Goal: Task Accomplishment & Management: Use online tool/utility

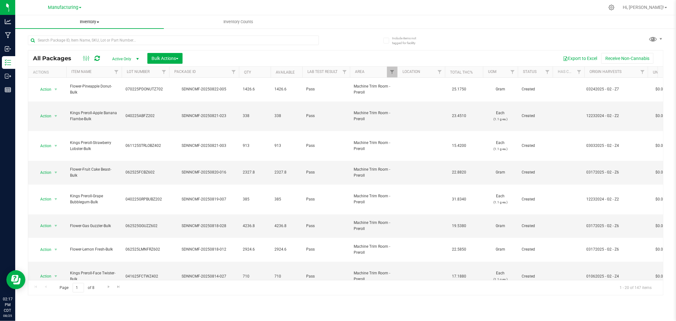
click at [85, 23] on span "Inventory" at bounding box center [89, 22] width 149 height 6
click at [68, 44] on li "All inventory" at bounding box center [89, 46] width 149 height 8
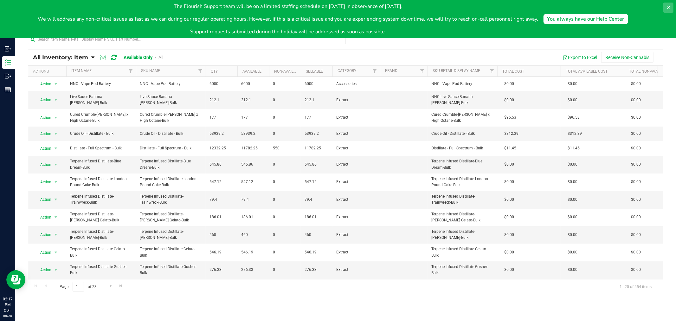
click at [667, 6] on icon at bounding box center [668, 7] width 3 height 3
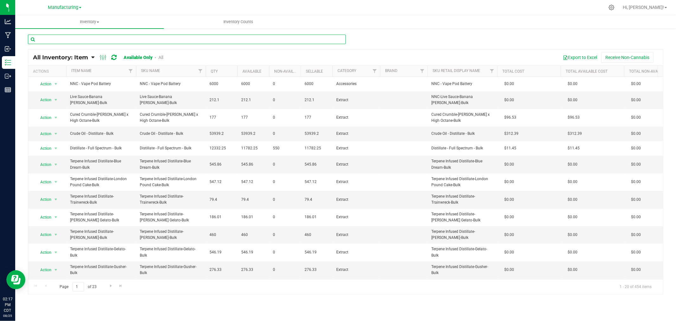
click at [67, 42] on input "text" at bounding box center [187, 40] width 318 height 10
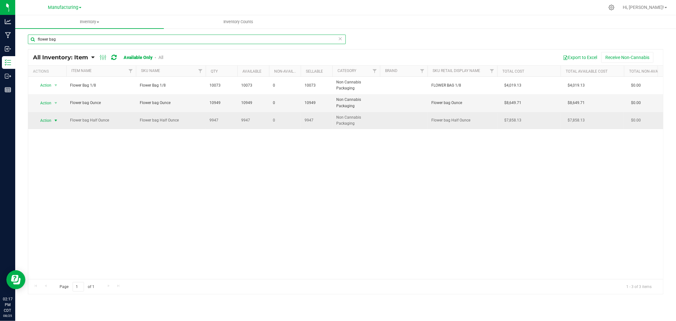
type input "flower bag"
click at [56, 119] on span "select" at bounding box center [55, 120] width 5 height 5
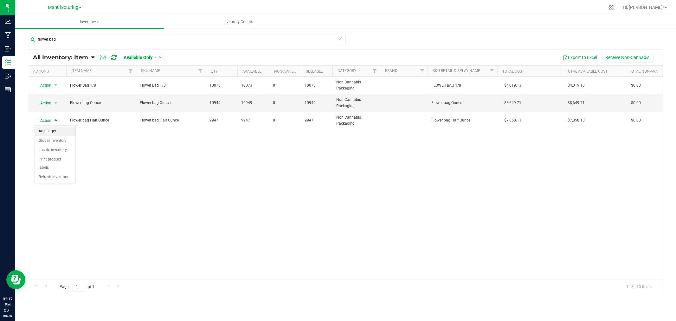
click at [50, 131] on li "Adjust qty" at bounding box center [55, 131] width 41 height 10
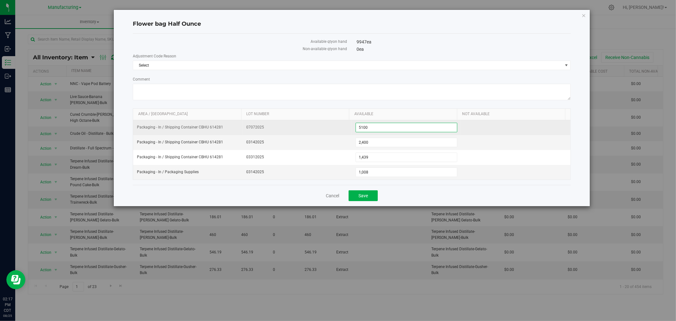
drag, startPoint x: 374, startPoint y: 127, endPoint x: 349, endPoint y: 129, distance: 25.4
click at [352, 129] on td "5,100 5100" at bounding box center [406, 127] width 109 height 15
type input "0"
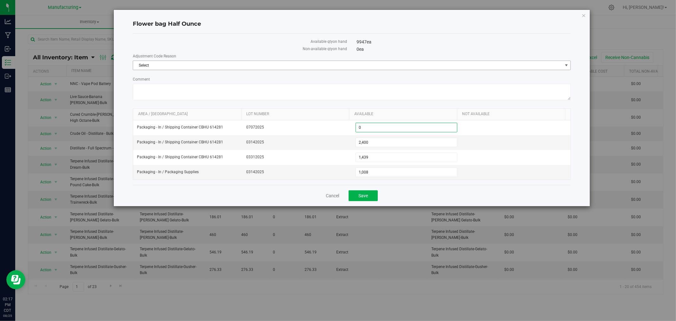
type input "0"
click at [179, 67] on span "Select" at bounding box center [347, 65] width 429 height 9
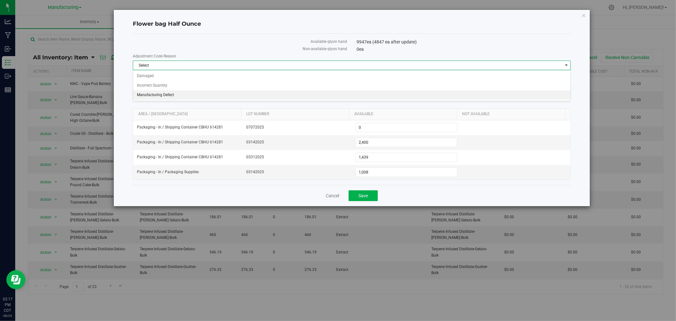
click at [173, 96] on li "Manufacturing Defect" at bounding box center [351, 95] width 437 height 10
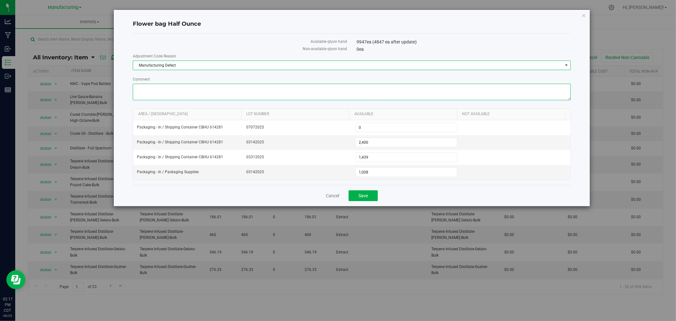
click at [162, 94] on textarea "Comment" at bounding box center [352, 92] width 438 height 16
type textarea "throwing 07072025 lot away as they were the wrong print and we got reshipped th…"
click at [335, 197] on link "Cancel" at bounding box center [332, 195] width 13 height 6
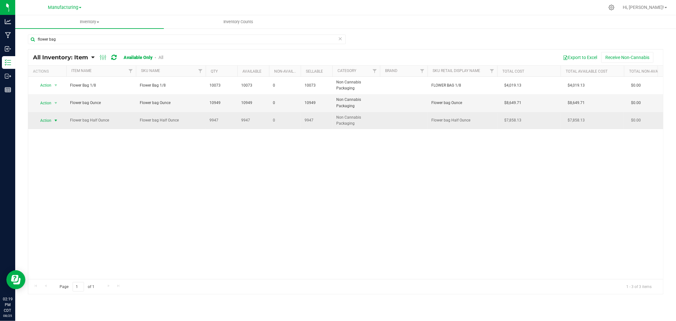
click at [56, 119] on span "select" at bounding box center [55, 120] width 5 height 5
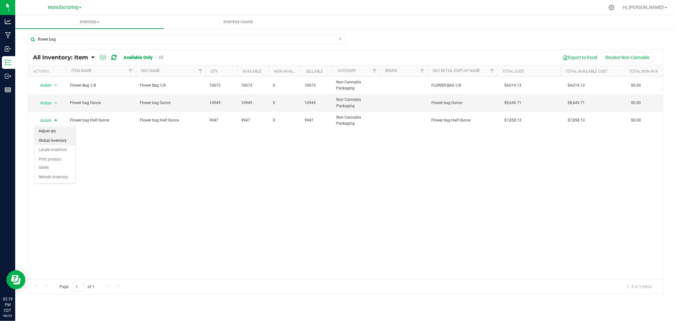
click at [58, 127] on li "Adjust qty" at bounding box center [55, 131] width 41 height 10
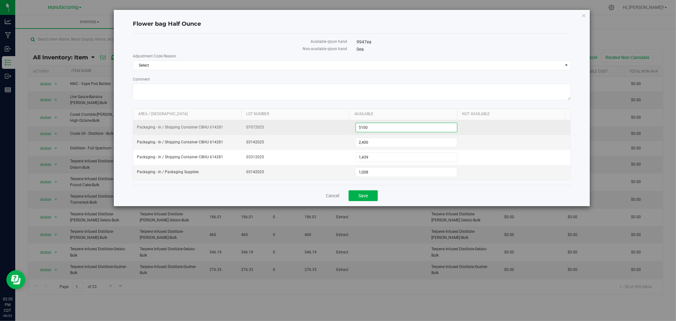
drag, startPoint x: 369, startPoint y: 127, endPoint x: 333, endPoint y: 132, distance: 35.7
click at [335, 132] on tr "Packaging - In / Shipping Container CBHU 614281 07072025 5,100 5100" at bounding box center [351, 127] width 437 height 15
type input "0"
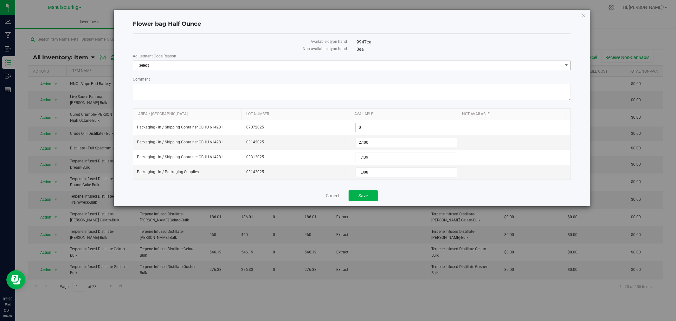
type input "0"
click at [180, 62] on span "Select" at bounding box center [347, 65] width 429 height 9
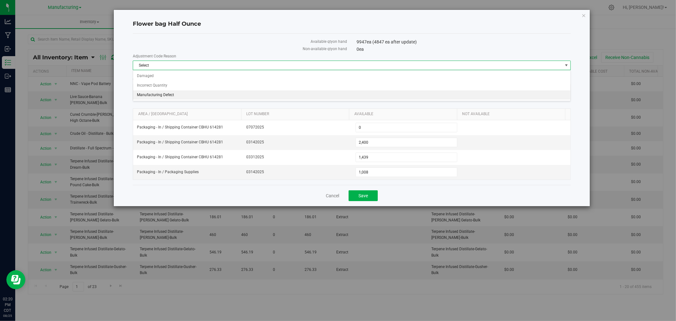
click at [179, 95] on li "Manufacturing Defect" at bounding box center [351, 95] width 437 height 10
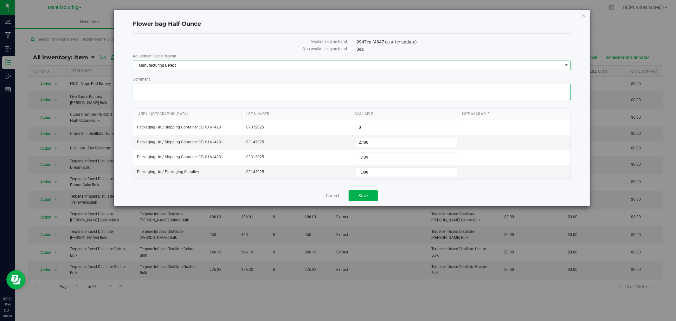
click at [175, 97] on textarea "Comment" at bounding box center [352, 92] width 438 height 16
type textarea "adjusting lot 07072025"
click at [335, 198] on link "Cancel" at bounding box center [332, 195] width 13 height 6
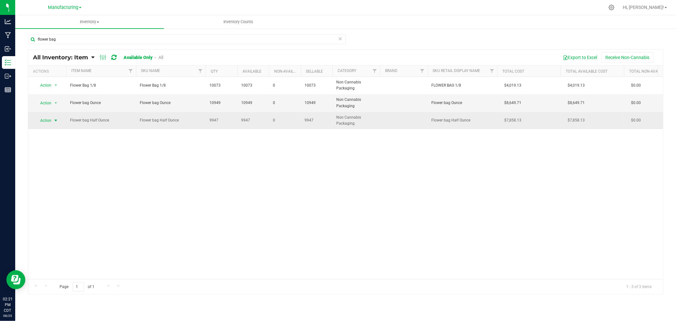
click at [56, 119] on span "select" at bounding box center [55, 120] width 5 height 5
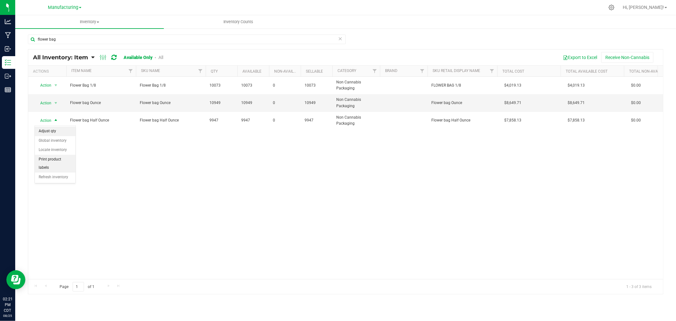
click at [54, 132] on li "Adjust qty" at bounding box center [55, 131] width 41 height 10
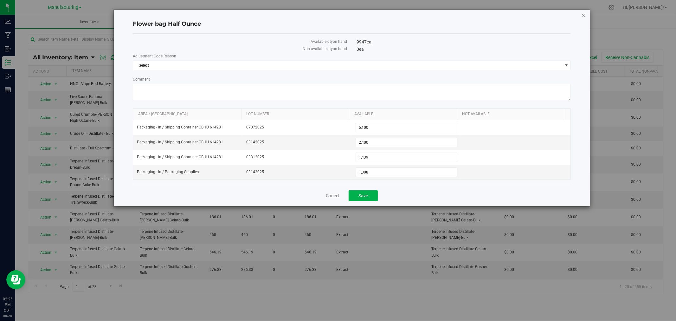
click at [584, 14] on icon "button" at bounding box center [584, 15] width 4 height 8
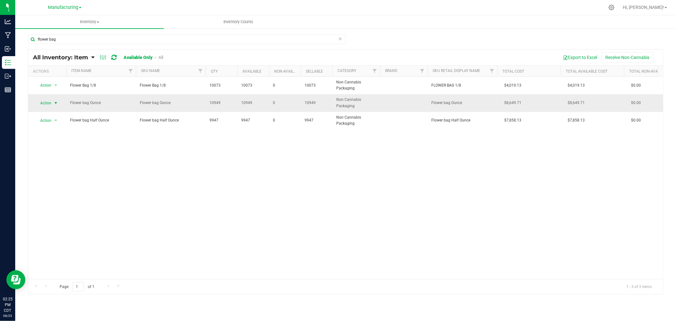
click at [54, 103] on span "select" at bounding box center [55, 102] width 5 height 5
click at [57, 114] on li "Adjust qty" at bounding box center [55, 114] width 41 height 10
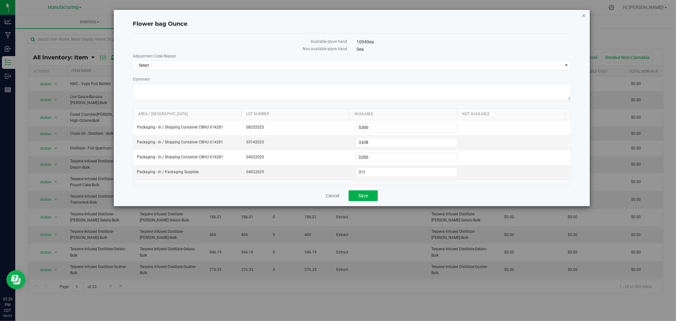
click at [585, 13] on icon "button" at bounding box center [584, 15] width 4 height 8
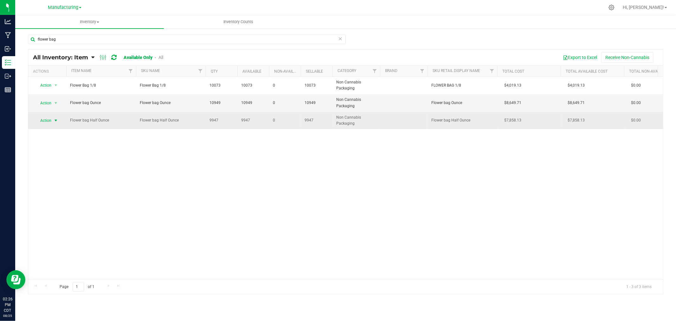
click at [58, 118] on span "select" at bounding box center [55, 120] width 5 height 5
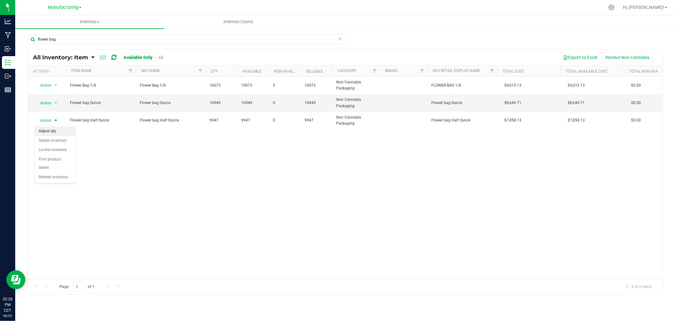
click at [59, 130] on li "Adjust qty" at bounding box center [55, 131] width 41 height 10
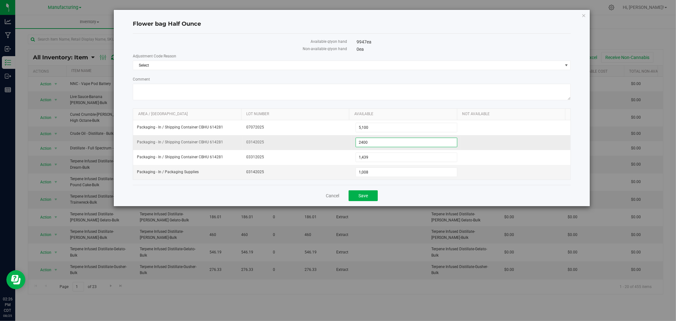
click at [387, 143] on span "2,400 2400" at bounding box center [407, 143] width 102 height 10
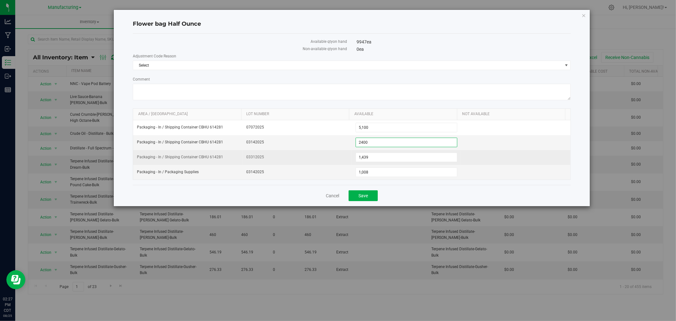
drag, startPoint x: 370, startPoint y: 145, endPoint x: 342, endPoint y: 151, distance: 28.7
click at [341, 148] on tr "Packaging - In / Shipping Container CBHU 614281 03142025 2,400 2400" at bounding box center [351, 142] width 437 height 15
type input "0"
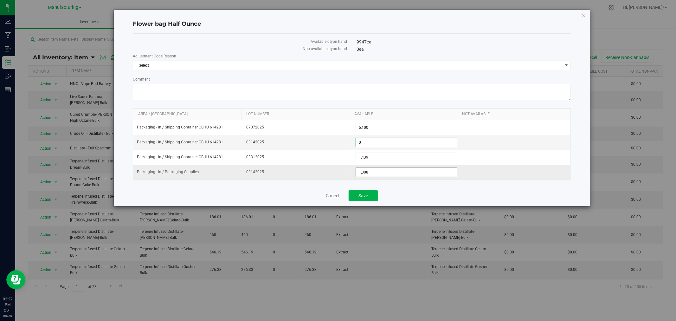
type input "0"
drag, startPoint x: 369, startPoint y: 173, endPoint x: 345, endPoint y: 173, distance: 24.1
click at [345, 173] on tr "Packaging - In / Packaging Supplies 03142025 1,008 1008" at bounding box center [351, 172] width 437 height 15
type input "0"
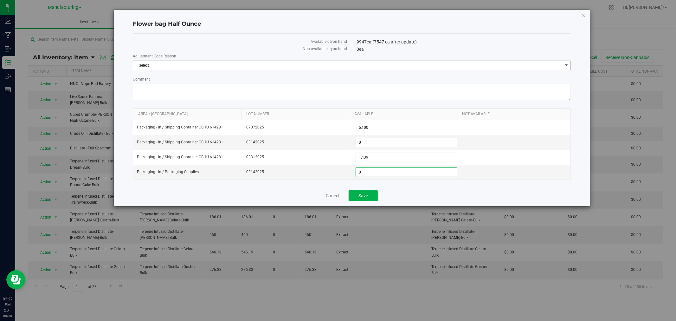
click at [183, 64] on span "Select" at bounding box center [347, 65] width 429 height 9
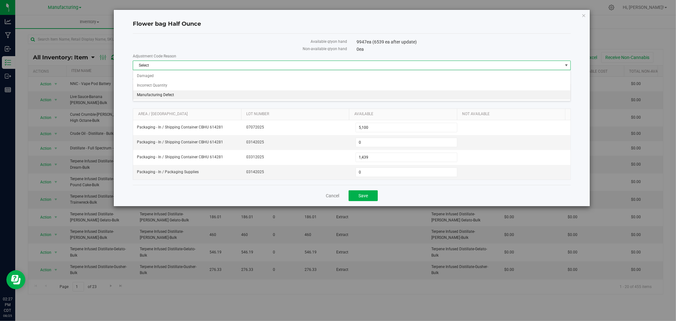
drag, startPoint x: 172, startPoint y: 94, endPoint x: 175, endPoint y: 95, distance: 3.2
click at [175, 94] on li "Manufacturing Defect" at bounding box center [351, 95] width 437 height 10
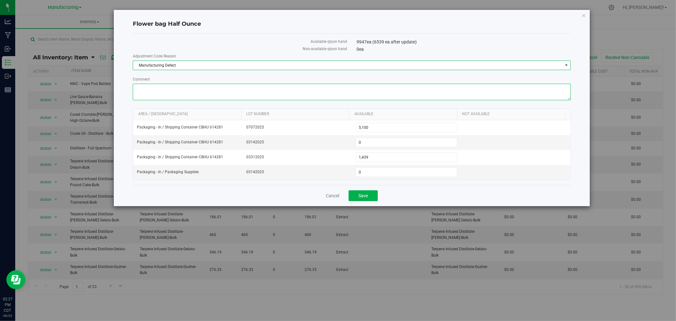
click at [167, 96] on textarea "Comment" at bounding box center [352, 92] width 438 height 16
click at [172, 87] on textarea "Comment" at bounding box center [352, 92] width 438 height 16
click at [306, 87] on textarea "Comment" at bounding box center [352, 92] width 438 height 16
type textarea "03142025 lot is being adjusted out because of the quality of the direct print w…"
click at [363, 198] on span "Save" at bounding box center [363, 195] width 10 height 5
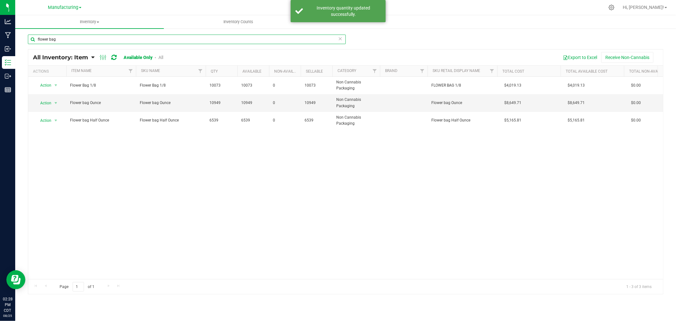
click at [66, 41] on input "flower bag" at bounding box center [187, 40] width 318 height 10
type input "f"
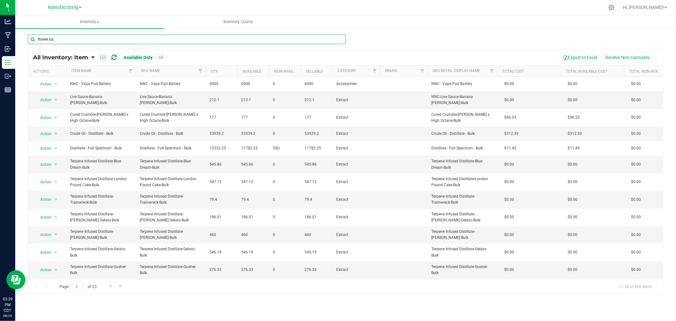
type input "flower bag"
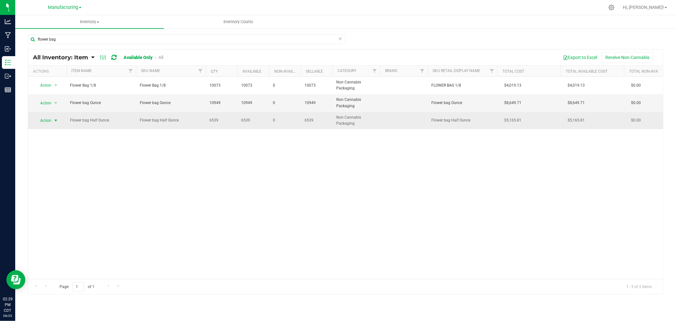
click at [54, 121] on span "select" at bounding box center [55, 120] width 5 height 5
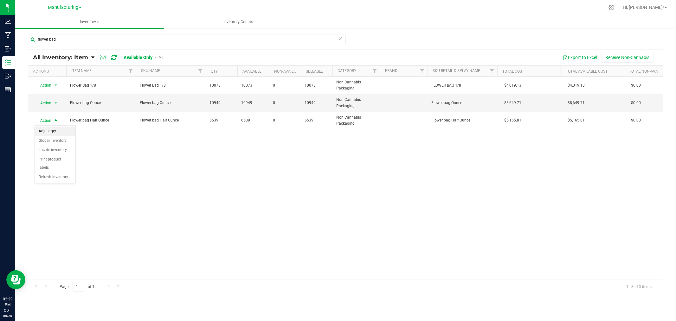
click at [53, 131] on li "Adjust qty" at bounding box center [55, 131] width 41 height 10
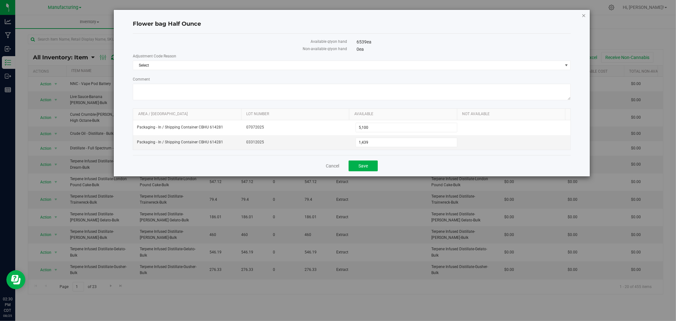
click at [583, 16] on icon "button" at bounding box center [584, 15] width 4 height 8
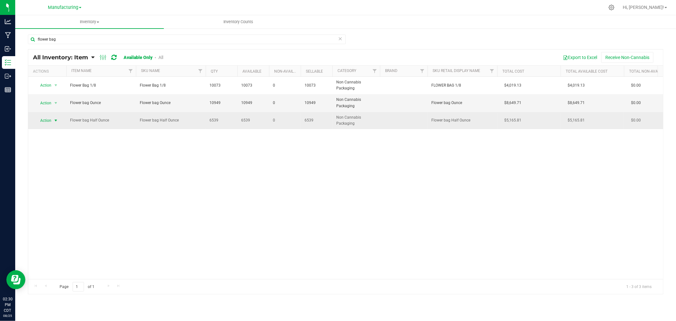
click at [55, 119] on span "select" at bounding box center [55, 120] width 5 height 5
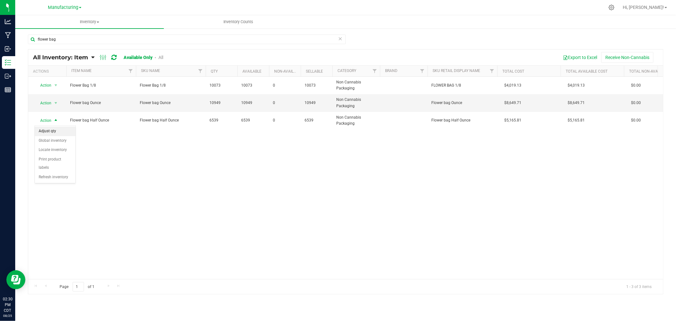
click at [53, 128] on li "Adjust qty" at bounding box center [55, 131] width 41 height 10
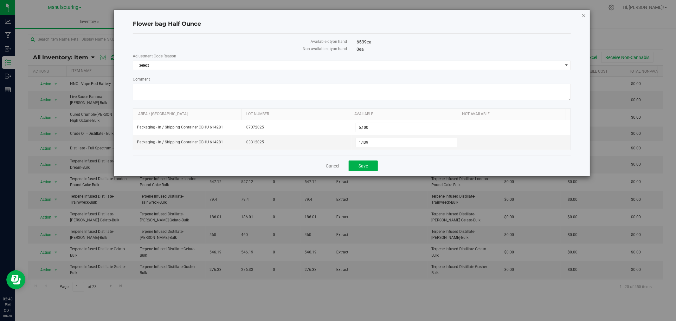
click at [582, 14] on icon "button" at bounding box center [584, 15] width 4 height 8
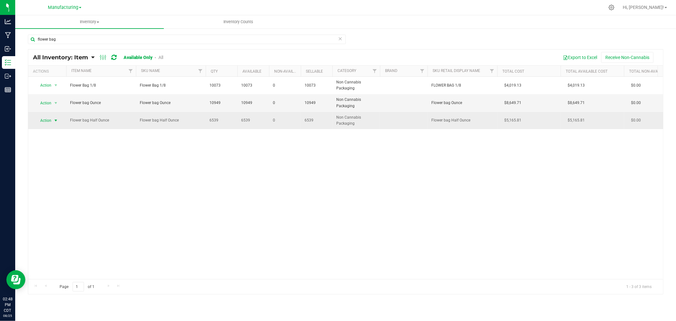
click at [58, 119] on span "select" at bounding box center [55, 120] width 5 height 5
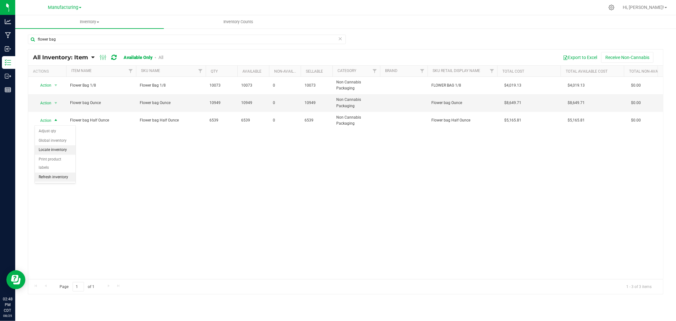
click at [60, 147] on li "Locate inventory" at bounding box center [55, 150] width 41 height 10
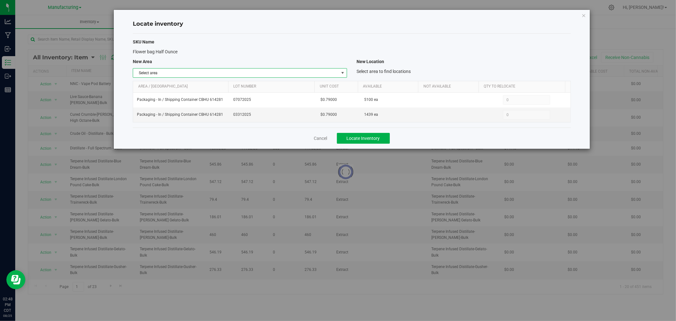
click at [318, 71] on span "Select area" at bounding box center [236, 72] width 206 height 9
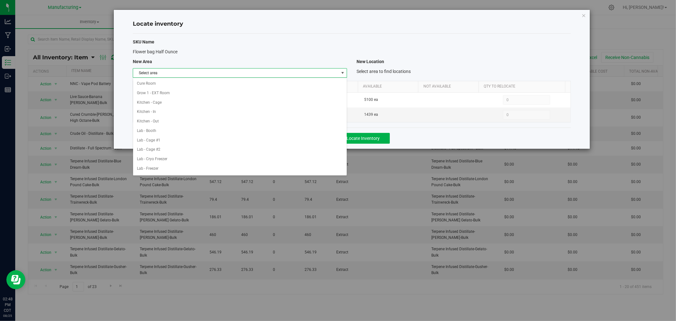
scroll to position [106, 0]
click at [197, 149] on li "Packaging - In" at bounding box center [240, 148] width 214 height 10
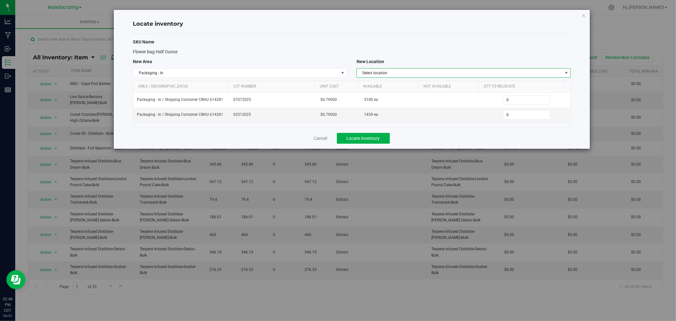
click at [394, 71] on span "Select location" at bounding box center [460, 72] width 206 height 9
click at [393, 112] on li "Packaging Supplies" at bounding box center [464, 112] width 214 height 10
drag, startPoint x: 518, startPoint y: 115, endPoint x: 475, endPoint y: 112, distance: 42.3
click at [476, 111] on tr "Packaging - In / Shipping Container CBHU 614281 03312025 $0.79000 1439 ea 0 0" at bounding box center [351, 114] width 437 height 15
type input "1439"
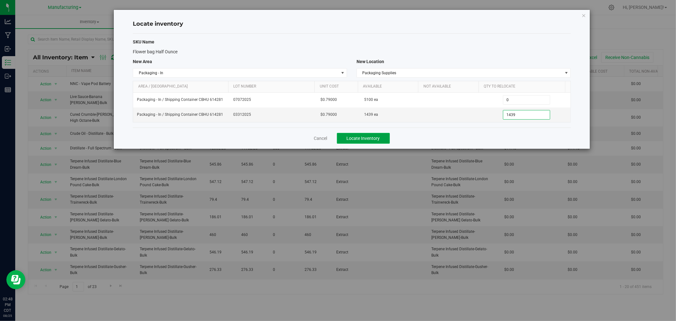
type input "1,439"
click at [364, 136] on span "Locate Inventory" at bounding box center [363, 138] width 33 height 5
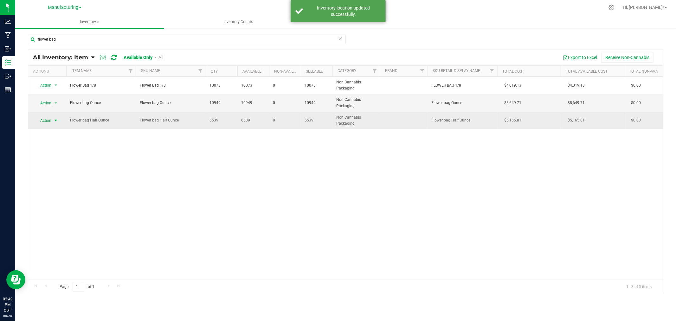
click at [53, 119] on span "select" at bounding box center [55, 120] width 5 height 5
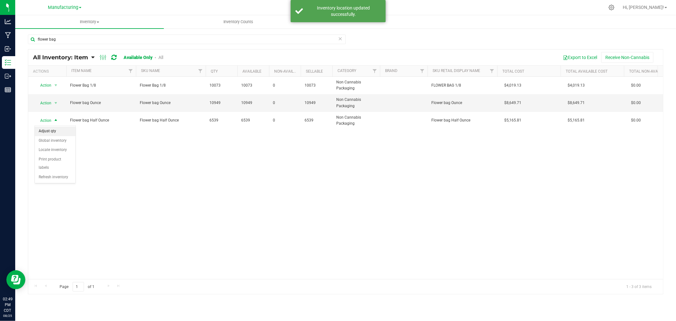
click at [51, 132] on li "Adjust qty" at bounding box center [55, 131] width 41 height 10
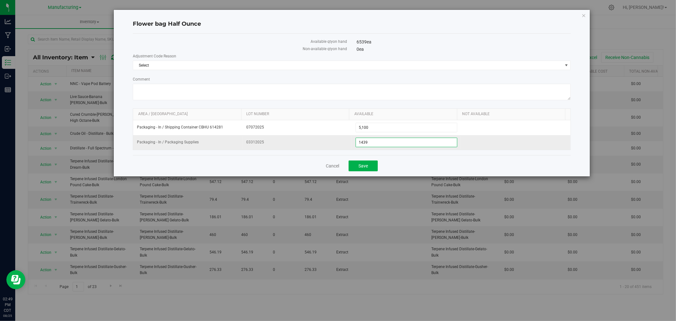
drag, startPoint x: 353, startPoint y: 141, endPoint x: 344, endPoint y: 143, distance: 9.1
click at [344, 143] on tr "Packaging - In / Packaging Supplies 03312025 1,439 1439" at bounding box center [351, 142] width 437 height 15
type input "1009"
type input "1,009"
click at [168, 62] on span "Select" at bounding box center [347, 65] width 429 height 9
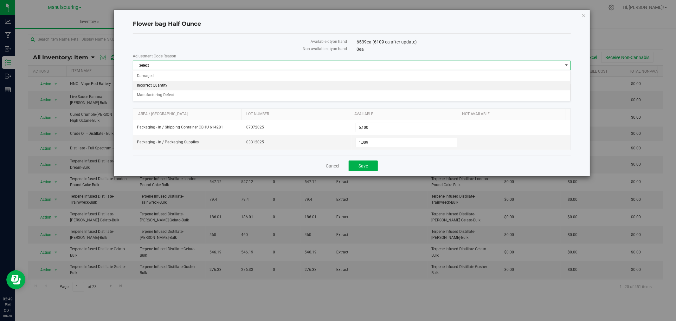
click at [156, 84] on li "Incorrect Quantity" at bounding box center [351, 86] width 437 height 10
click at [148, 94] on textarea "Comment" at bounding box center [352, 92] width 438 height 16
type textarea "wrong count"
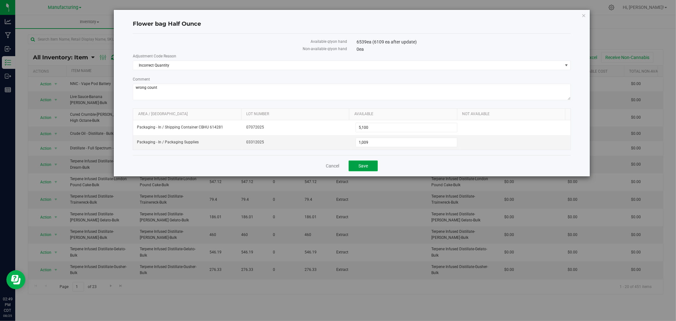
click at [365, 167] on span "Save" at bounding box center [363, 165] width 10 height 5
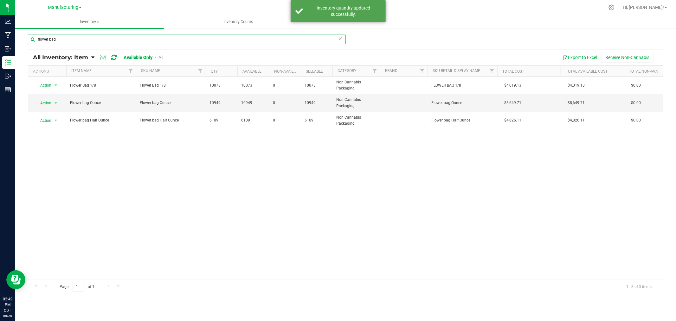
click at [59, 42] on input "flower bag" at bounding box center [187, 40] width 318 height 10
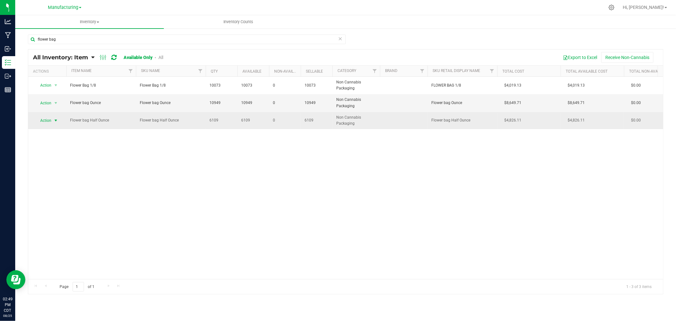
click at [56, 122] on span "select" at bounding box center [55, 120] width 5 height 5
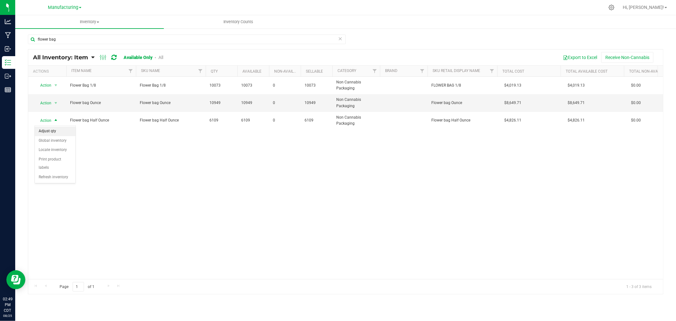
click at [53, 132] on li "Adjust qty" at bounding box center [55, 131] width 41 height 10
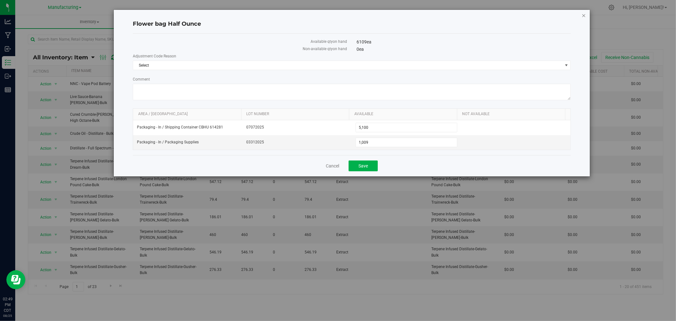
click at [584, 12] on icon "button" at bounding box center [584, 15] width 4 height 8
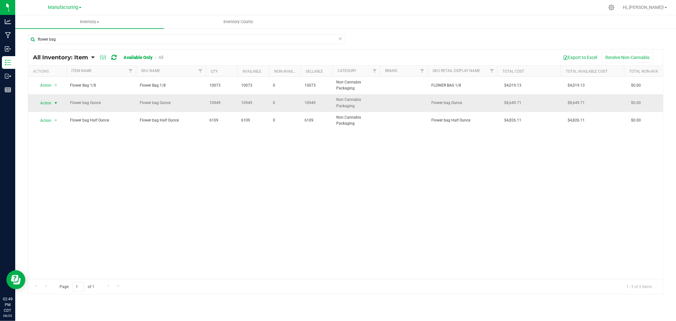
click at [55, 101] on span "select" at bounding box center [55, 102] width 5 height 5
click at [54, 113] on li "Adjust qty" at bounding box center [55, 114] width 41 height 10
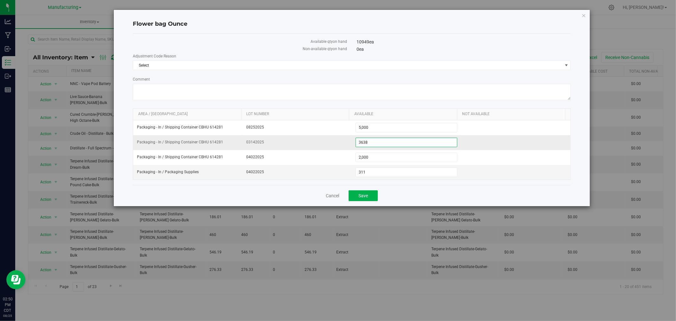
drag, startPoint x: 373, startPoint y: 145, endPoint x: 331, endPoint y: 146, distance: 41.5
click at [331, 146] on tr "Packaging - In / Shipping Container CBHU 614281 03142025 3,638 3638" at bounding box center [351, 142] width 437 height 15
type input "0"
click at [154, 63] on span "Select" at bounding box center [347, 65] width 429 height 9
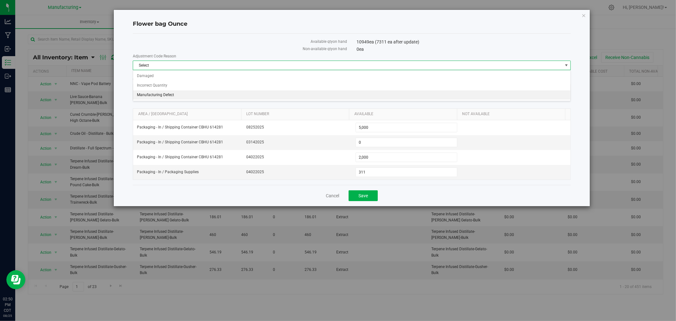
click at [156, 91] on li "Manufacturing Defect" at bounding box center [351, 95] width 437 height 10
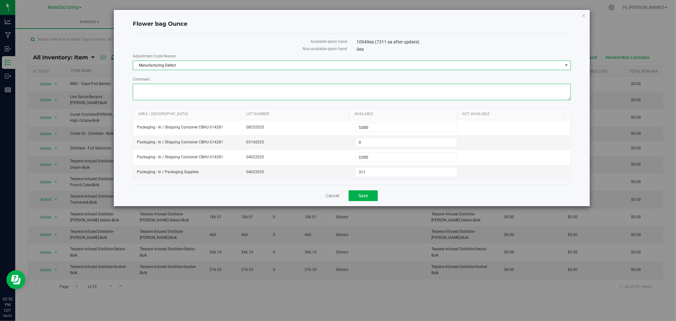
click at [156, 88] on textarea "Comment" at bounding box center [352, 92] width 438 height 16
type textarea "threw the whole lot away as it was mis printed. did get reprints to replace"
click at [364, 200] on button "Save" at bounding box center [363, 195] width 29 height 11
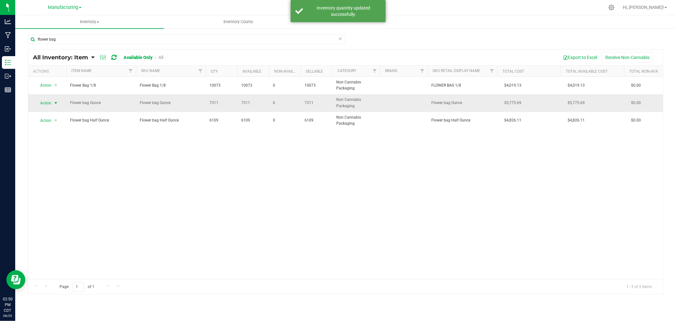
click at [55, 100] on span "select" at bounding box center [55, 102] width 5 height 5
click at [61, 115] on li "Adjust qty" at bounding box center [55, 114] width 41 height 10
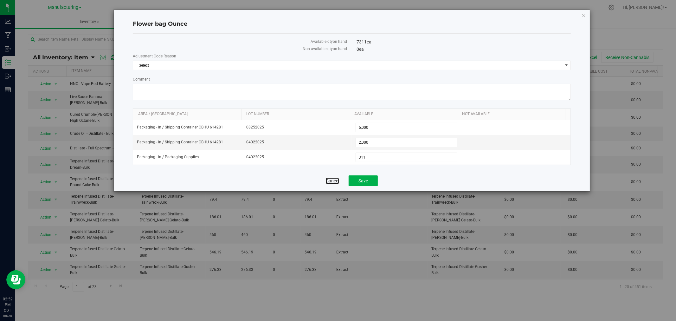
click at [330, 182] on link "Cancel" at bounding box center [332, 180] width 13 height 6
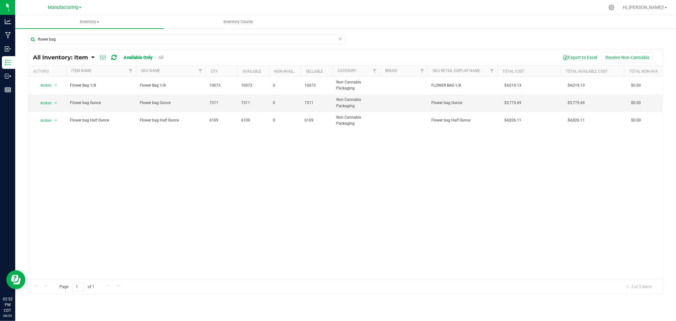
click at [342, 42] on span at bounding box center [340, 39] width 4 height 8
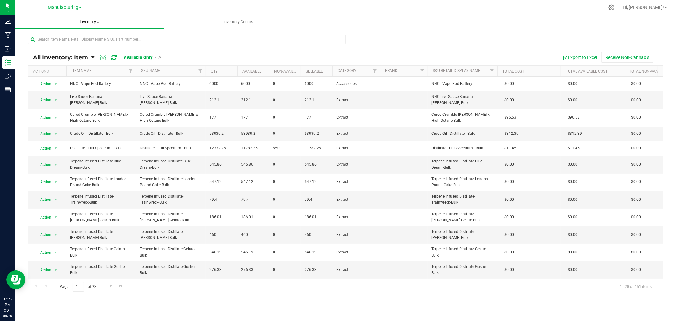
click at [94, 20] on span "Inventory" at bounding box center [89, 22] width 149 height 6
click at [76, 40] on li "All packages" at bounding box center [89, 39] width 149 height 8
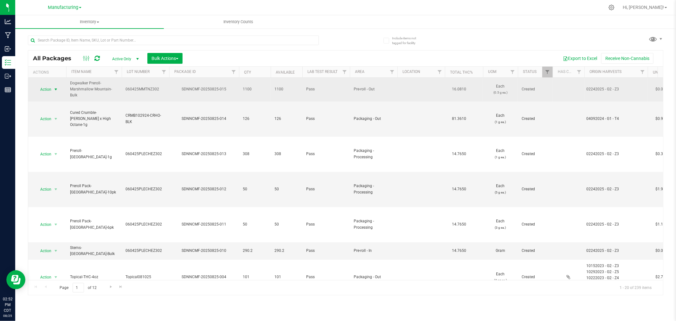
click at [51, 91] on span "Action" at bounding box center [43, 89] width 17 height 9
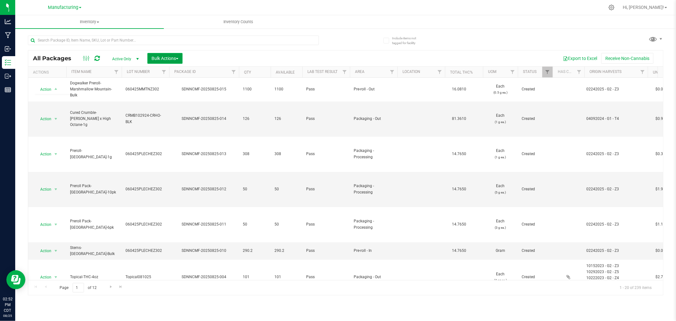
click at [180, 58] on button "Bulk Actions" at bounding box center [164, 58] width 35 height 11
click at [176, 73] on span "Add to manufacturing run" at bounding box center [175, 72] width 48 height 5
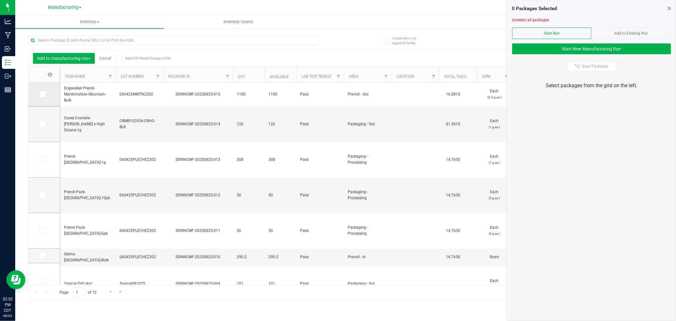
click at [42, 94] on icon at bounding box center [42, 94] width 4 height 0
click at [0, 0] on input "checkbox" at bounding box center [0, 0] width 0 height 0
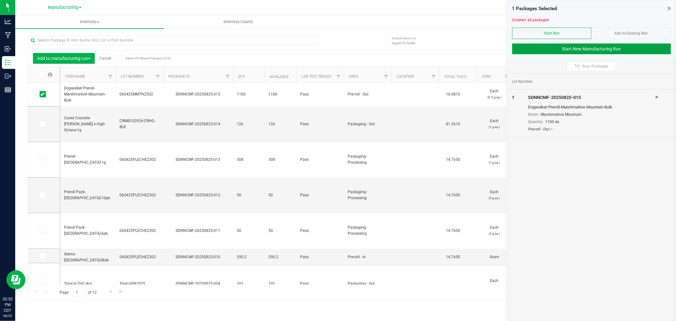
click at [591, 48] on button "Start New Manufacturing Run" at bounding box center [591, 48] width 159 height 11
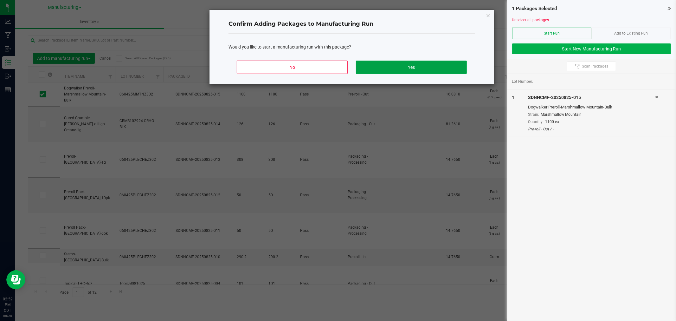
click at [403, 66] on button "Yes" at bounding box center [411, 67] width 111 height 13
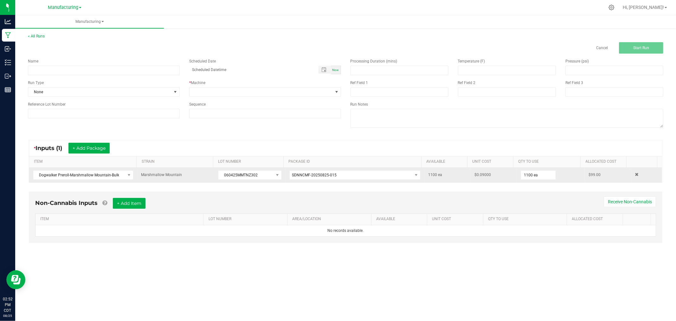
click at [531, 170] on td "1100 ea" at bounding box center [551, 175] width 68 height 15
drag, startPoint x: 538, startPoint y: 175, endPoint x: 542, endPoint y: 175, distance: 4.4
click at [538, 175] on input "1100" at bounding box center [538, 175] width 35 height 9
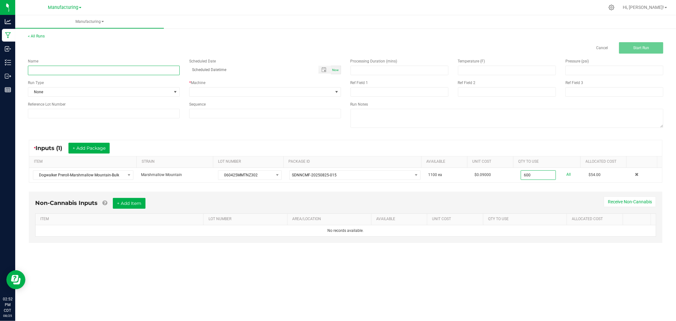
type input "600 ea"
click at [83, 69] on input at bounding box center [104, 71] width 152 height 10
type input "[DATE]-marshmallow mountain 6pks"
click at [171, 93] on span at bounding box center [175, 91] width 8 height 9
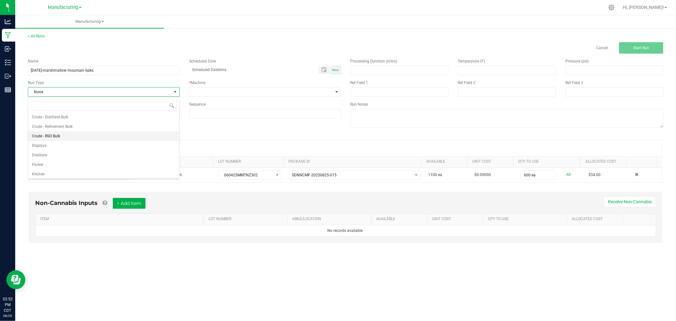
scroll to position [32, 0]
click at [135, 166] on li "Packaging" at bounding box center [103, 163] width 151 height 10
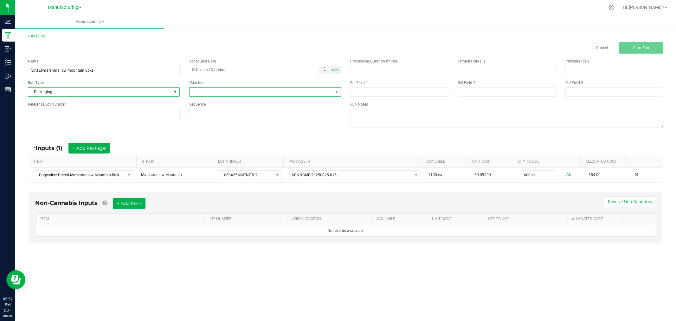
drag, startPoint x: 202, startPoint y: 89, endPoint x: 204, endPoint y: 96, distance: 7.3
click at [202, 89] on span at bounding box center [261, 91] width 143 height 9
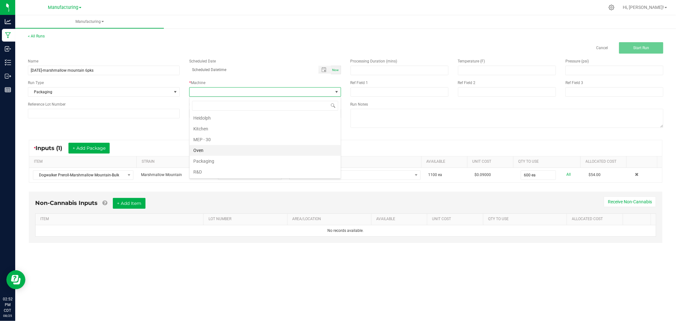
scroll to position [35, 0]
click at [223, 149] on li "Packaging" at bounding box center [265, 148] width 151 height 11
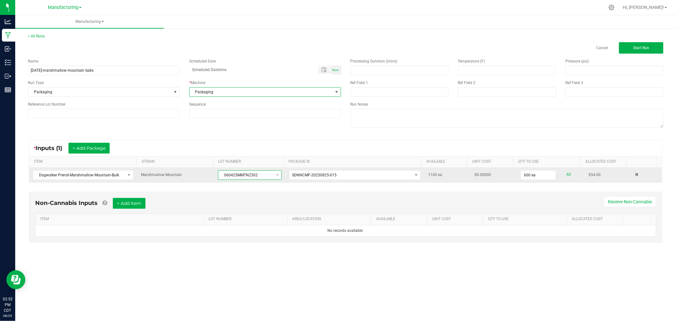
click at [228, 176] on span "060425MMTNZ302" at bounding box center [245, 175] width 55 height 9
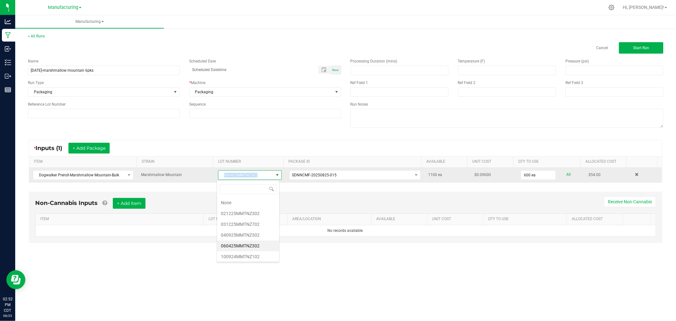
click at [227, 176] on span "060425MMTNZ302" at bounding box center [245, 175] width 55 height 9
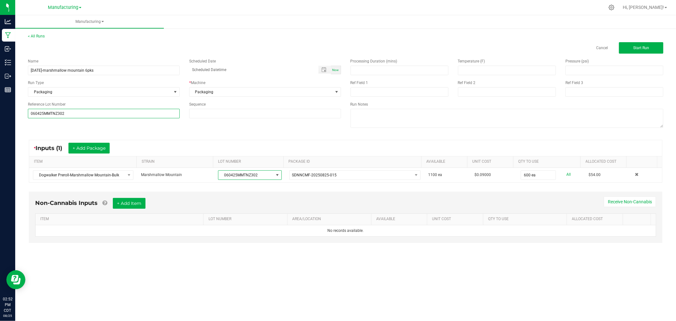
type input "060425MMTNZ302"
click at [202, 143] on div "* Inputs (1) + Add Package" at bounding box center [345, 148] width 633 height 16
click at [643, 51] on button "Start Run" at bounding box center [641, 47] width 44 height 11
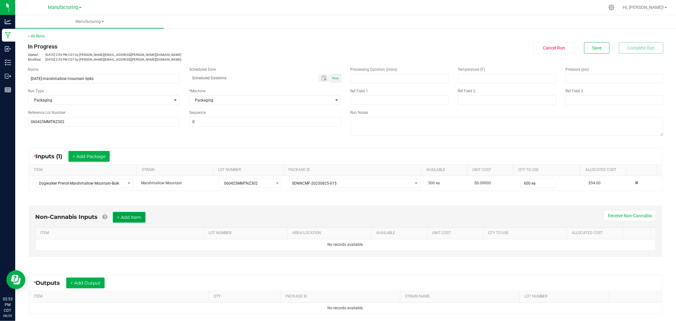
click at [135, 221] on button "+ Add Item" at bounding box center [129, 217] width 33 height 11
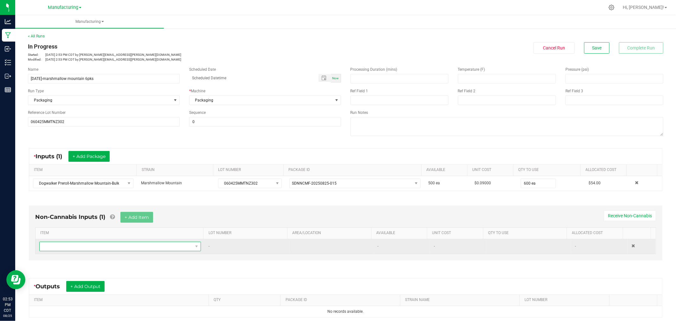
click at [110, 246] on span "NO DATA FOUND" at bounding box center [116, 246] width 153 height 9
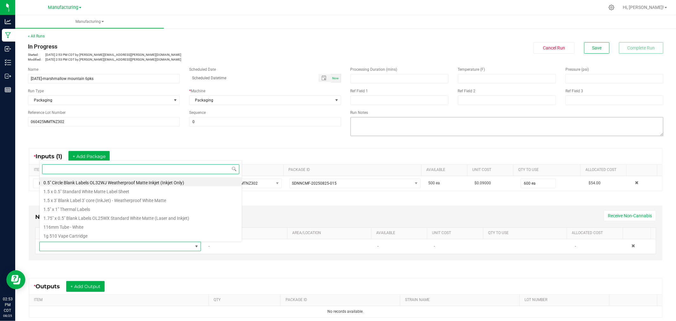
scroll to position [10, 157]
type input "1.5"
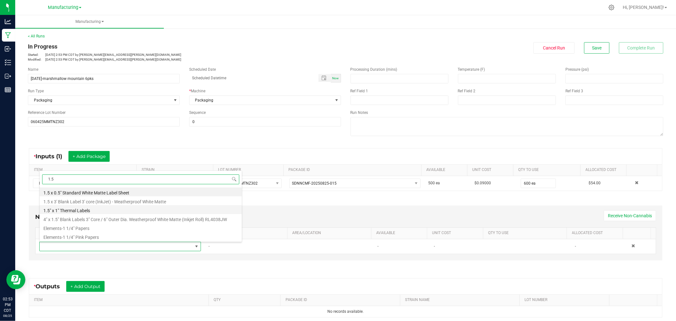
click at [89, 212] on li "1.5" x 1" Thermal Labels" at bounding box center [141, 209] width 202 height 9
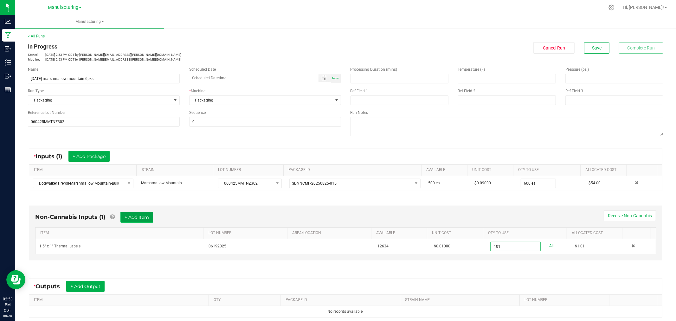
type input "101 ea"
click at [143, 219] on button "+ Add Item" at bounding box center [136, 217] width 33 height 11
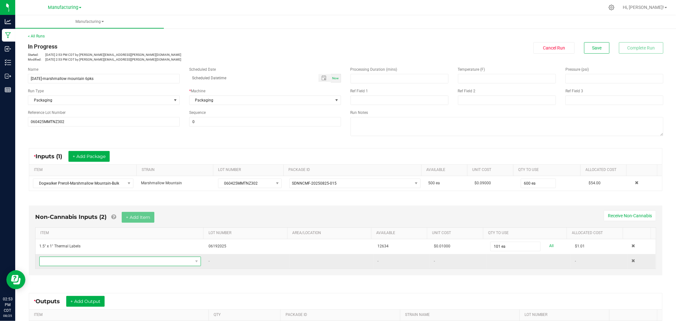
click at [136, 263] on span "NO DATA FOUND" at bounding box center [116, 261] width 153 height 9
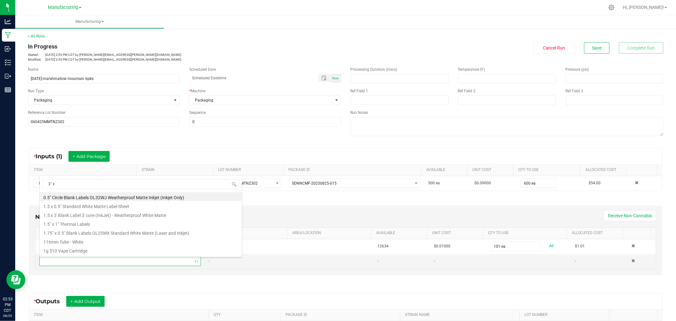
type input "3" x"
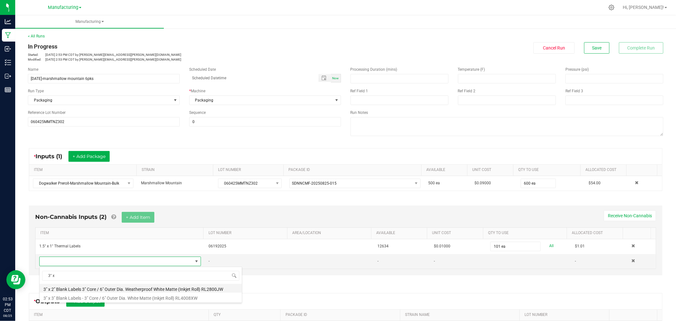
click at [46, 289] on li "3" x 2" Blank Labels 3" Core / 6" Outer Dia. Weatherproof White Matte (Inkjet R…" at bounding box center [141, 288] width 202 height 9
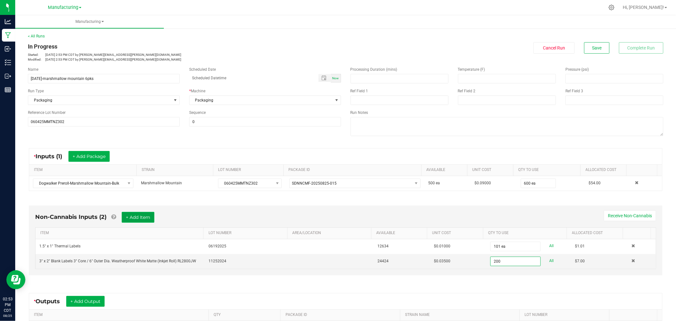
type input "200 ea"
click at [132, 213] on button "+ Add Item" at bounding box center [138, 217] width 33 height 11
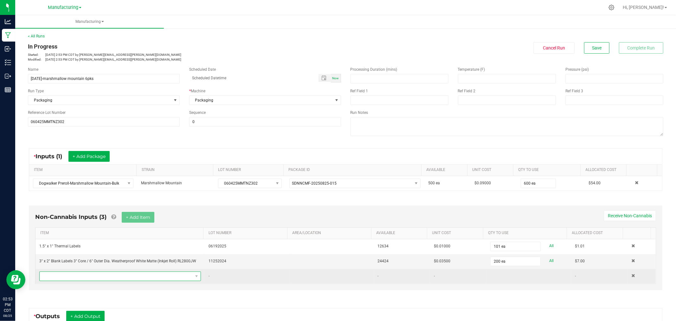
click at [122, 279] on span "NO DATA FOUND" at bounding box center [116, 276] width 153 height 9
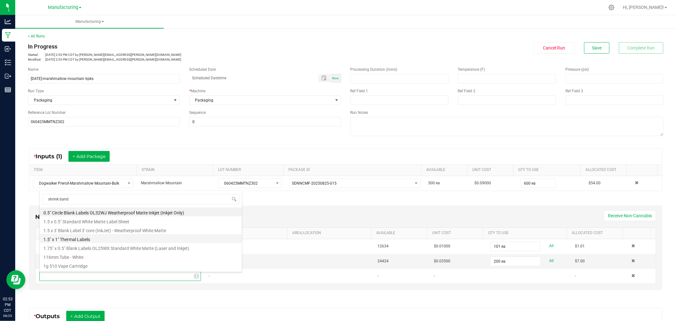
type input "shrink bands"
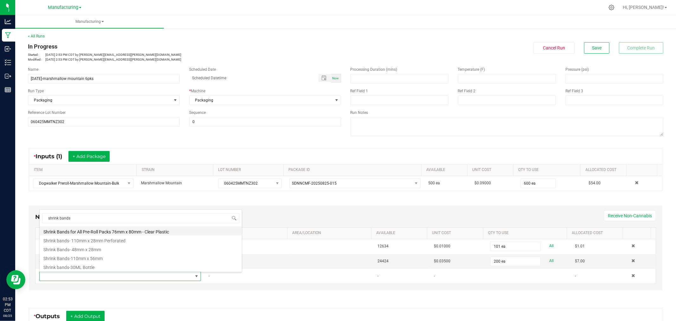
click at [100, 227] on li "Shrink Bands for All Pre-Roll Packs 76mm x 80mm - Clear Plastic" at bounding box center [141, 230] width 202 height 9
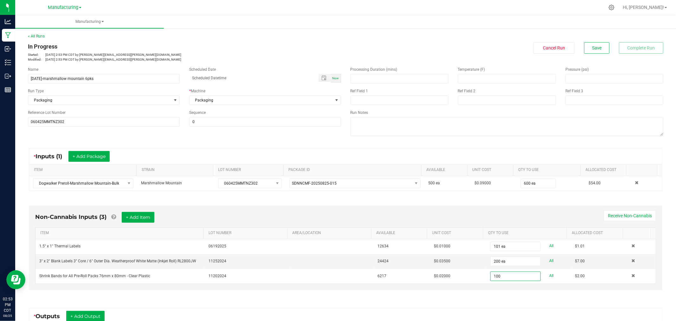
type input "100 ea"
click at [337, 209] on div "Non-Cannabis Inputs (3) + Add Item Receive Non-Cannabis ITEM LOT NUMBER AREA/LO…" at bounding box center [346, 247] width 634 height 85
click at [152, 211] on div "Non-Cannabis Inputs (3) + Add Item Receive Non-Cannabis ITEM LOT NUMBER AREA/LO…" at bounding box center [346, 247] width 634 height 85
click at [148, 213] on button "+ Add Item" at bounding box center [138, 217] width 33 height 11
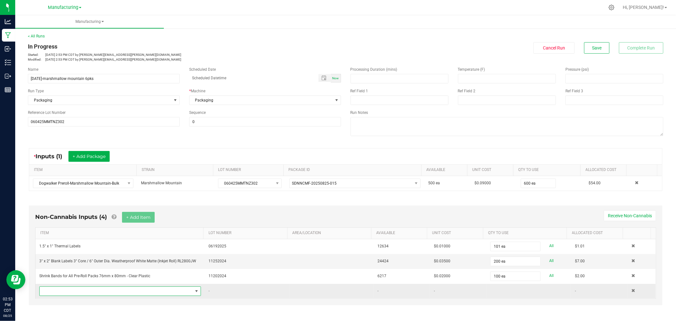
click at [103, 287] on span "NO DATA FOUND" at bounding box center [116, 291] width 153 height 9
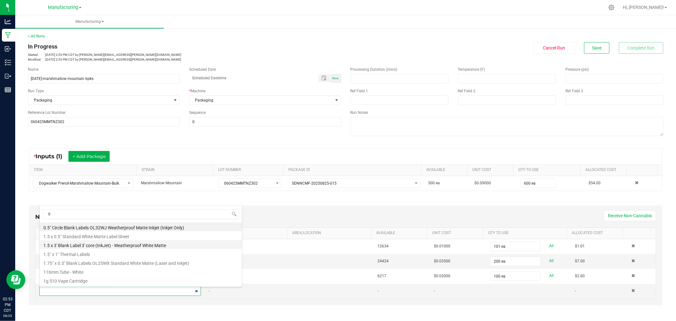
type input "80"
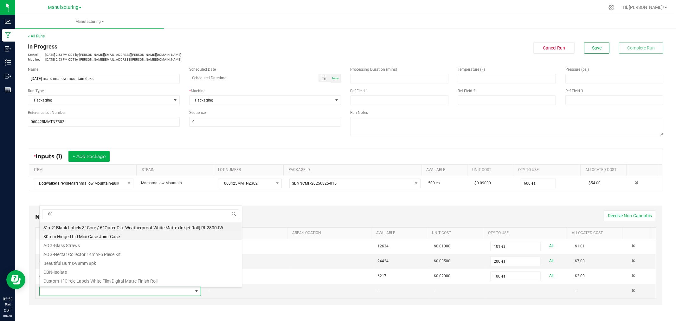
click at [55, 238] on li "80mm Hinged Lid Mini Case Joint Case" at bounding box center [141, 235] width 202 height 9
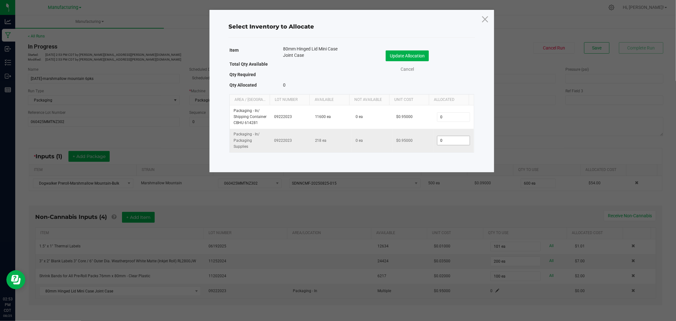
click at [443, 141] on input "0" at bounding box center [453, 140] width 32 height 9
type input "100"
click at [419, 51] on button "Update Allocation" at bounding box center [407, 55] width 43 height 11
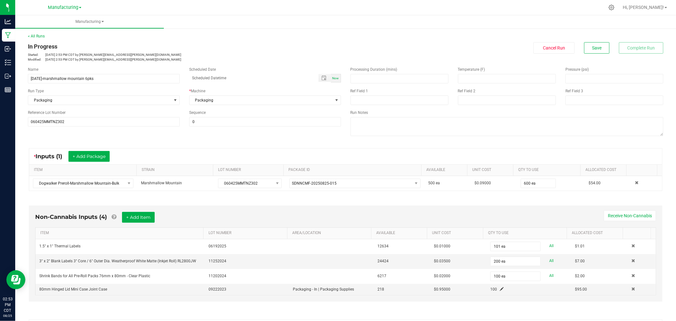
click at [331, 198] on div "Non-Cannabis Inputs (4) + Add Item Receive Non-Cannabis ITEM LOT NUMBER AREA/LO…" at bounding box center [345, 255] width 645 height 117
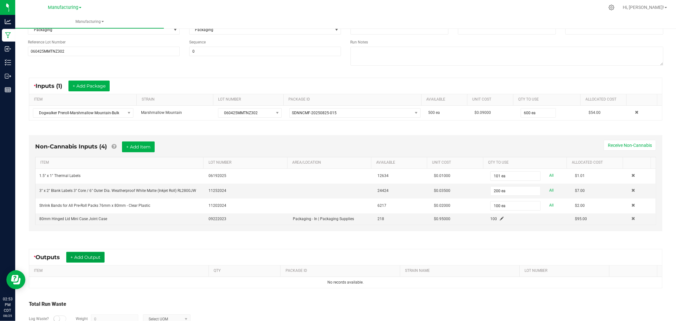
click at [96, 255] on button "+ Add Output" at bounding box center [85, 257] width 38 height 11
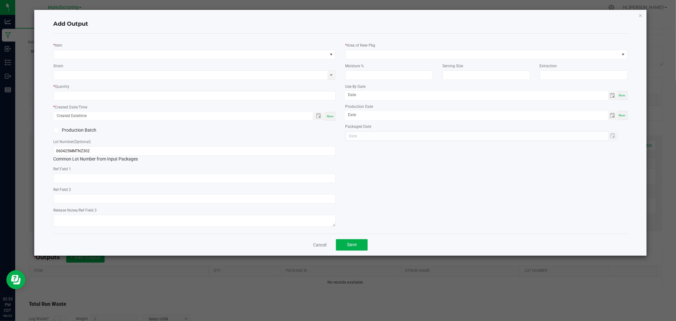
click at [113, 61] on div "* Item Strain * Quantity * Created Date/Time Now Production Batch Lot Number (O…" at bounding box center [194, 134] width 292 height 190
click at [116, 57] on span "NO DATA FOUND" at bounding box center [191, 54] width 274 height 9
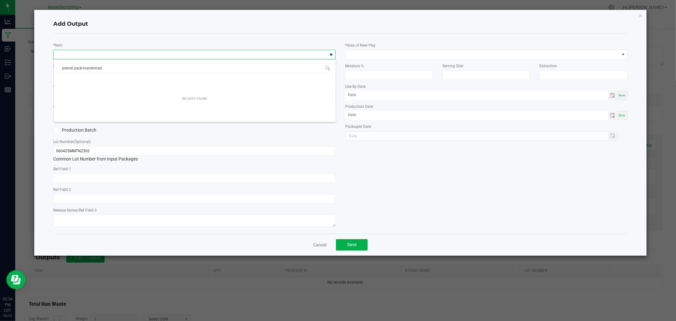
type input "preroll pack-marshmall"
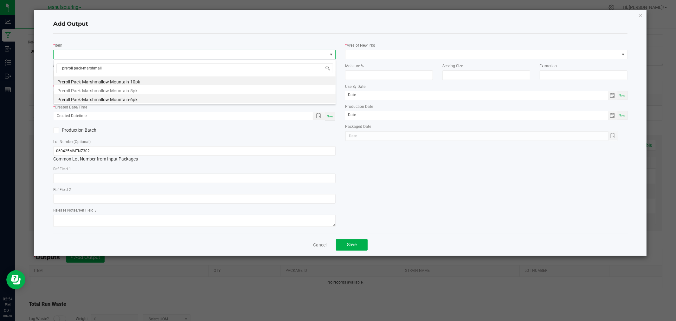
click at [129, 100] on li "Preroll Pack-Marshmallow Mountain-6pk" at bounding box center [195, 98] width 282 height 9
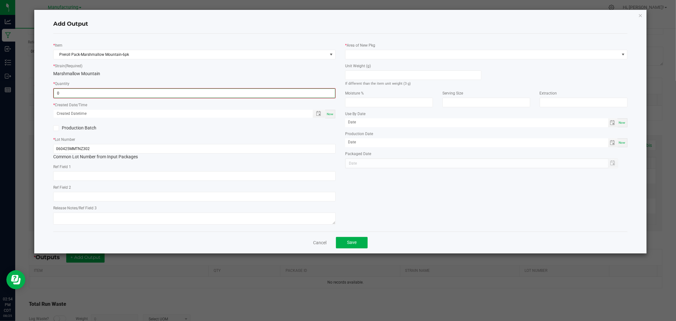
click at [128, 95] on input "0" at bounding box center [194, 93] width 281 height 9
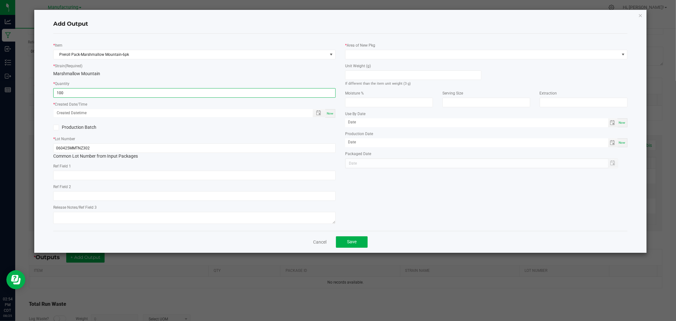
type input "100 ea"
click at [331, 114] on span "Now" at bounding box center [330, 113] width 7 height 3
type input "[DATE] 2:54 PM"
type input "[DATE]"
click at [386, 71] on input at bounding box center [413, 75] width 136 height 9
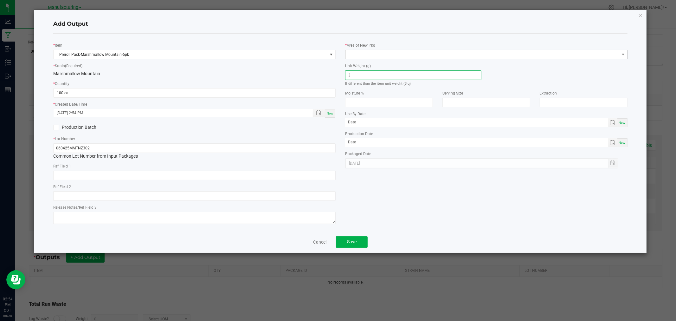
type input "3"
click at [388, 58] on span at bounding box center [482, 54] width 274 height 9
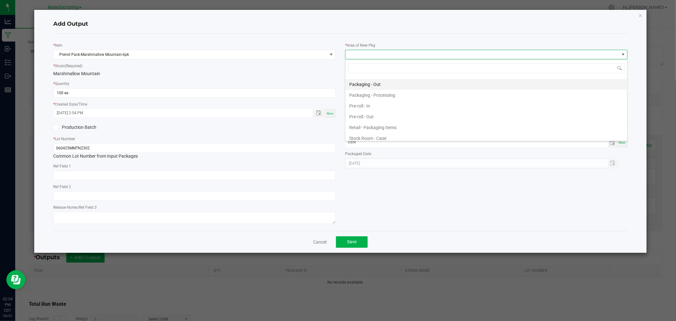
scroll to position [170, 0]
click at [394, 127] on li "Packaging - Processing" at bounding box center [486, 127] width 282 height 11
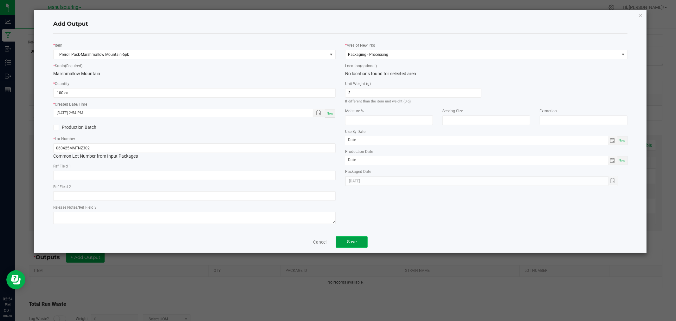
click at [352, 244] on span "Save" at bounding box center [352, 241] width 10 height 5
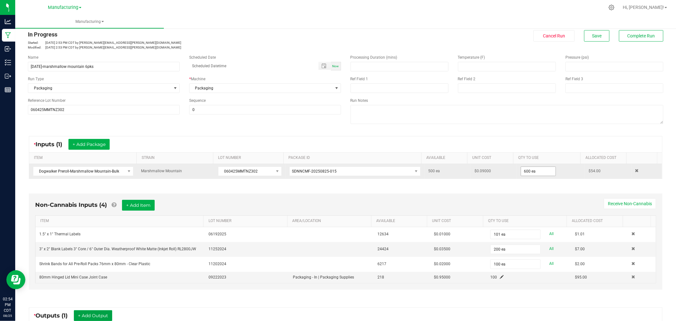
scroll to position [0, 0]
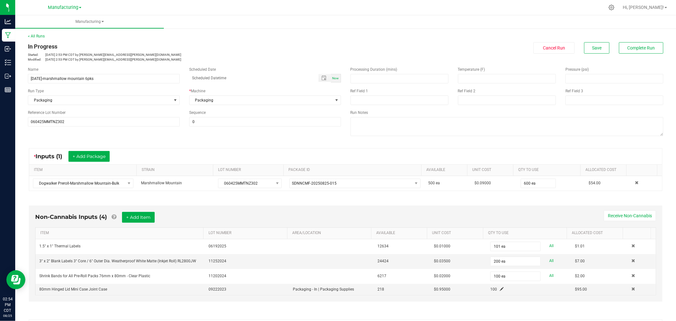
click at [630, 39] on div "< All Runs In Progress Started: [DATE] 2:53 PM CDT by [PERSON_NAME][EMAIL_ADDRE…" at bounding box center [345, 47] width 635 height 29
click at [628, 45] on span "Complete Run" at bounding box center [642, 47] width 28 height 5
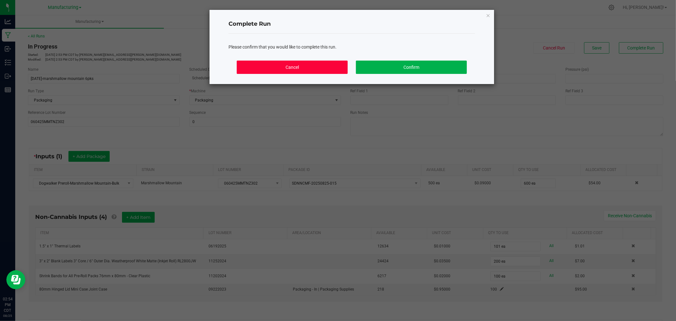
click at [284, 67] on button "Cancel" at bounding box center [292, 67] width 111 height 13
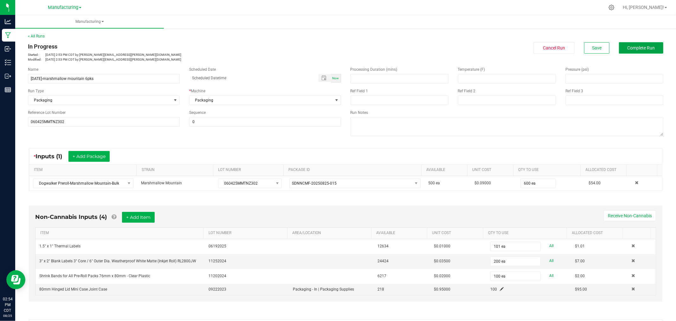
click at [628, 49] on span "Complete Run" at bounding box center [642, 47] width 28 height 5
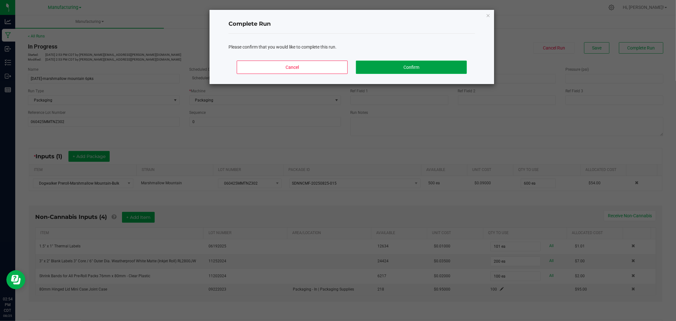
click at [435, 61] on button "Confirm" at bounding box center [411, 67] width 111 height 13
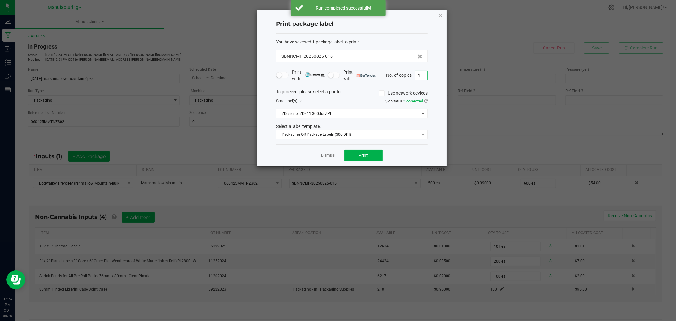
click at [422, 73] on input "1" at bounding box center [421, 75] width 12 height 9
type input "101"
click at [354, 156] on button "Print" at bounding box center [364, 155] width 38 height 11
click at [326, 158] on link "Dismiss" at bounding box center [328, 155] width 14 height 5
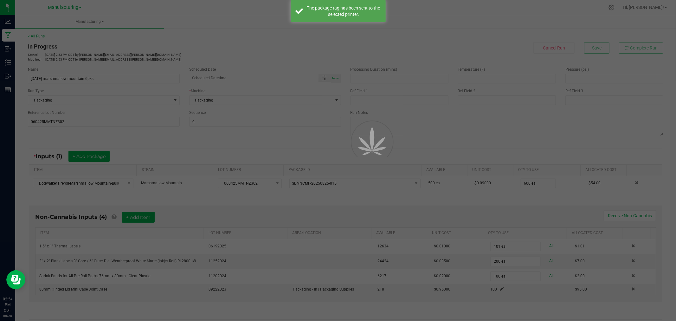
click at [326, 158] on div at bounding box center [338, 160] width 676 height 321
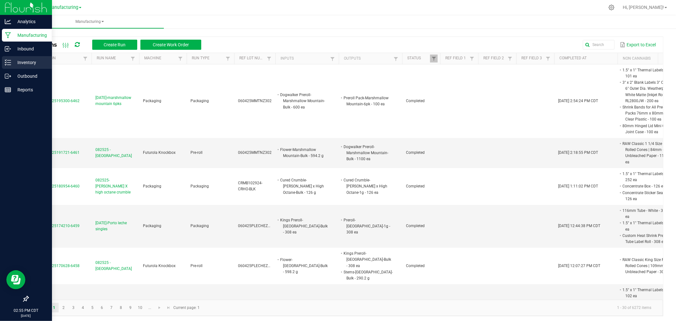
click at [8, 62] on line at bounding box center [8, 62] width 3 height 0
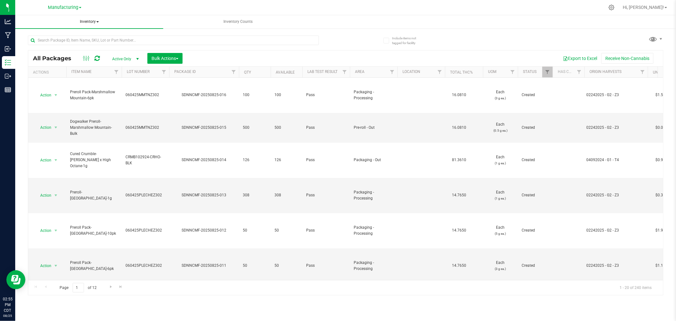
click at [81, 21] on span "Inventory" at bounding box center [89, 21] width 148 height 13
click at [64, 44] on span "All inventory" at bounding box center [45, 45] width 43 height 5
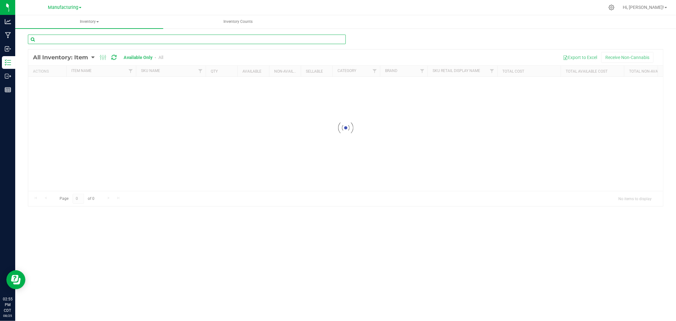
click at [86, 37] on div "Inventory All packages All inventory Waste log Create inventory Inventory Counts" at bounding box center [345, 168] width 661 height 306
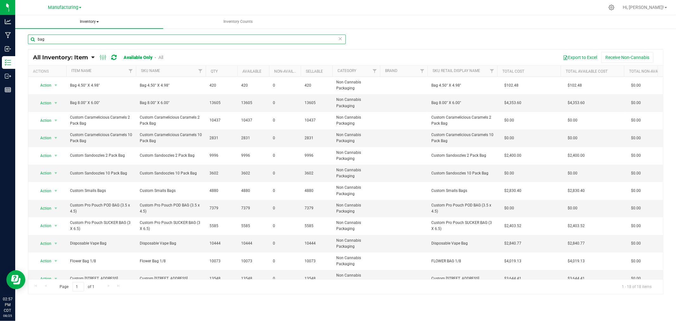
type input "bag"
click at [91, 16] on span "Inventory" at bounding box center [89, 21] width 148 height 13
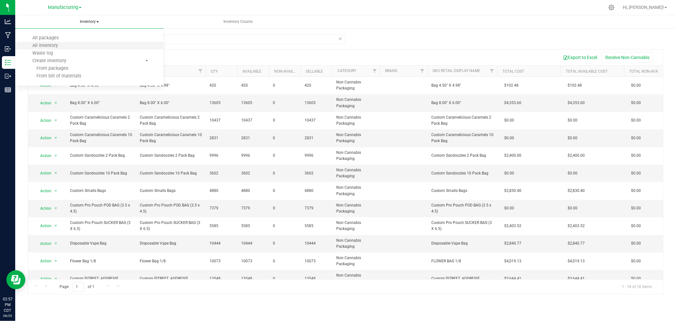
click at [81, 46] on li "All inventory" at bounding box center [89, 46] width 148 height 8
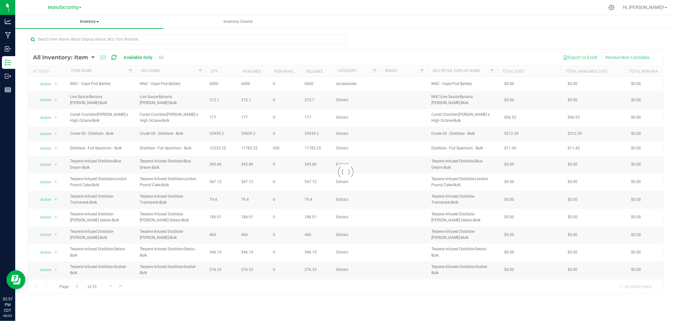
click at [86, 22] on span "Inventory" at bounding box center [89, 21] width 148 height 13
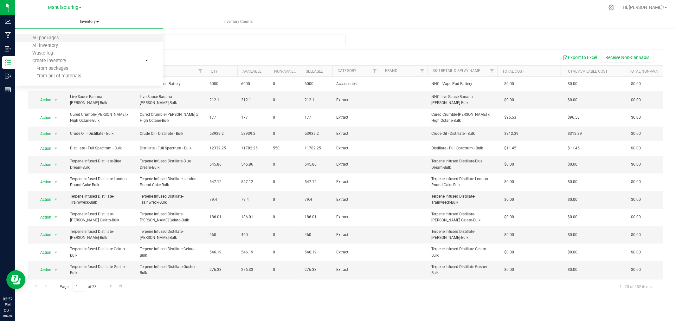
click at [91, 38] on li "All packages" at bounding box center [89, 38] width 148 height 8
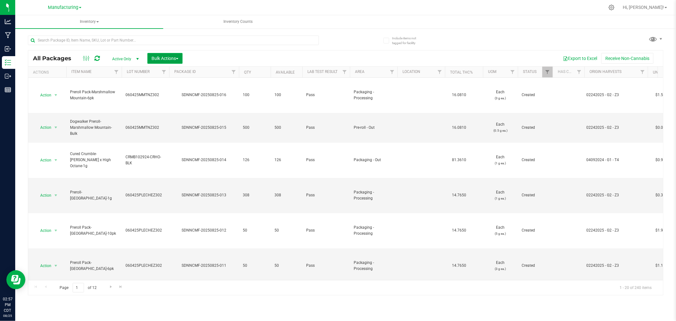
click at [165, 57] on span "Bulk Actions" at bounding box center [164, 58] width 27 height 5
click at [171, 70] on span "Add to manufacturing run" at bounding box center [175, 72] width 48 height 5
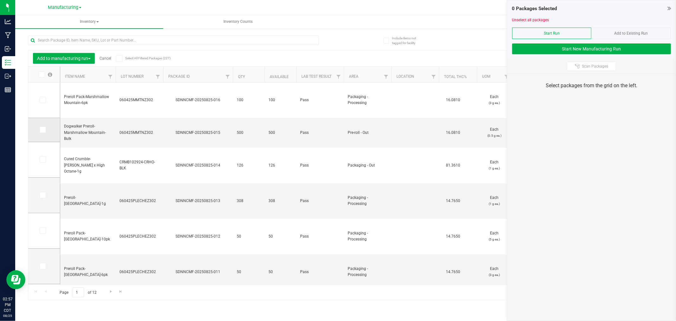
click at [43, 130] on icon at bounding box center [42, 130] width 4 height 0
click at [0, 0] on input "checkbox" at bounding box center [0, 0] width 0 height 0
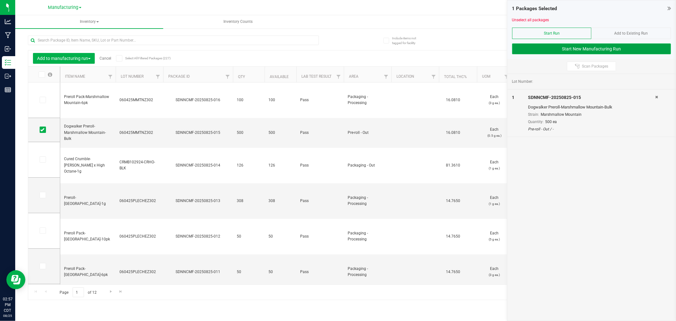
click at [525, 52] on button "Start New Manufacturing Run" at bounding box center [591, 48] width 159 height 11
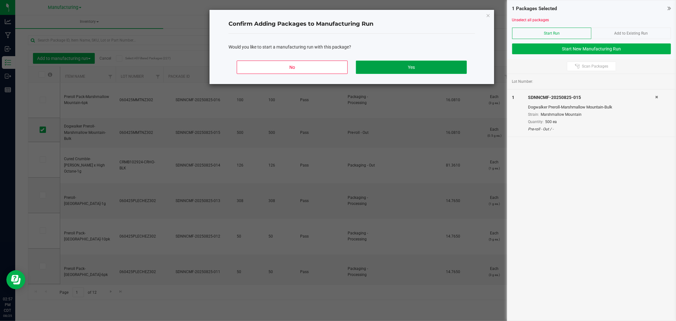
click at [359, 64] on button "Yes" at bounding box center [411, 67] width 111 height 13
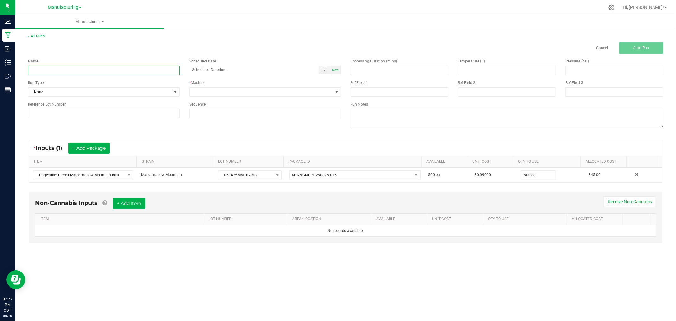
click at [140, 72] on input at bounding box center [104, 71] width 152 height 10
type input "[DATE]-marshmallow mountain 10 pks"
click at [165, 89] on span "None" at bounding box center [99, 91] width 143 height 9
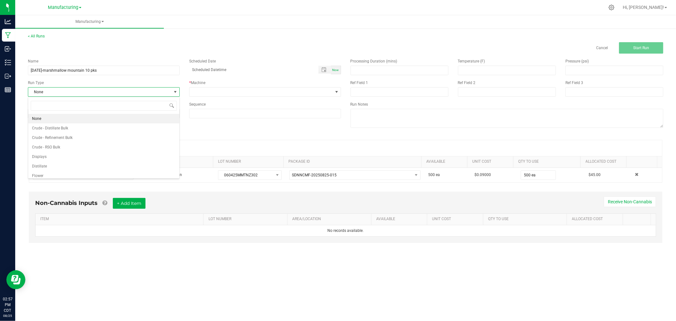
scroll to position [32, 0]
click at [80, 160] on li "Packaging" at bounding box center [103, 163] width 151 height 10
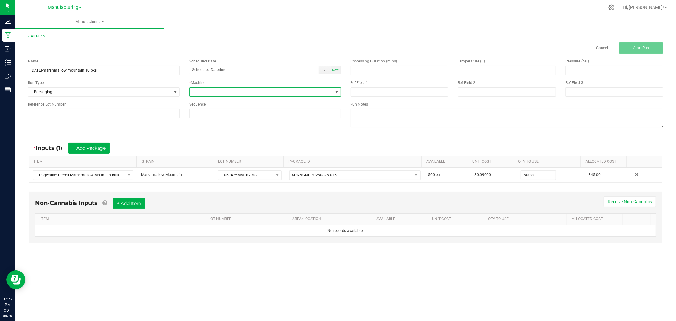
click at [214, 93] on span at bounding box center [261, 91] width 143 height 9
click at [227, 119] on ul "C-SOLO Futurola Knockbox Heidolph Kitchen MEP - 30 Oven Packaging R&D Reactor S…" at bounding box center [265, 124] width 151 height 162
click at [223, 114] on li "Packaging" at bounding box center [265, 113] width 151 height 11
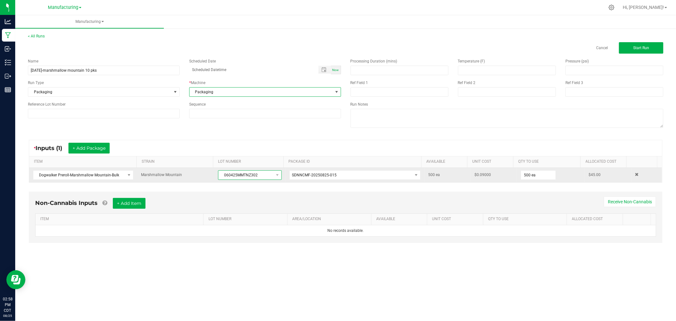
click at [234, 175] on span "060425MMTNZ302" at bounding box center [245, 175] width 55 height 9
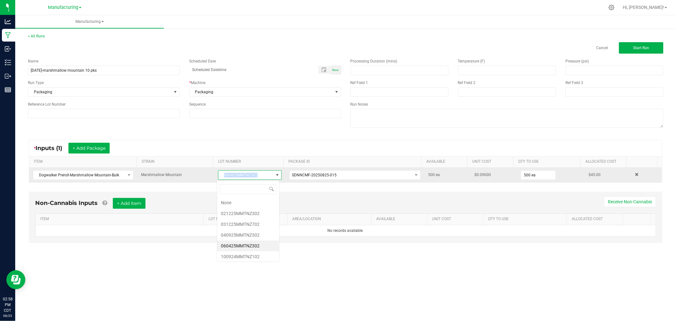
click at [234, 175] on span "060425MMTNZ302" at bounding box center [245, 175] width 55 height 9
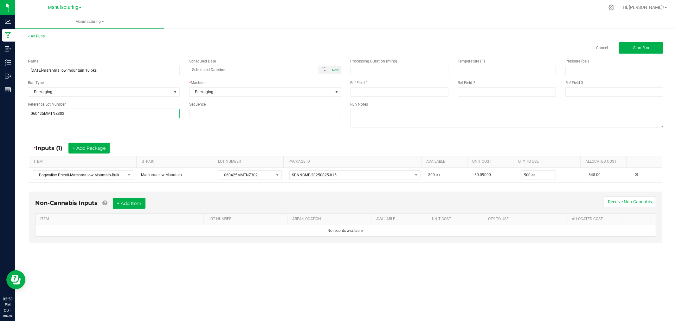
type input "060425MMTNZ302"
click at [148, 137] on div "* Inputs (1) + Add Package ITEM STRAIN LOT NUMBER PACKAGE ID AVAILABLE Unit Cos…" at bounding box center [345, 161] width 645 height 54
click at [640, 44] on button "Start Run" at bounding box center [641, 47] width 44 height 11
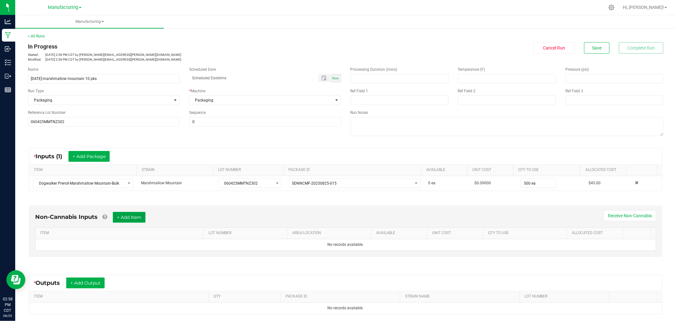
click at [145, 220] on button "+ Add Item" at bounding box center [129, 217] width 33 height 11
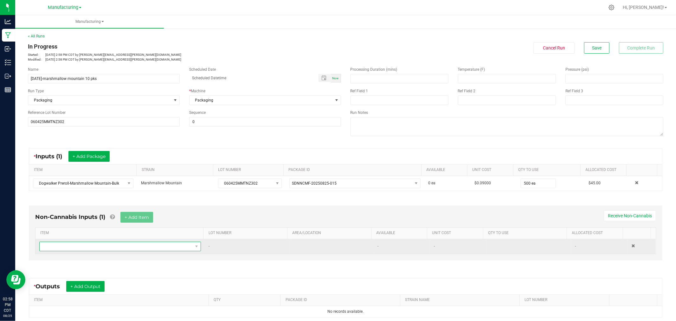
click at [151, 248] on span "NO DATA FOUND" at bounding box center [116, 246] width 153 height 9
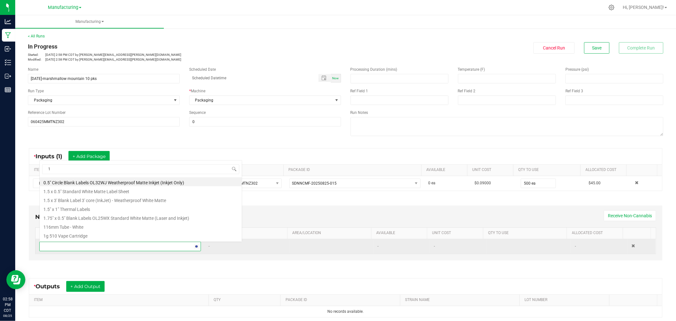
scroll to position [10, 157]
type input "1.5"
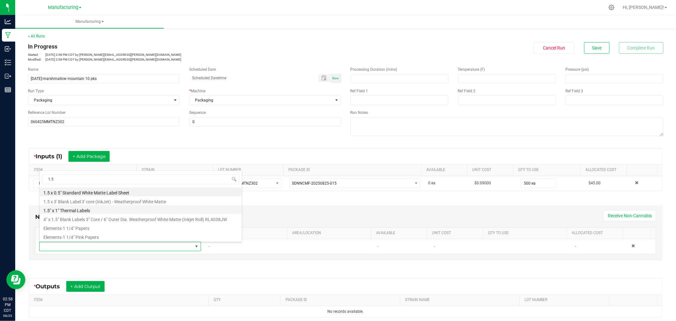
click at [90, 210] on li "1.5" x 1" Thermal Labels" at bounding box center [141, 209] width 202 height 9
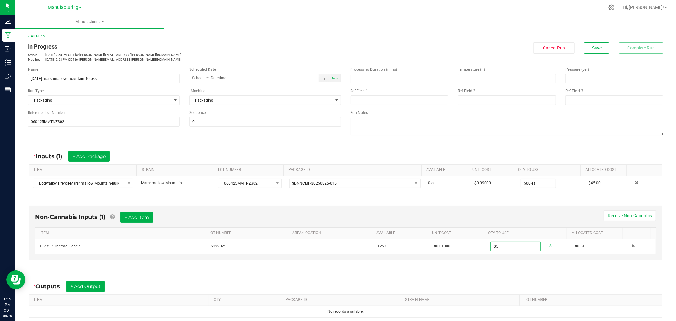
type input "0"
type input "51 ea"
click at [460, 214] on div "Non-Cannabis Inputs (1) + Add Item Receive Non-Cannabis" at bounding box center [345, 220] width 621 height 16
click at [129, 220] on button "+ Add Item" at bounding box center [136, 217] width 33 height 11
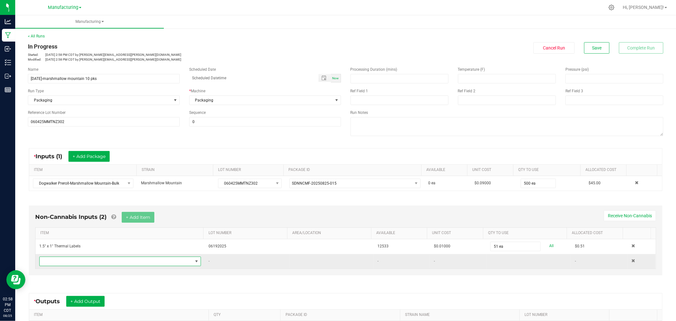
click at [137, 261] on span "NO DATA FOUND" at bounding box center [116, 261] width 153 height 9
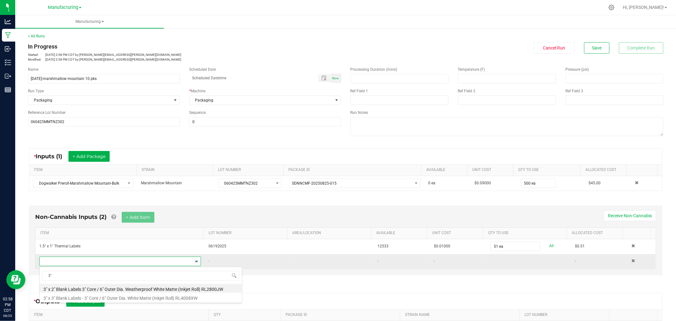
type input "3"
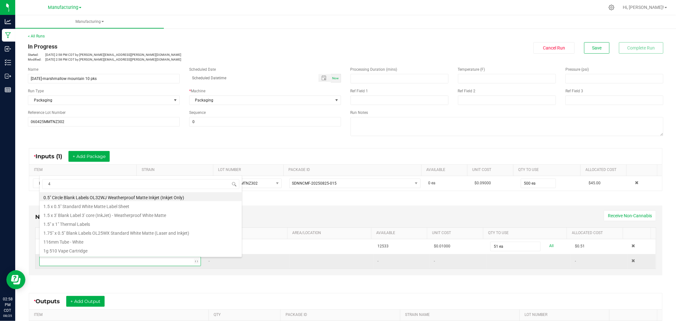
scroll to position [0, 0]
type input "4"x 1"
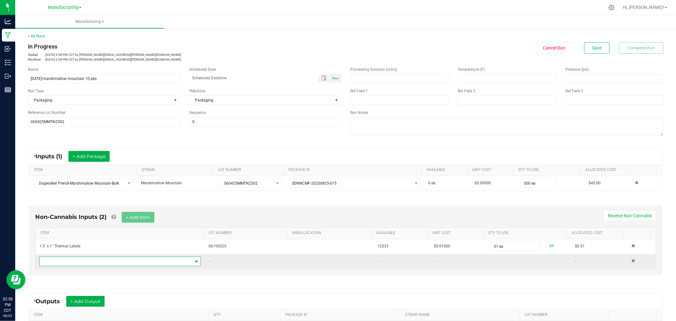
click at [141, 260] on span at bounding box center [116, 261] width 153 height 9
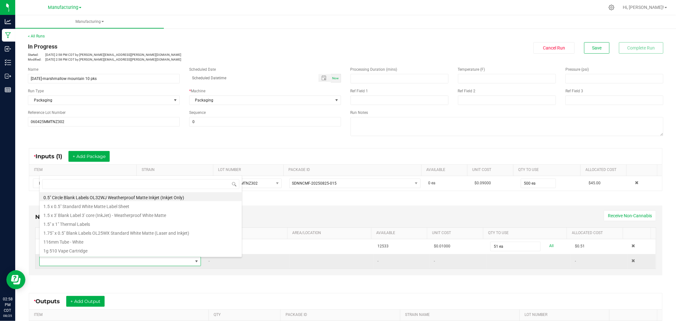
scroll to position [10, 157]
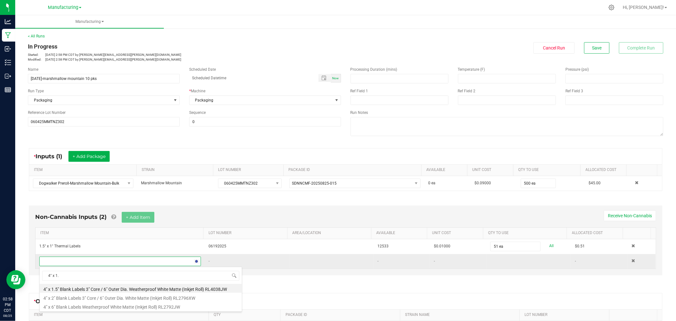
type input "4" x 1.5"
click at [155, 286] on li "4" x 1.5" Blank Labels 3" Core / 6" Outer Dia. Weatherproof White Matte (Inkjet…" at bounding box center [141, 288] width 202 height 9
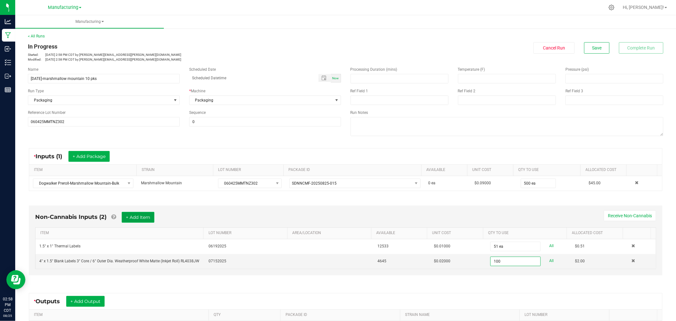
type input "100 ea"
drag, startPoint x: 146, startPoint y: 220, endPoint x: 136, endPoint y: 226, distance: 12.0
click at [145, 220] on button "+ Add Item" at bounding box center [138, 217] width 33 height 11
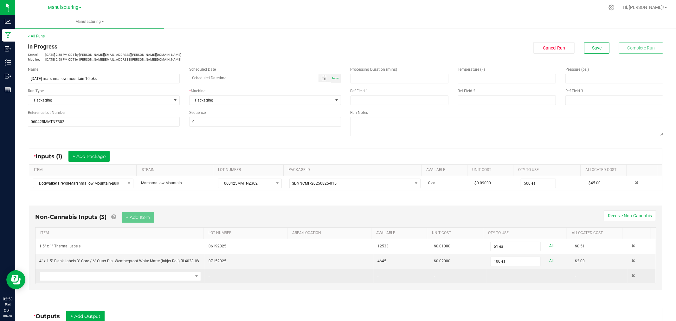
click at [90, 283] on td at bounding box center [119, 276] width 169 height 15
click at [93, 278] on span "NO DATA FOUND" at bounding box center [116, 276] width 153 height 9
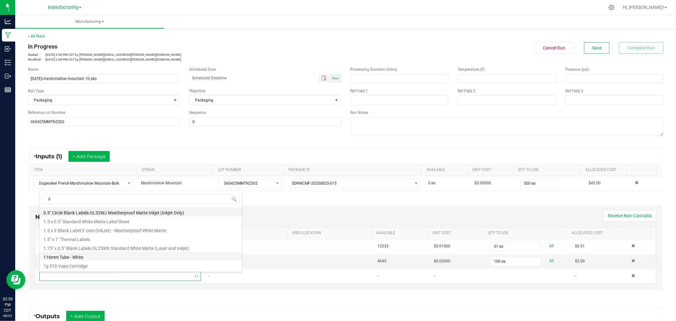
type input "88"
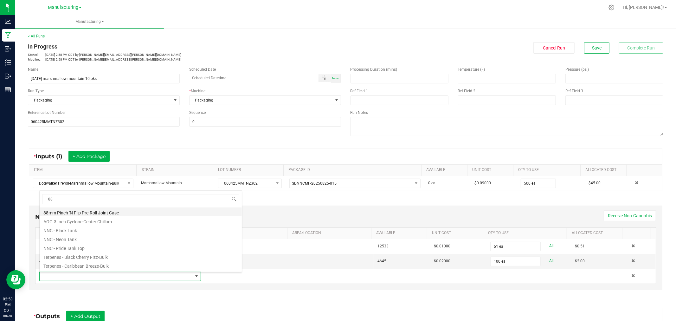
click at [115, 210] on li "88mm Pinch 'N Flip Pre-Roll Joint Case" at bounding box center [141, 211] width 202 height 9
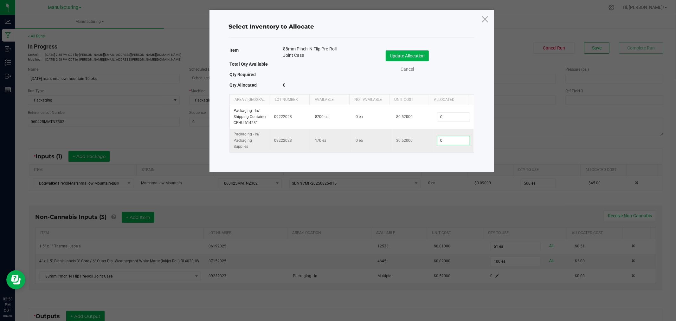
click at [441, 138] on input "0" at bounding box center [453, 140] width 32 height 9
type input "50"
click at [411, 57] on button "Update Allocation" at bounding box center [407, 55] width 43 height 11
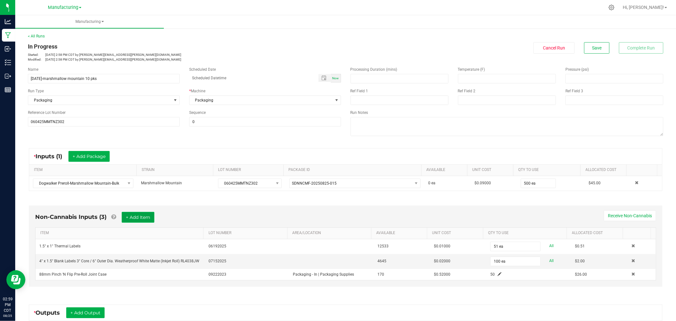
click at [133, 219] on button "+ Add Item" at bounding box center [138, 217] width 33 height 11
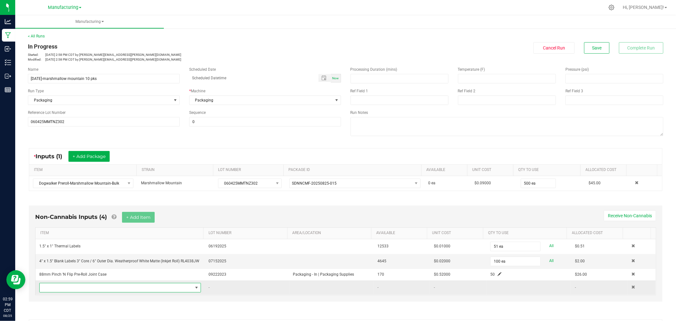
click at [85, 292] on span "NO DATA FOUND" at bounding box center [120, 288] width 162 height 10
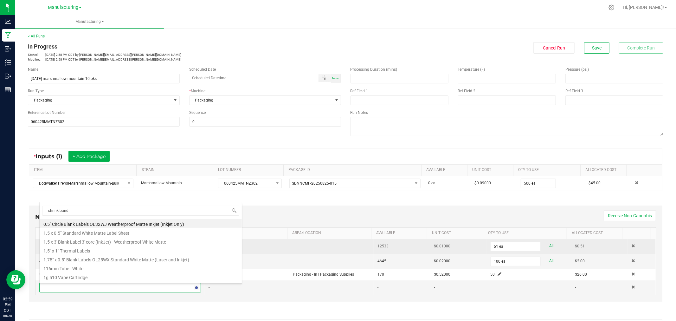
type input "shrink bands"
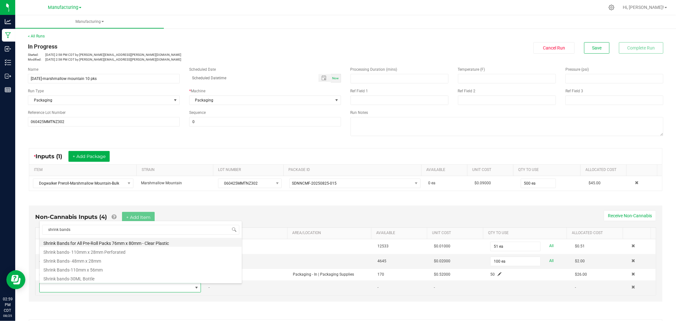
click at [85, 243] on li "Shrink Bands for All Pre-Roll Packs 76mm x 80mm - Clear Plastic" at bounding box center [141, 242] width 202 height 9
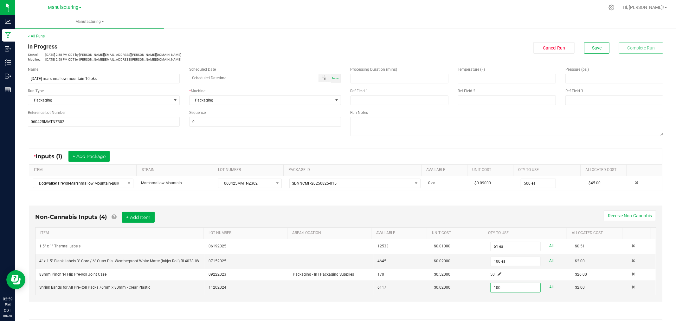
type input "100 ea"
click at [325, 209] on div "Non-Cannabis Inputs (4) + Add Item Receive Non-Cannabis ITEM LOT NUMBER AREA/LO…" at bounding box center [346, 253] width 634 height 96
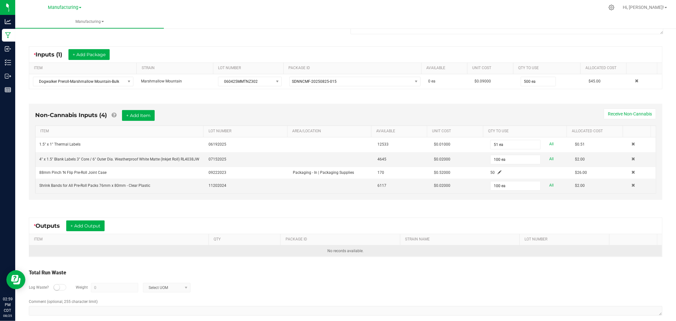
scroll to position [106, 0]
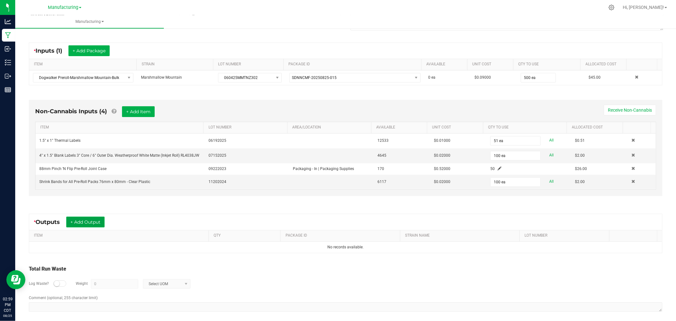
click at [88, 221] on button "+ Add Output" at bounding box center [85, 221] width 38 height 11
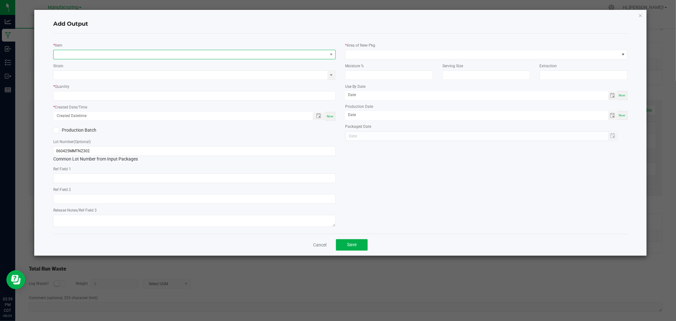
click at [127, 56] on span "NO DATA FOUND" at bounding box center [191, 54] width 274 height 9
type input "preroll pack-marshmallo"
click at [123, 82] on li "Preroll Pack-Marshmallow Mountain-10pk" at bounding box center [195, 80] width 282 height 9
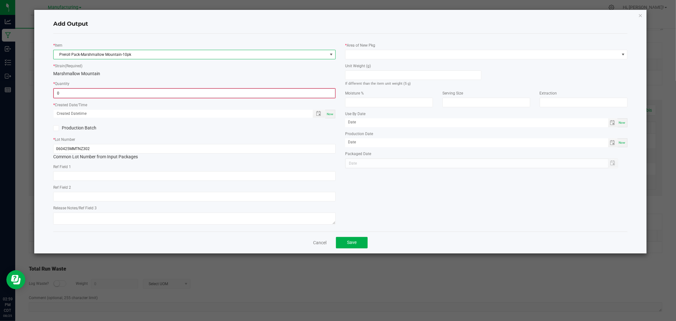
click at [122, 93] on input "0" at bounding box center [194, 93] width 281 height 9
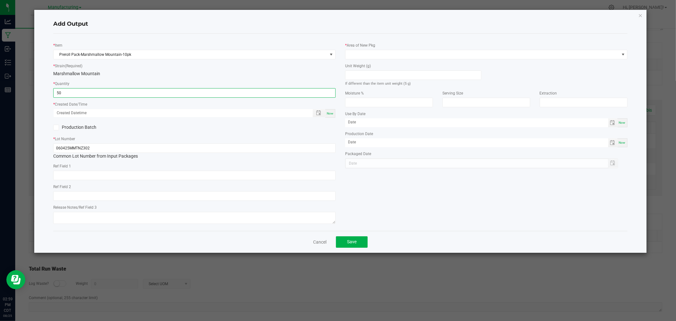
type input "50 ea"
click at [330, 113] on span "Now" at bounding box center [330, 113] width 7 height 3
type input "[DATE] 2:59 PM"
type input "[DATE]"
click at [381, 76] on input at bounding box center [413, 75] width 136 height 9
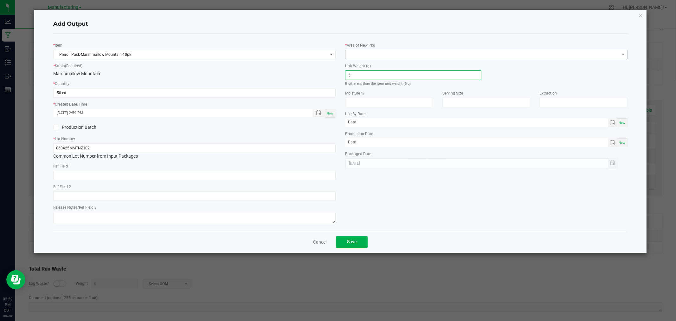
type input "5"
click at [395, 51] on span at bounding box center [482, 54] width 274 height 9
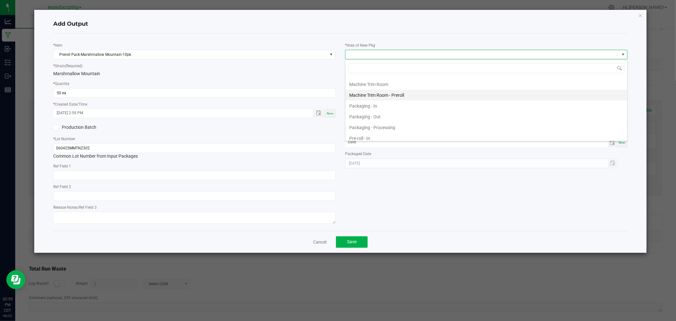
scroll to position [176, 0]
click at [394, 121] on li "Packaging - Processing" at bounding box center [486, 121] width 282 height 11
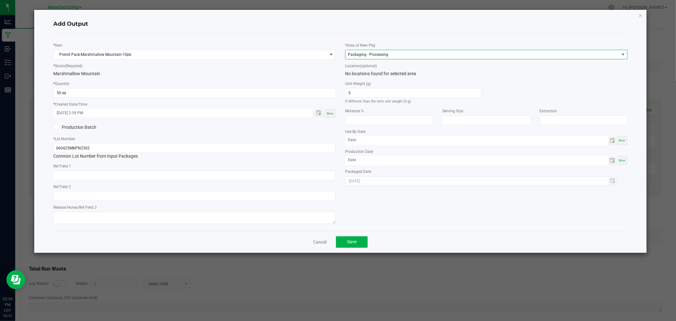
click at [332, 113] on span "Now" at bounding box center [330, 113] width 7 height 3
click at [363, 240] on button "Save" at bounding box center [352, 241] width 32 height 11
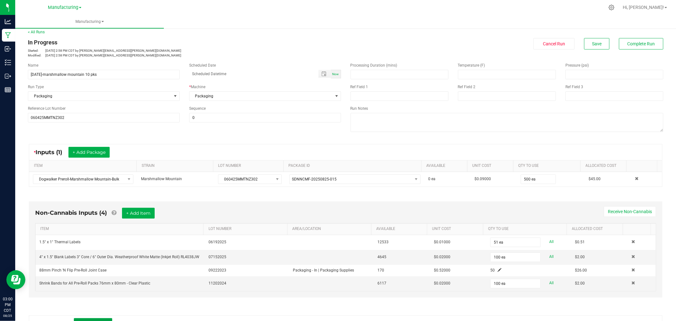
scroll to position [0, 0]
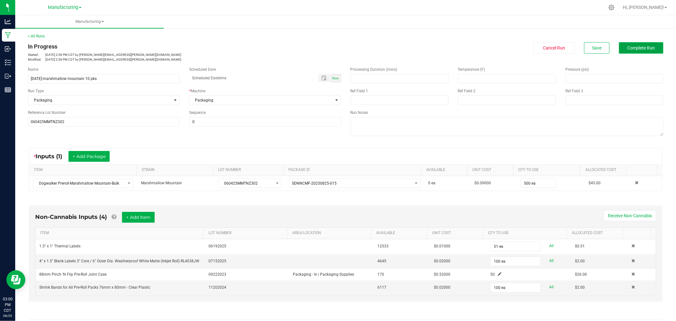
click at [648, 47] on span "Complete Run" at bounding box center [642, 47] width 28 height 5
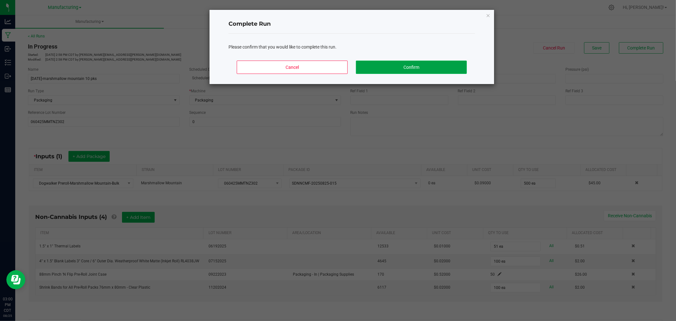
click at [455, 68] on button "Confirm" at bounding box center [411, 67] width 111 height 13
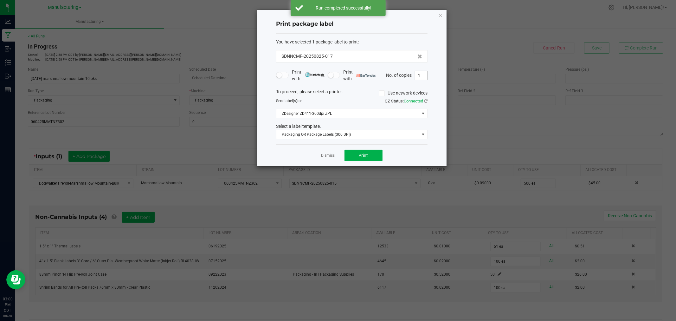
click at [420, 75] on input "1" at bounding box center [421, 75] width 12 height 9
type input "51"
click at [359, 154] on span "Print" at bounding box center [364, 155] width 10 height 5
click at [332, 157] on link "Dismiss" at bounding box center [328, 155] width 14 height 5
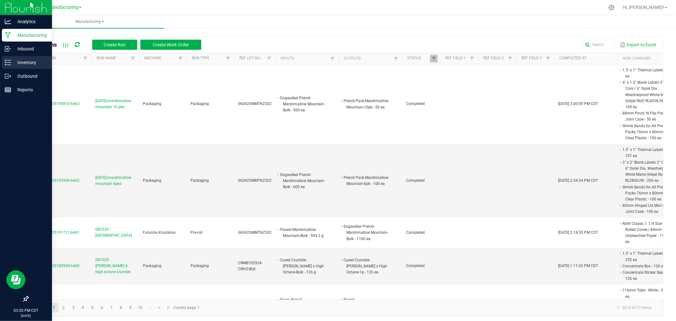
click at [12, 64] on p "Inventory" at bounding box center [30, 63] width 38 height 8
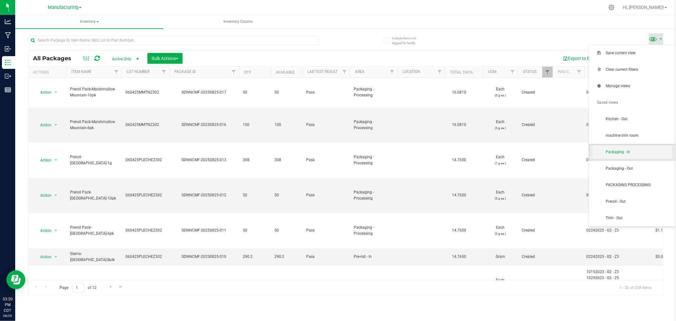
click at [643, 150] on span "Packaging - In" at bounding box center [639, 151] width 66 height 5
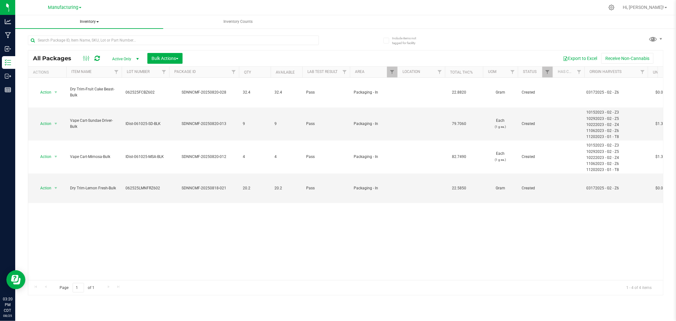
click at [87, 21] on span "Inventory" at bounding box center [89, 21] width 148 height 13
click at [63, 45] on span "All inventory" at bounding box center [45, 45] width 43 height 5
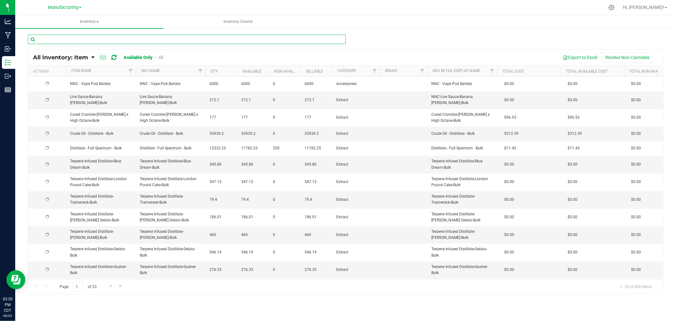
click at [68, 41] on input "text" at bounding box center [187, 40] width 318 height 10
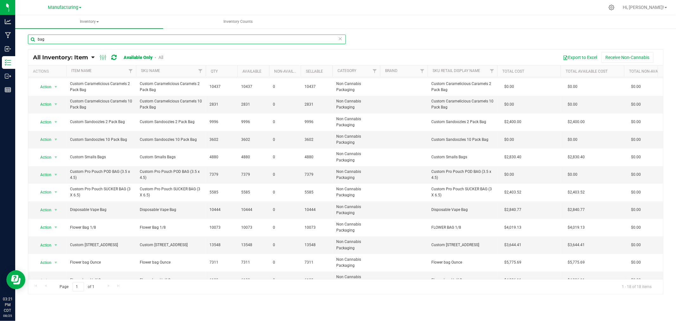
scroll to position [14, 0]
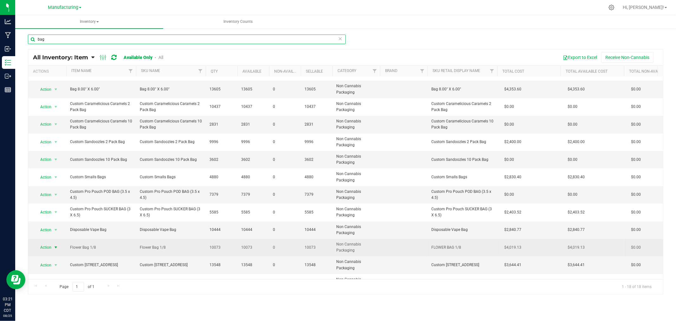
type input "bag"
click at [55, 246] on span "select" at bounding box center [55, 247] width 5 height 5
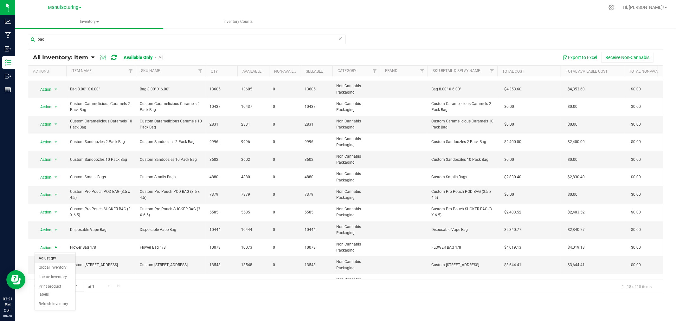
click at [58, 257] on li "Adjust qty" at bounding box center [55, 259] width 41 height 10
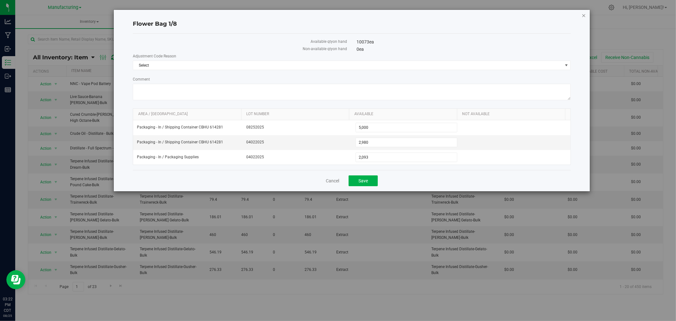
click at [582, 15] on icon "button" at bounding box center [584, 15] width 4 height 8
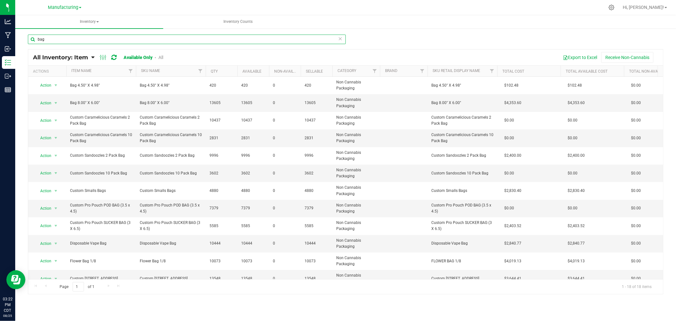
click at [51, 42] on input "bag" at bounding box center [187, 40] width 318 height 10
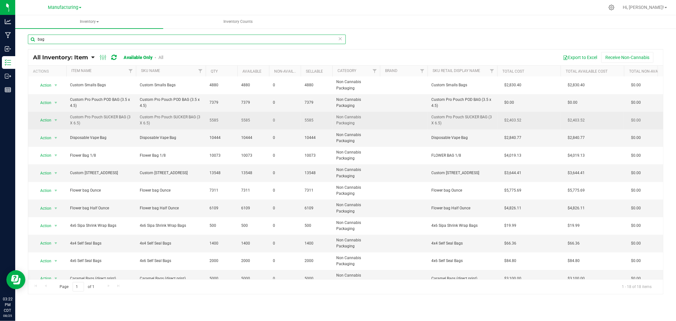
scroll to position [119, 0]
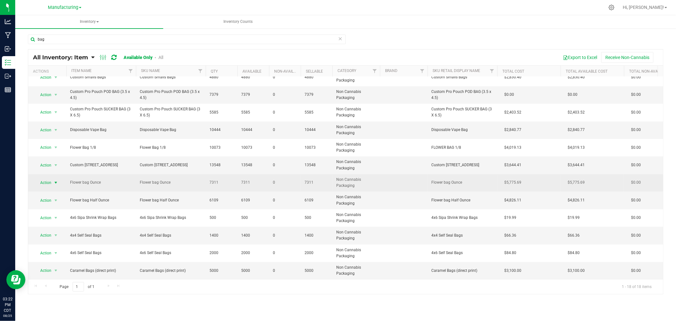
click at [53, 180] on span "select" at bounding box center [55, 182] width 5 height 5
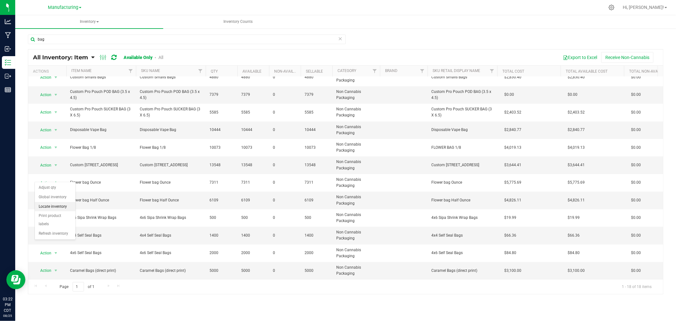
click at [52, 204] on li "Locate inventory" at bounding box center [55, 207] width 41 height 10
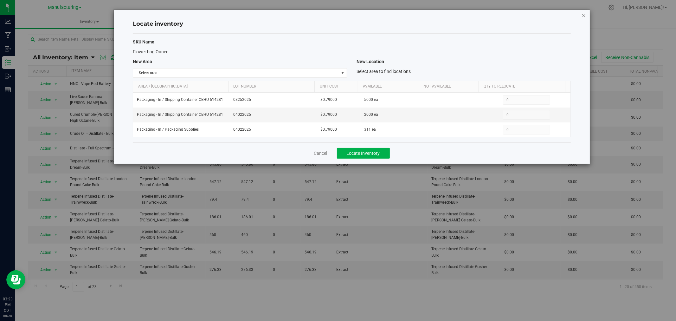
click at [583, 15] on icon "button" at bounding box center [584, 15] width 4 height 8
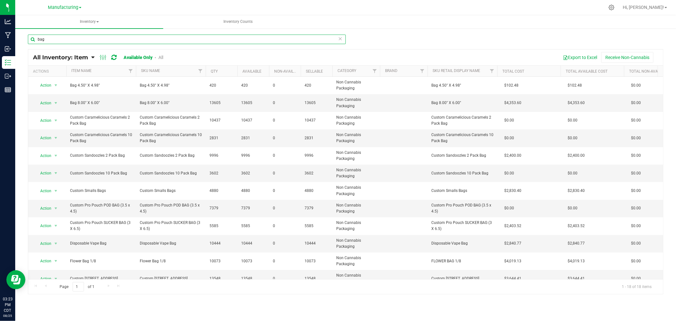
click at [48, 40] on input "bag" at bounding box center [187, 40] width 318 height 10
type input "b"
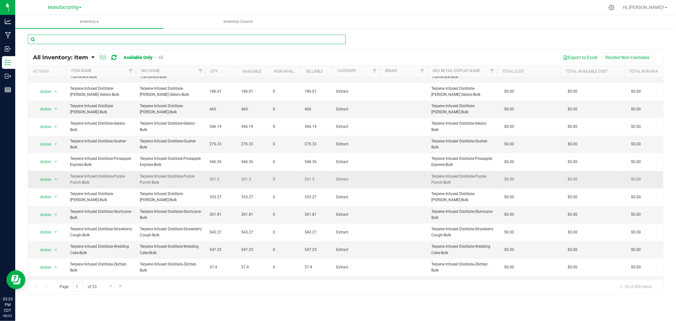
scroll to position [137, 0]
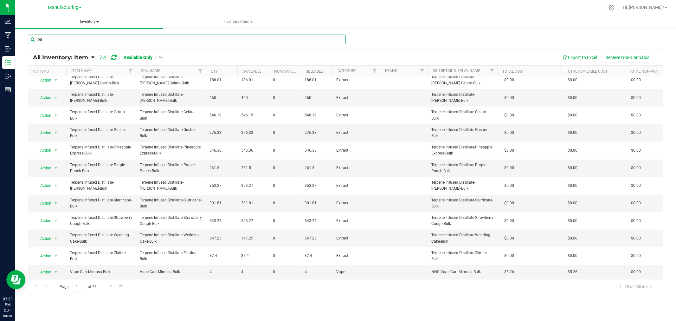
type input "bag"
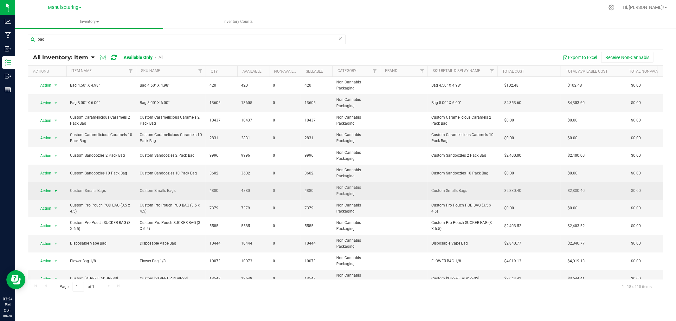
click at [55, 190] on span "select" at bounding box center [55, 190] width 5 height 5
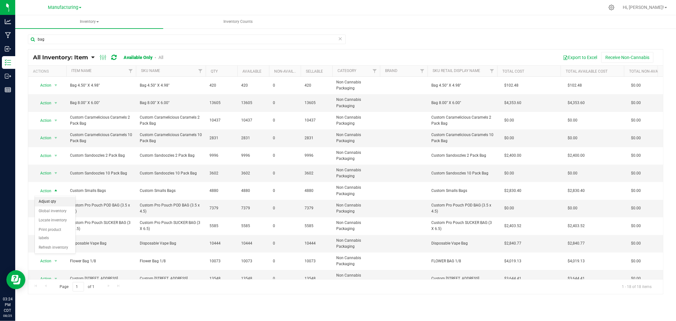
click at [49, 203] on li "Adjust qty" at bounding box center [55, 202] width 41 height 10
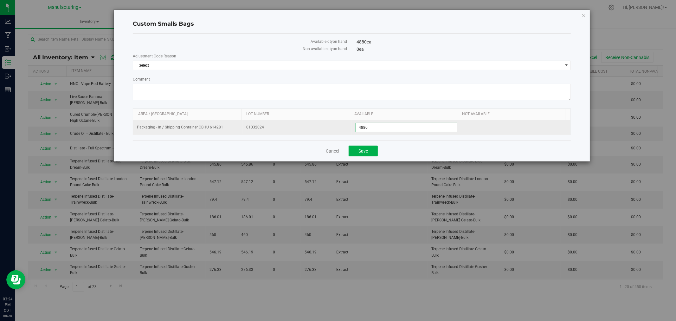
drag, startPoint x: 368, startPoint y: 127, endPoint x: 346, endPoint y: 129, distance: 22.0
click at [347, 127] on tr "Packaging - In / Shipping Container CBHU 614281 01032024 4,880 4880" at bounding box center [351, 127] width 437 height 15
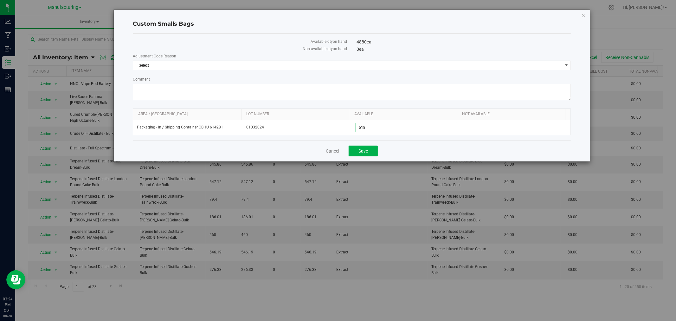
type input "5180"
type input "5,180"
click at [172, 64] on span "Select" at bounding box center [347, 65] width 429 height 9
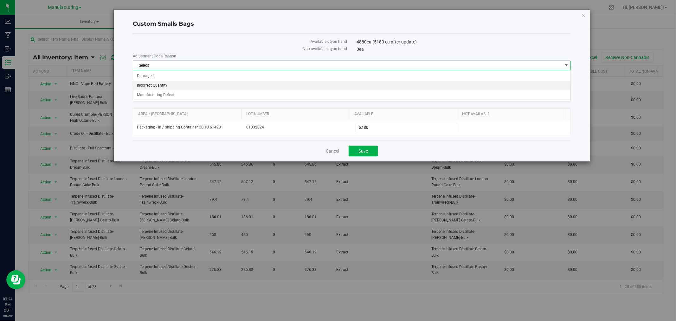
click at [160, 86] on li "Incorrect Quantity" at bounding box center [351, 86] width 437 height 10
click at [160, 86] on textarea "Comment" at bounding box center [352, 92] width 438 height 16
type textarea "got full count and sealed them up"
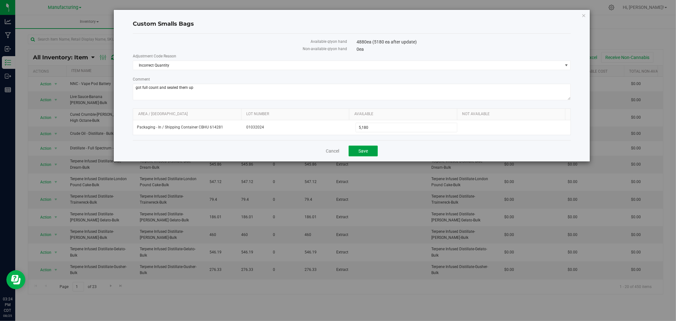
click at [361, 152] on span "Save" at bounding box center [363, 150] width 10 height 5
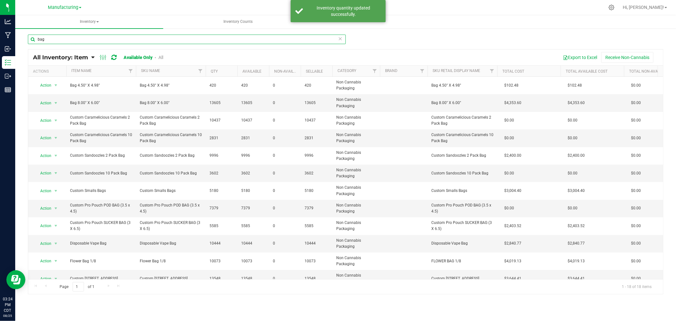
click at [62, 41] on input "bag" at bounding box center [187, 40] width 318 height 10
type input "b"
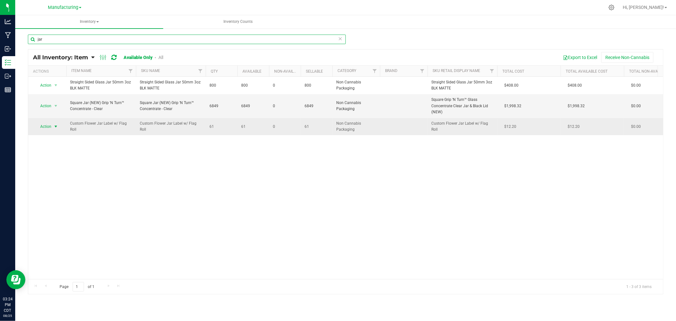
type input "jar"
click at [56, 126] on span "select" at bounding box center [55, 126] width 5 height 5
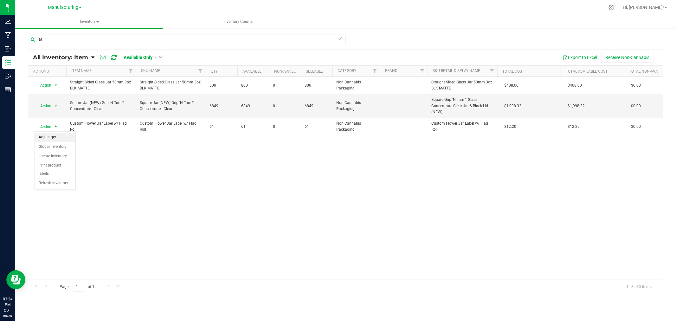
click at [55, 135] on li "Adjust qty" at bounding box center [55, 137] width 41 height 10
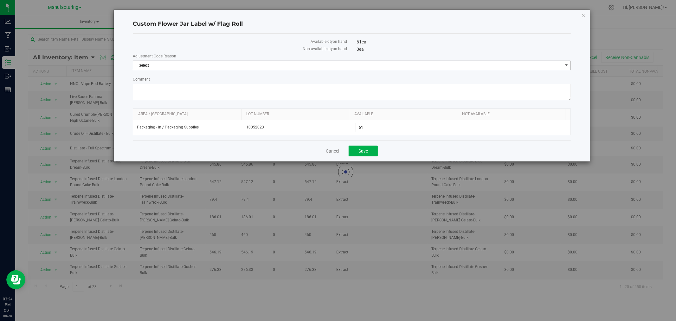
click at [174, 67] on span "Select" at bounding box center [347, 65] width 429 height 9
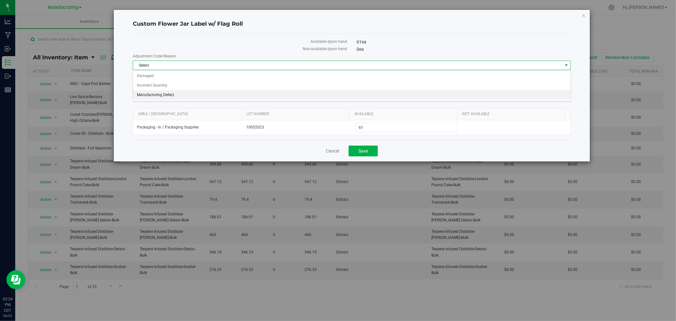
click at [161, 93] on li "Manufacturing Defect" at bounding box center [351, 95] width 437 height 10
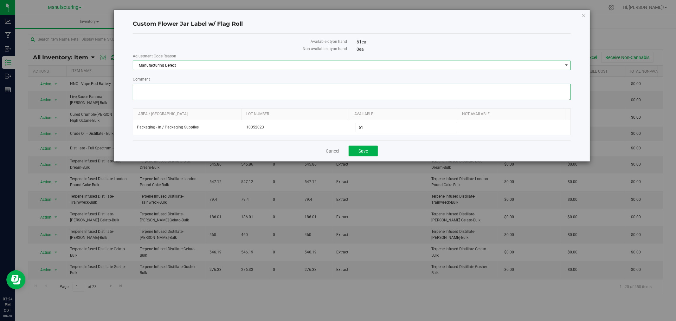
click at [159, 95] on textarea "Comment" at bounding box center [352, 92] width 438 height 16
click at [202, 66] on span "Manufacturing Defect" at bounding box center [347, 65] width 429 height 9
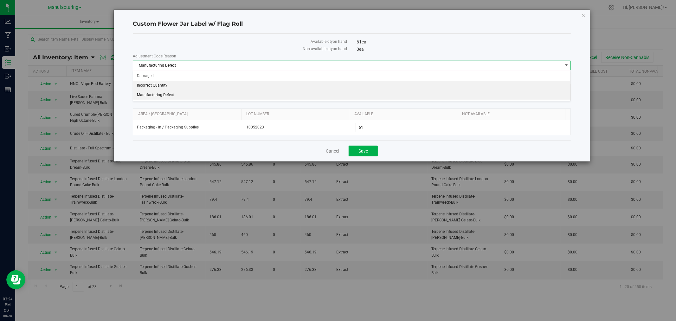
click at [184, 88] on li "Incorrect Quantity" at bounding box center [351, 86] width 437 height 10
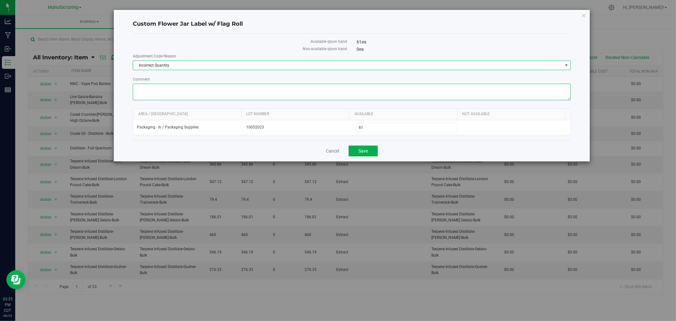
click at [180, 92] on textarea "Comment" at bounding box center [352, 92] width 438 height 16
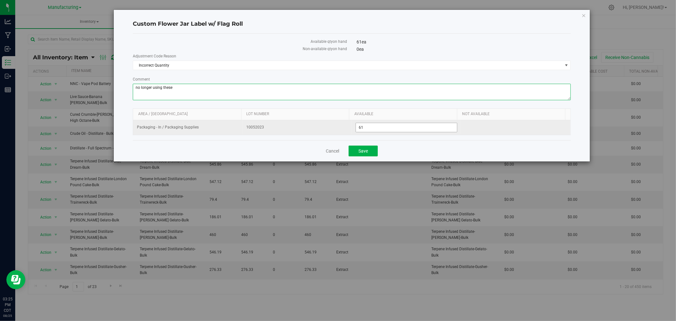
type textarea "no longer using these"
drag, startPoint x: 369, startPoint y: 128, endPoint x: 341, endPoint y: 128, distance: 27.6
click at [341, 128] on tr "Packaging - In / Packaging Supplies 10052023 61 61" at bounding box center [351, 127] width 437 height 15
type input "0"
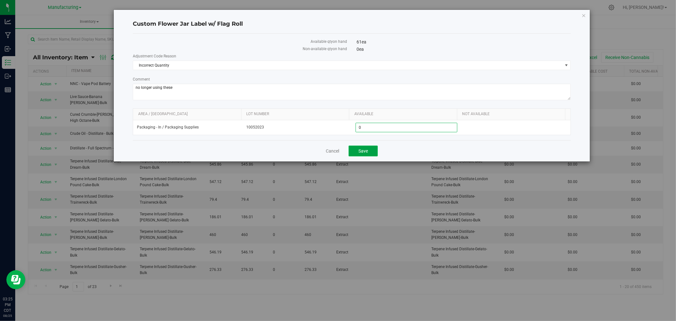
type input "0"
click at [364, 151] on span "Save" at bounding box center [363, 150] width 10 height 5
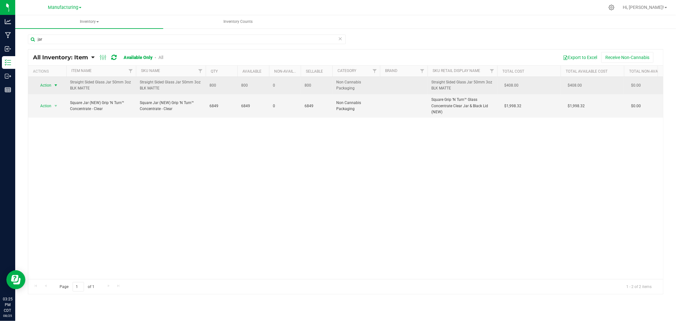
click at [56, 83] on span "select" at bounding box center [55, 85] width 5 height 5
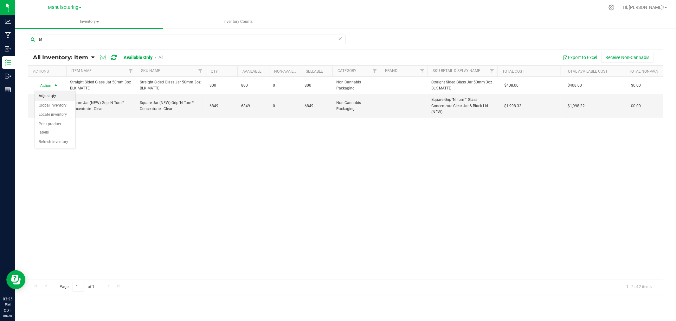
click at [53, 94] on li "Adjust qty" at bounding box center [55, 96] width 41 height 10
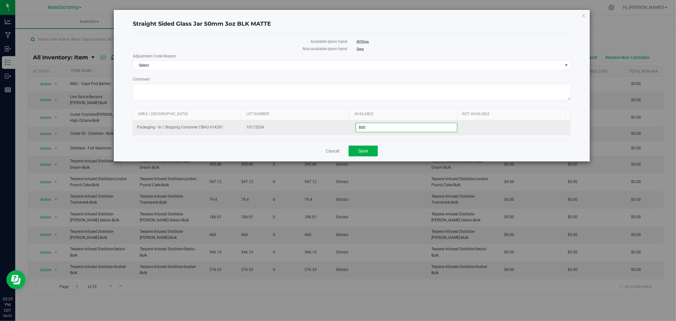
drag, startPoint x: 372, startPoint y: 129, endPoint x: 341, endPoint y: 129, distance: 31.4
click at [341, 129] on tr "Packaging - In / Shipping Container CBHU 614281 10172024 800 800" at bounding box center [351, 127] width 437 height 15
type input "600"
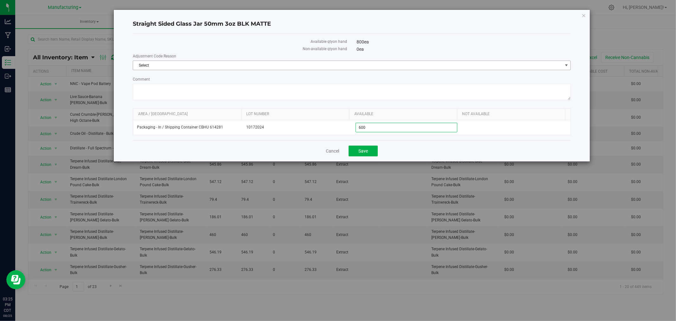
type input "600"
click at [180, 62] on span "Select" at bounding box center [347, 65] width 429 height 9
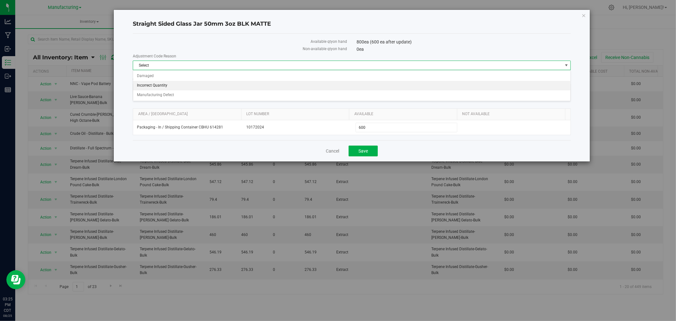
click at [166, 85] on li "Incorrect Quantity" at bounding box center [351, 86] width 437 height 10
click at [166, 87] on textarea "Comment" at bounding box center [352, 92] width 438 height 16
type textarea "did full inventory count all jars in boxes sealed up."
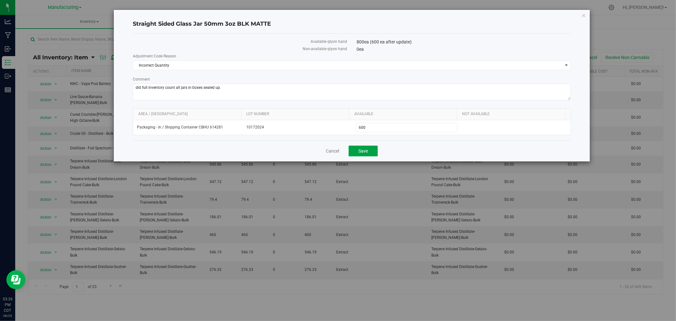
click at [368, 151] on span "Save" at bounding box center [363, 150] width 10 height 5
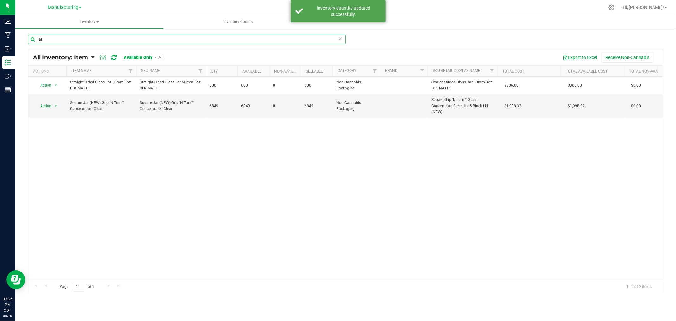
click at [46, 40] on input "jar" at bounding box center [187, 40] width 318 height 10
type input "j"
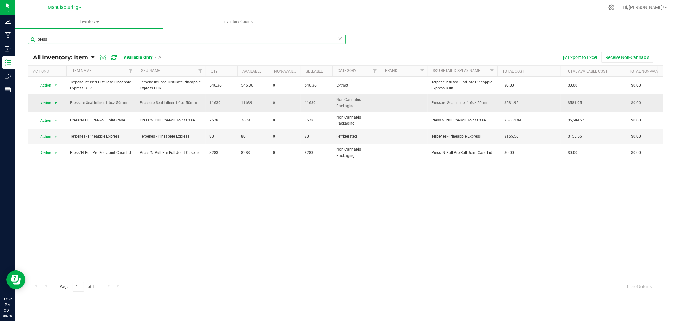
type input "press"
click at [55, 102] on span "select" at bounding box center [55, 102] width 5 height 5
click at [55, 113] on li "Adjust qty" at bounding box center [55, 114] width 41 height 10
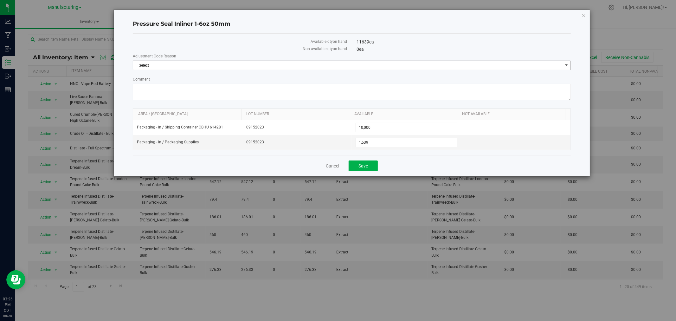
click at [176, 66] on span "Select" at bounding box center [347, 65] width 429 height 9
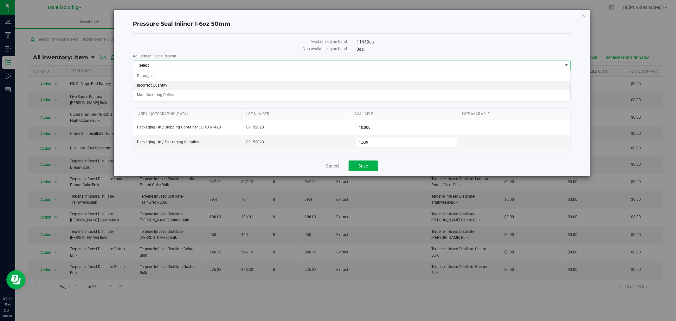
click at [162, 84] on li "Incorrect Quantity" at bounding box center [351, 86] width 437 height 10
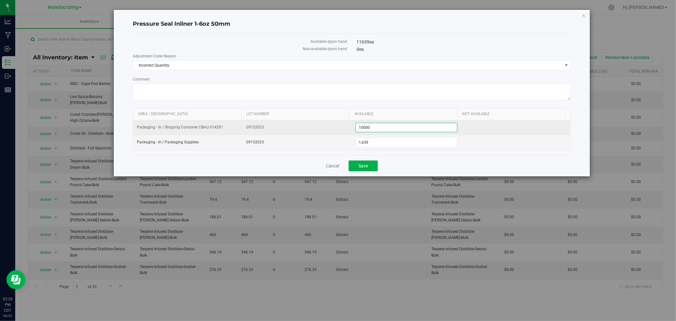
drag, startPoint x: 370, startPoint y: 129, endPoint x: 339, endPoint y: 127, distance: 30.5
click at [339, 127] on tr "Packaging - In / Shipping Container CBHU 614281 09152023 10,000 10000" at bounding box center [351, 127] width 437 height 15
type input "11000"
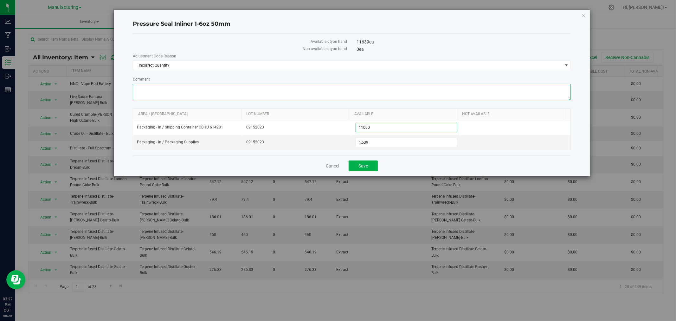
type input "11,000"
click at [220, 90] on textarea "Comment" at bounding box center [352, 92] width 438 height 16
type textarea "did full inventory count these are all sealed up in a box"
click at [370, 167] on button "Save" at bounding box center [363, 165] width 29 height 11
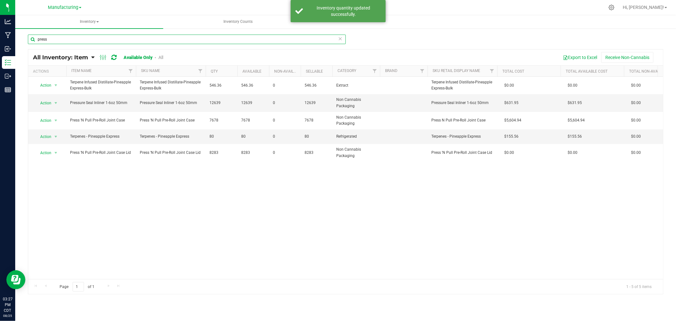
click at [57, 36] on input "press" at bounding box center [187, 40] width 318 height 10
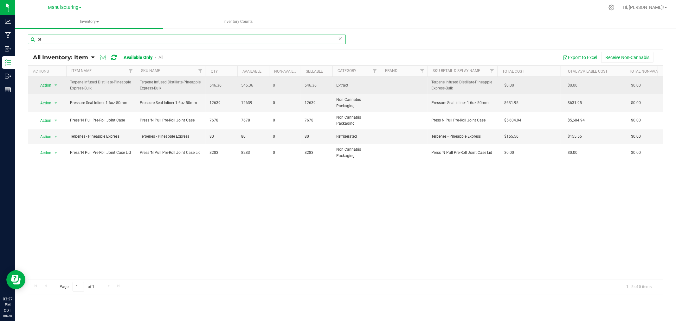
type input "p"
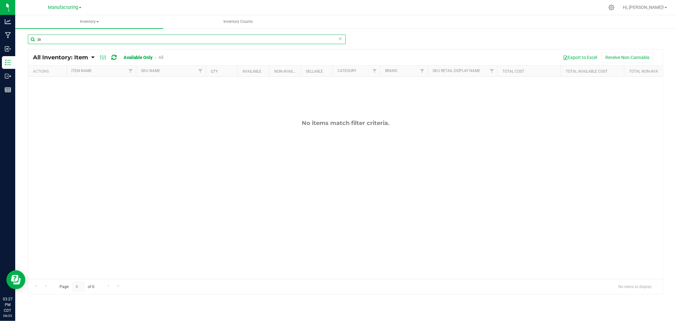
type input "j"
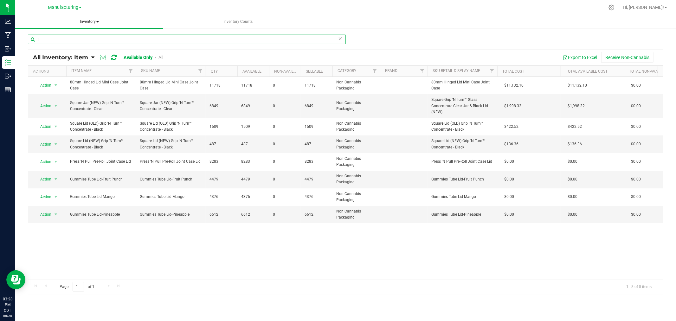
type input "l"
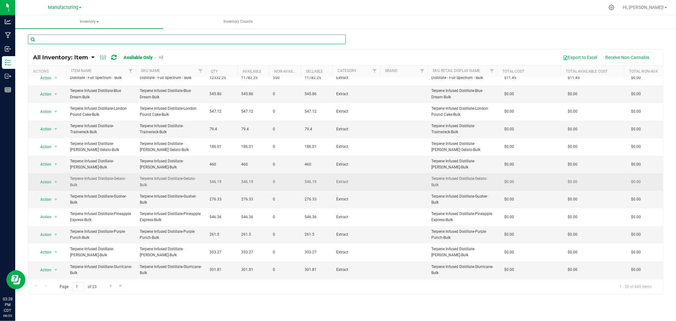
scroll to position [106, 0]
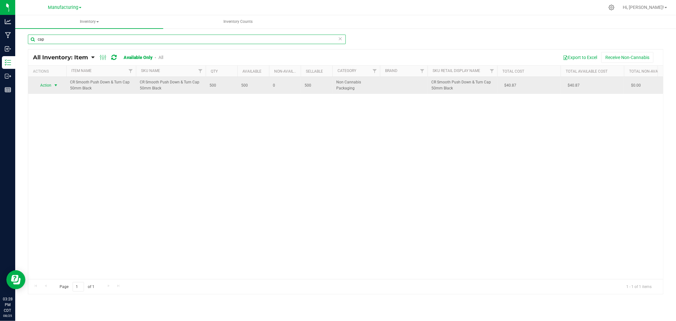
type input "cap"
click at [55, 86] on span "select" at bounding box center [55, 85] width 5 height 5
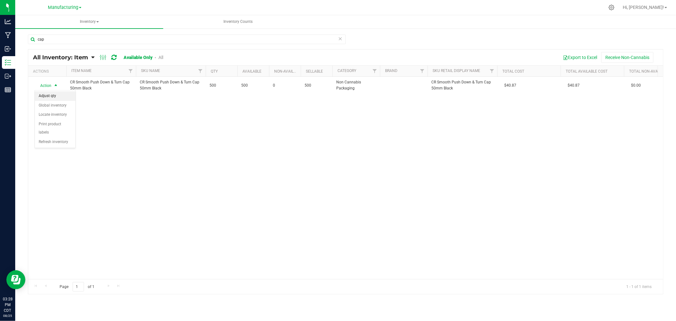
click at [52, 96] on li "Adjust qty" at bounding box center [55, 96] width 41 height 10
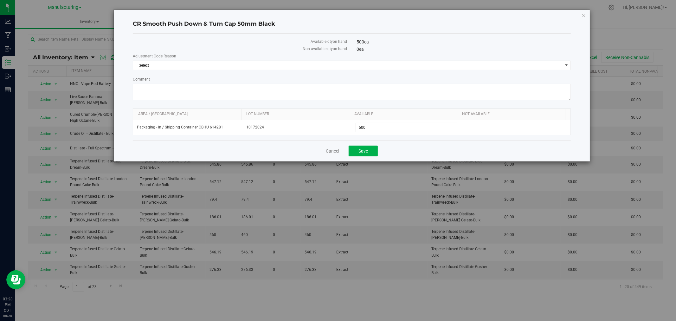
click at [587, 14] on div "CR Smooth Push Down & Turn Cap 50mm Black Available qty on hand 500 ea Non-avai…" at bounding box center [352, 85] width 476 height 151
click at [584, 14] on icon "button" at bounding box center [584, 15] width 4 height 8
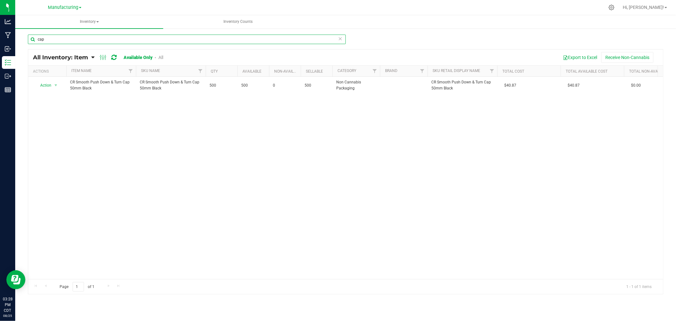
click at [53, 39] on input "cap" at bounding box center [187, 40] width 318 height 10
type input "c"
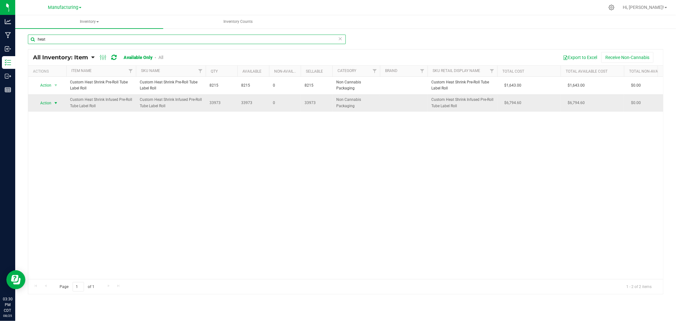
type input "heat"
click at [56, 103] on span "select" at bounding box center [55, 102] width 5 height 5
click at [53, 113] on li "Adjust qty" at bounding box center [55, 114] width 41 height 10
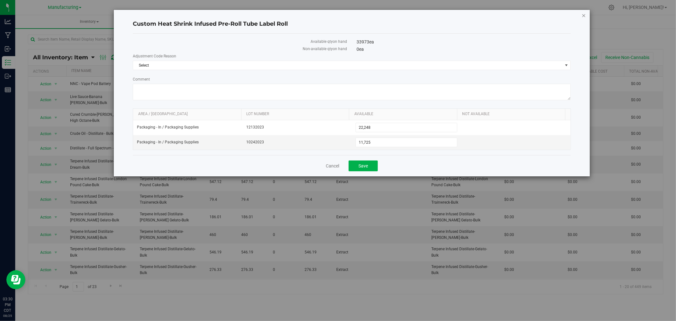
click at [584, 15] on icon "button" at bounding box center [584, 15] width 4 height 8
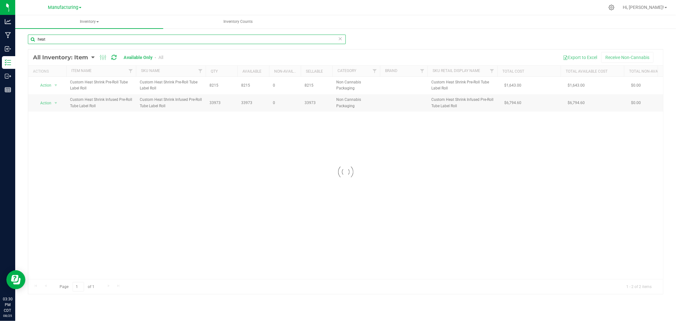
click at [55, 40] on input "heat" at bounding box center [187, 40] width 318 height 10
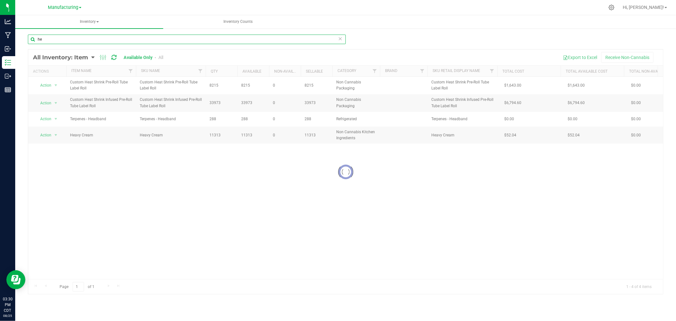
type input "h"
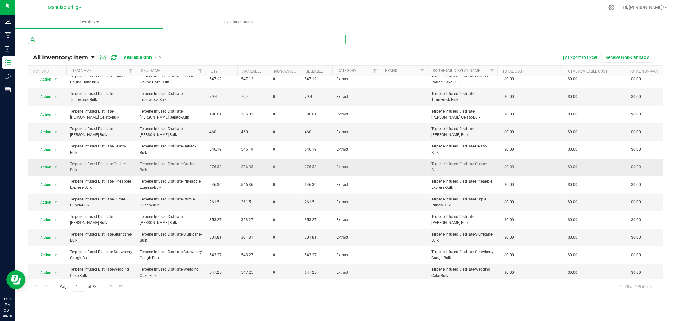
scroll to position [137, 0]
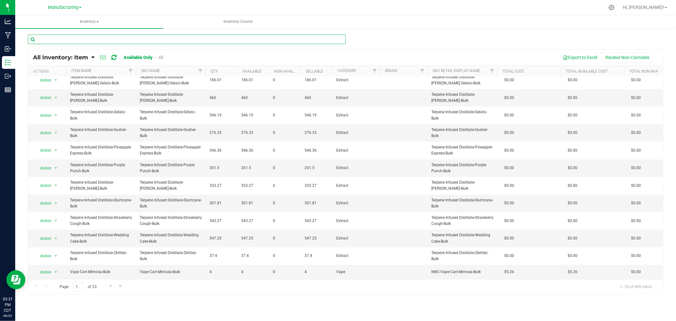
click at [63, 38] on input "text" at bounding box center [187, 40] width 318 height 10
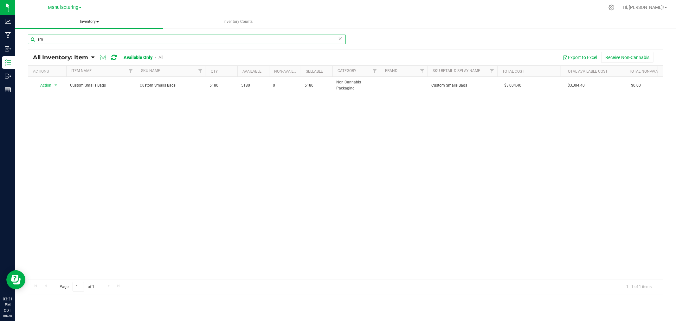
type input "s"
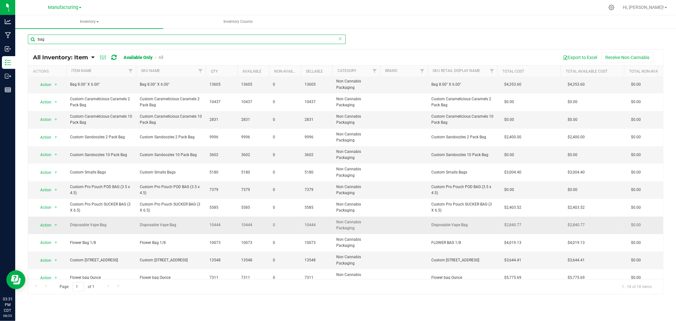
scroll to position [35, 0]
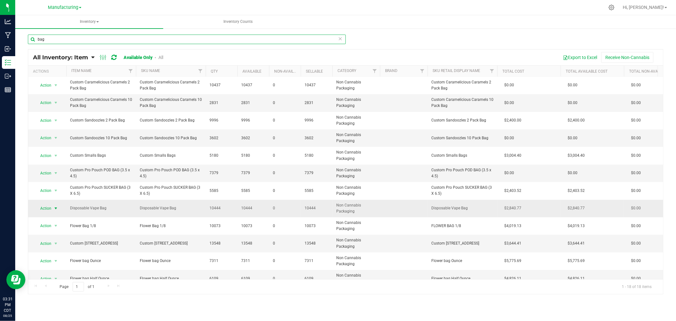
type input "bag"
click at [54, 208] on span "select" at bounding box center [55, 208] width 5 height 5
click at [55, 217] on li "Adjust qty" at bounding box center [55, 219] width 41 height 10
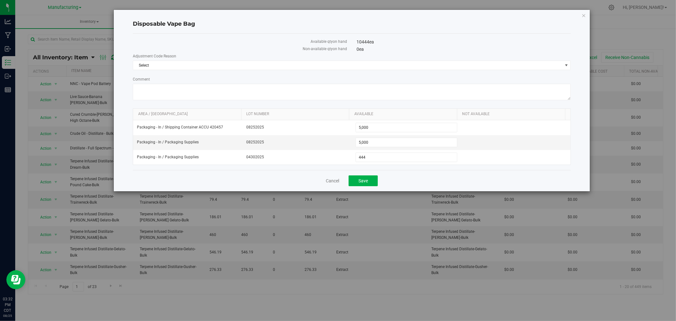
click at [583, 14] on icon "button" at bounding box center [584, 15] width 4 height 8
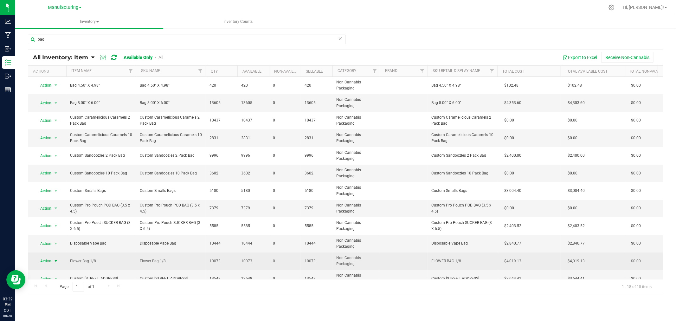
click at [56, 260] on span "select" at bounding box center [55, 260] width 5 height 5
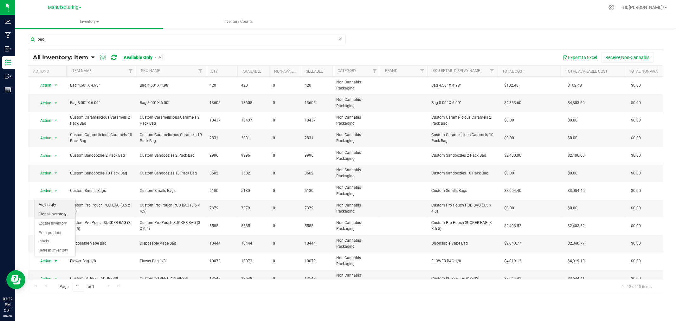
click at [52, 210] on li "Global inventory" at bounding box center [55, 214] width 41 height 10
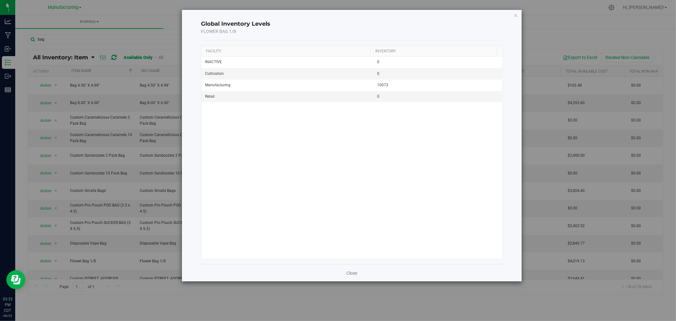
click at [514, 14] on icon "button" at bounding box center [515, 15] width 4 height 8
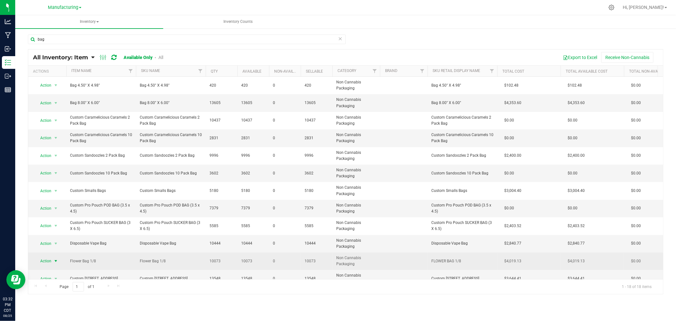
click at [56, 260] on span "select" at bounding box center [55, 260] width 5 height 5
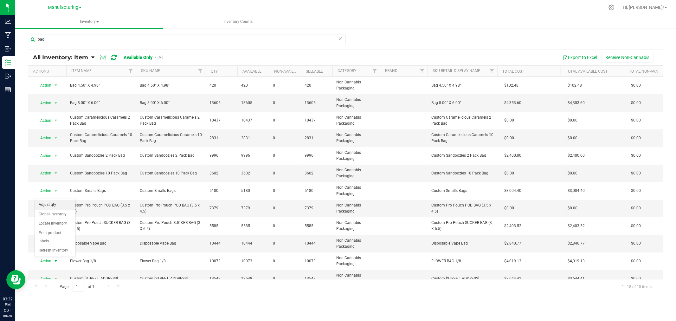
click at [55, 200] on li "Adjust qty" at bounding box center [55, 205] width 41 height 10
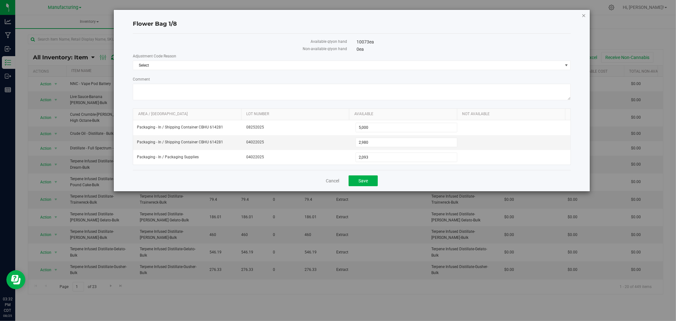
click at [583, 16] on icon "button" at bounding box center [584, 15] width 4 height 8
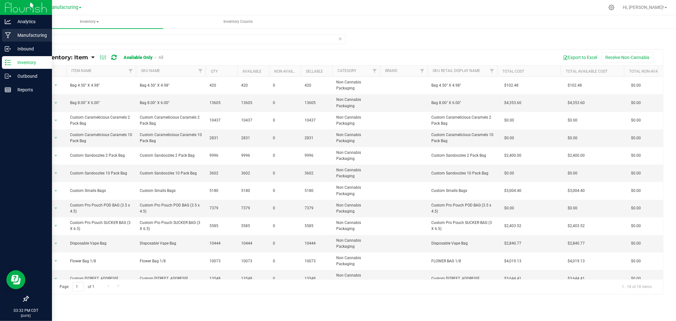
click at [33, 34] on p "Manufacturing" at bounding box center [30, 35] width 38 height 8
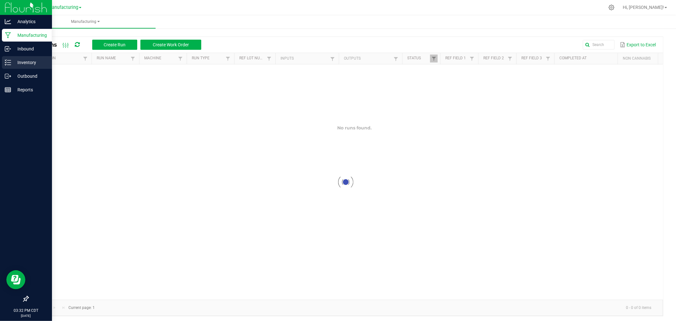
click at [29, 64] on p "Inventory" at bounding box center [30, 63] width 38 height 8
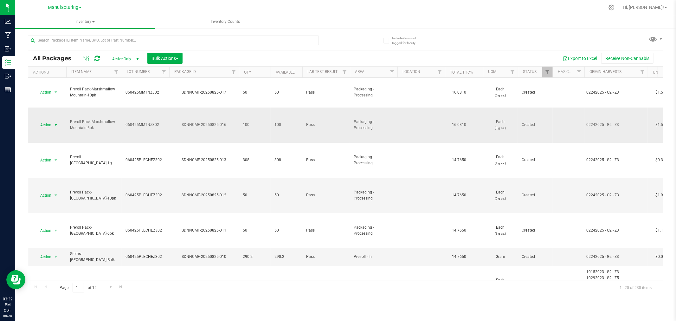
click at [55, 122] on span "select" at bounding box center [55, 124] width 5 height 5
click at [50, 189] on li "Print package label" at bounding box center [55, 192] width 40 height 17
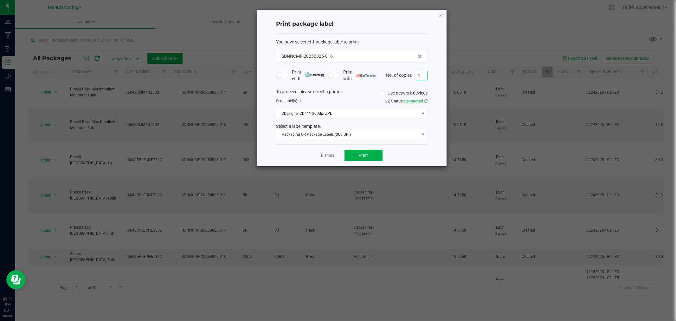
click at [416, 75] on input "1" at bounding box center [421, 75] width 12 height 9
type input "2"
click at [377, 156] on button "Print" at bounding box center [364, 155] width 38 height 11
click at [324, 154] on link "Dismiss" at bounding box center [328, 155] width 14 height 5
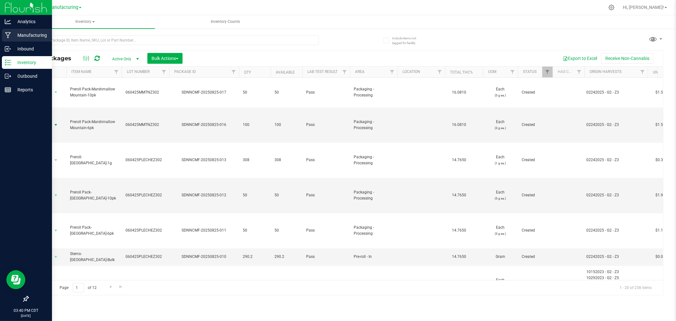
click at [11, 38] on p "Manufacturing" at bounding box center [30, 35] width 38 height 8
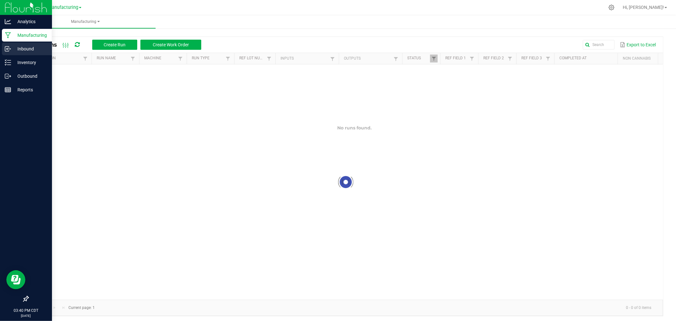
click at [13, 49] on p "Inbound" at bounding box center [30, 49] width 38 height 8
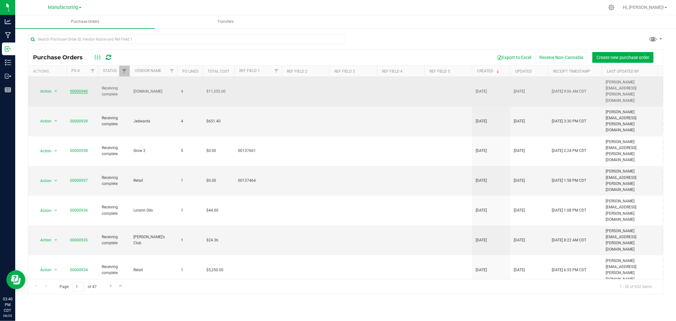
click at [84, 89] on link "00000940" at bounding box center [79, 91] width 18 height 4
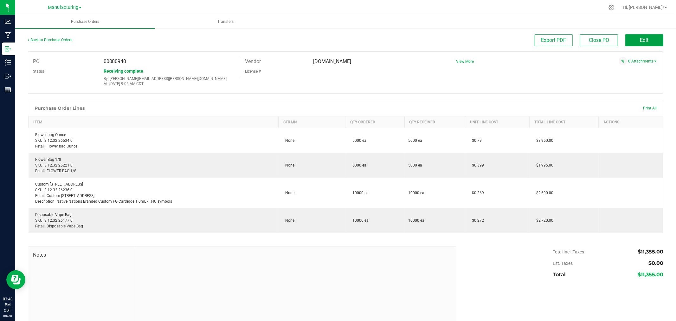
click at [629, 40] on button "Edit" at bounding box center [644, 40] width 38 height 12
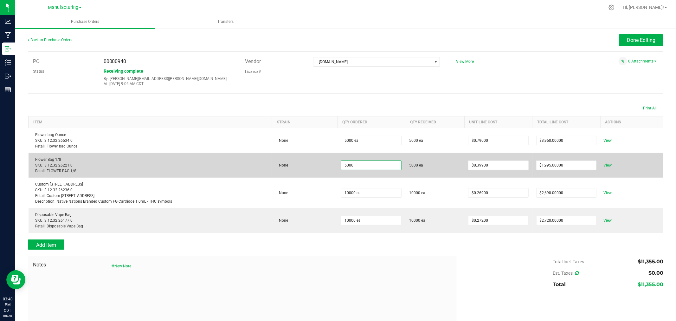
click at [370, 167] on input "5000" at bounding box center [371, 165] width 60 height 9
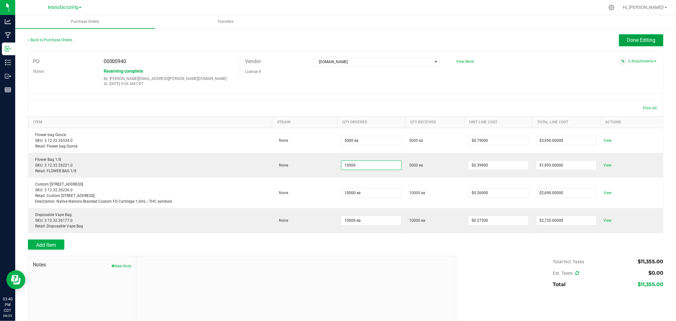
type input "10000 ea"
type input "$3,990.00000"
click at [627, 42] on span "Done Editing" at bounding box center [641, 40] width 29 height 6
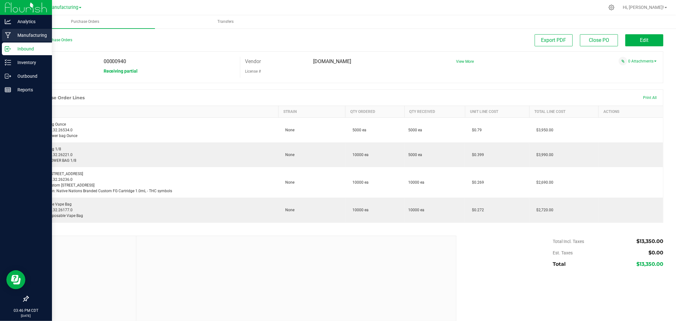
click at [10, 33] on icon at bounding box center [8, 35] width 6 height 6
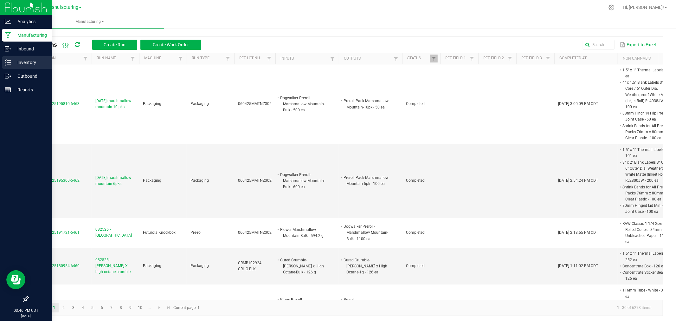
click at [23, 61] on p "Inventory" at bounding box center [30, 63] width 38 height 8
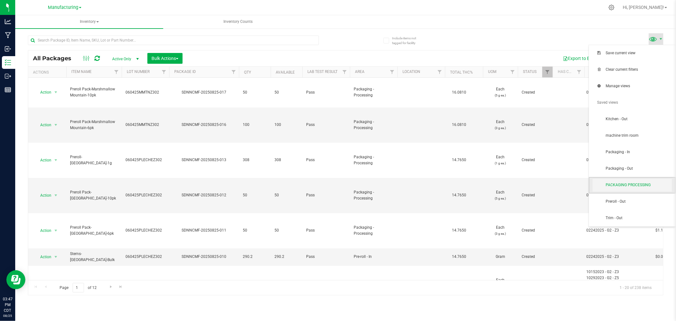
click at [642, 184] on span "PACKAGING PROCESSING" at bounding box center [639, 184] width 66 height 5
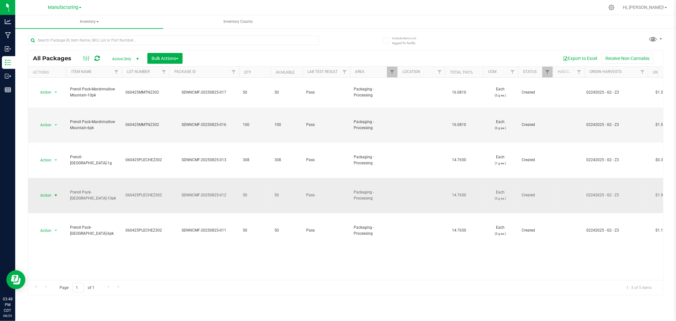
click at [55, 193] on span "select" at bounding box center [55, 195] width 5 height 5
click at [53, 225] on li "Global inventory" at bounding box center [55, 222] width 40 height 10
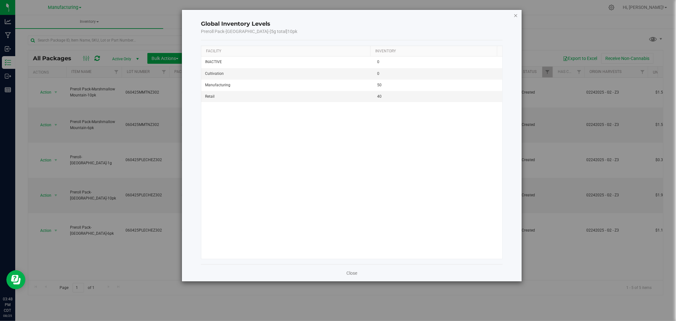
click at [514, 14] on icon "button" at bounding box center [515, 15] width 4 height 8
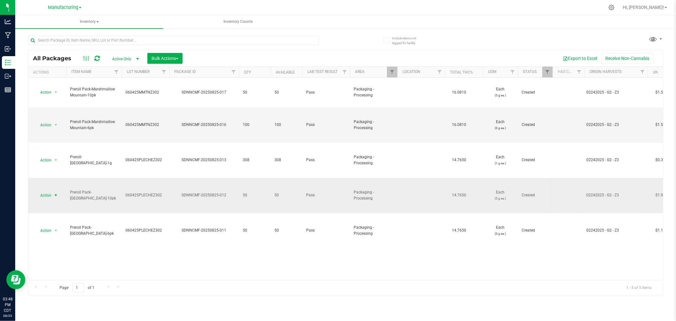
click at [57, 193] on span "select" at bounding box center [55, 195] width 5 height 5
click at [52, 231] on li "Locate package" at bounding box center [55, 232] width 40 height 10
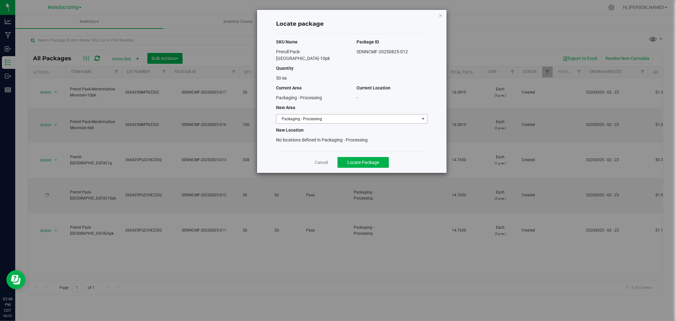
click at [358, 114] on span "Packaging - Processing" at bounding box center [347, 118] width 143 height 9
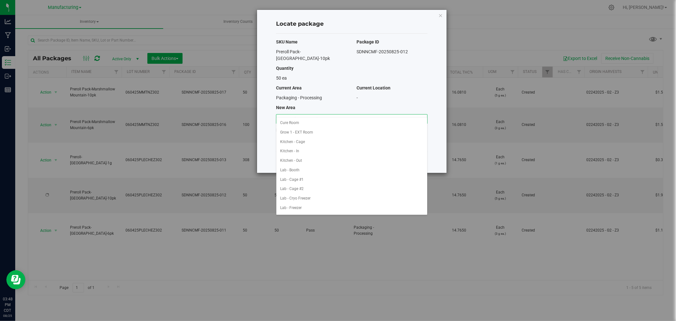
scroll to position [104, 0]
click at [306, 199] on li "Packaging - Out" at bounding box center [351, 199] width 151 height 10
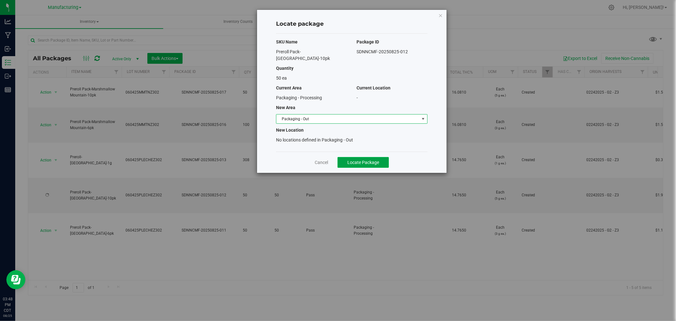
click at [346, 159] on button "Locate Package" at bounding box center [363, 162] width 51 height 11
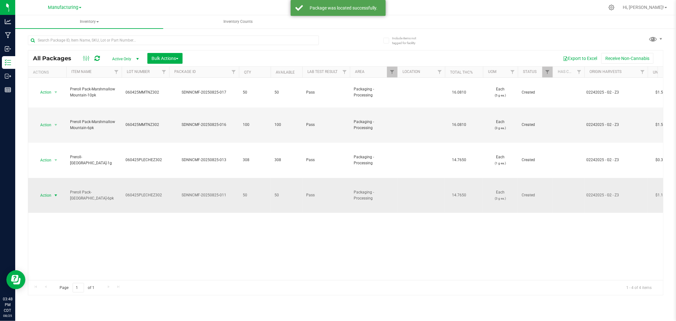
click at [56, 193] on span "select" at bounding box center [55, 195] width 5 height 5
click at [53, 230] on li "Locate package" at bounding box center [55, 232] width 40 height 10
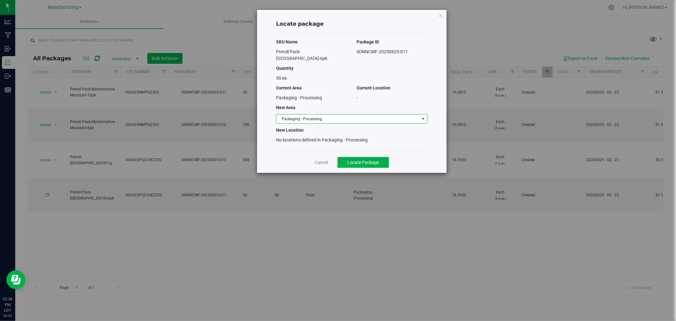
click at [374, 114] on span "Packaging - Processing" at bounding box center [347, 118] width 143 height 9
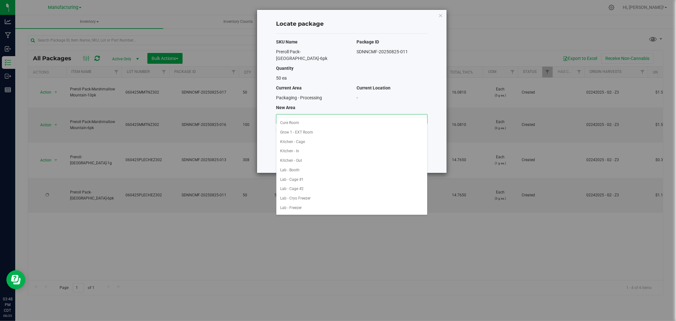
scroll to position [104, 0]
click at [303, 197] on li "Packaging - Out" at bounding box center [351, 199] width 151 height 10
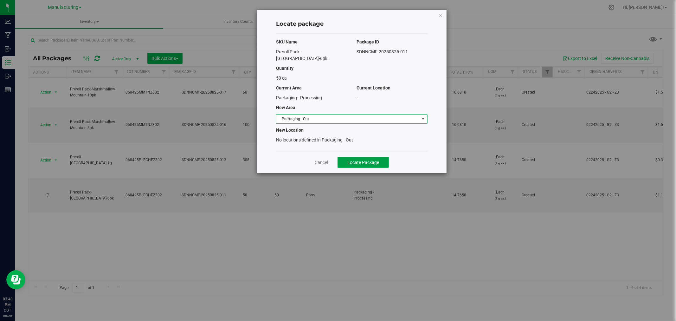
click at [358, 160] on span "Locate Package" at bounding box center [363, 162] width 32 height 5
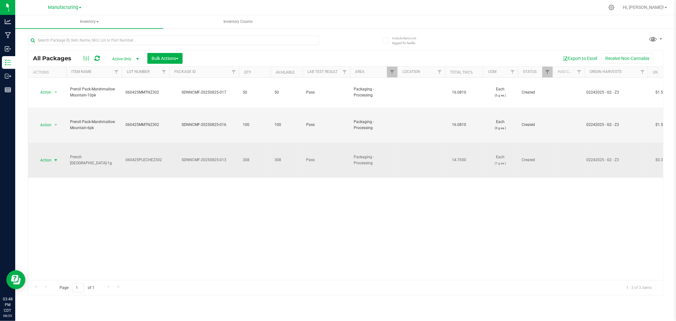
click at [55, 158] on span "select" at bounding box center [55, 160] width 5 height 5
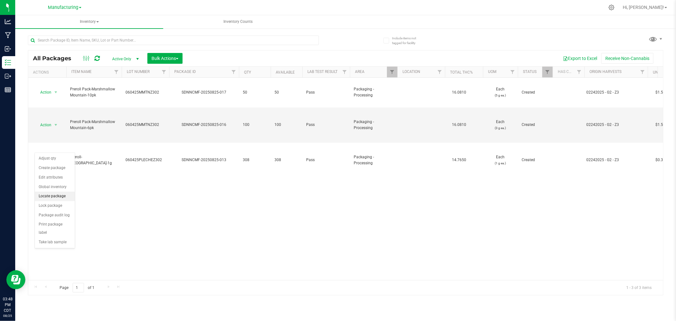
click at [49, 197] on li "Locate package" at bounding box center [55, 196] width 40 height 10
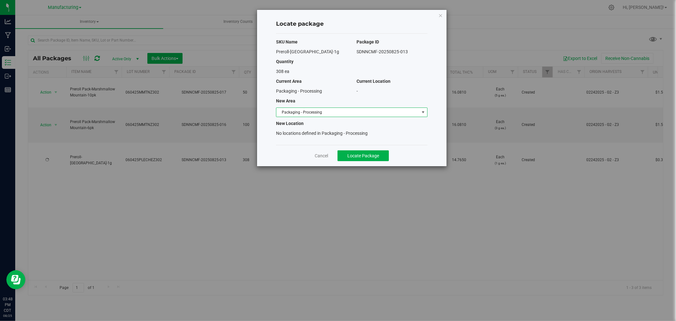
click at [365, 113] on span "Packaging - Processing" at bounding box center [347, 112] width 143 height 9
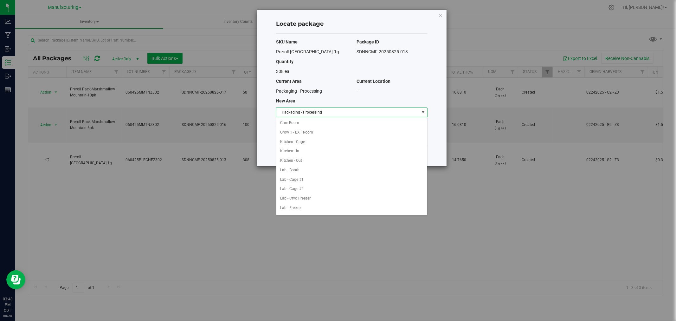
scroll to position [104, 0]
click at [305, 198] on li "Packaging - Out" at bounding box center [351, 199] width 151 height 10
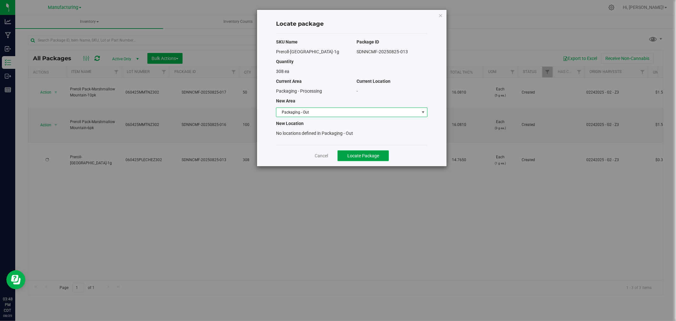
click at [349, 157] on span "Locate Package" at bounding box center [363, 155] width 32 height 5
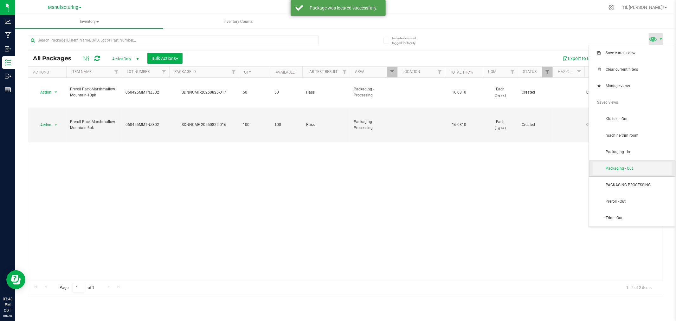
click at [643, 170] on span "Packaging - Out" at bounding box center [639, 168] width 66 height 5
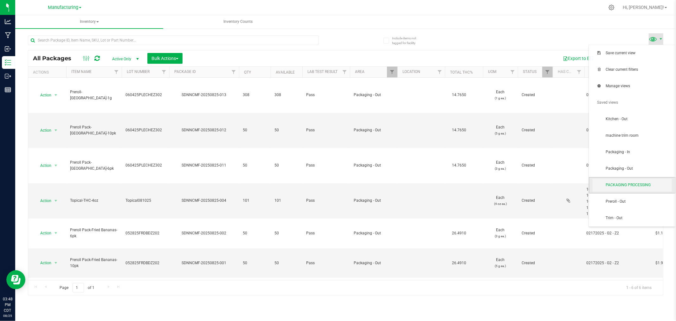
click at [629, 181] on span "PACKAGING PROCESSING" at bounding box center [632, 185] width 79 height 13
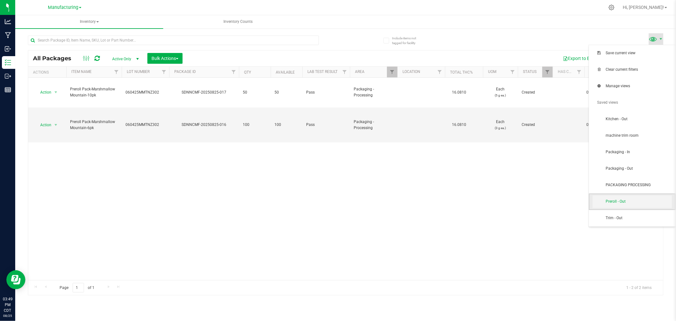
click at [639, 199] on span "Preroll - Out" at bounding box center [639, 201] width 66 height 5
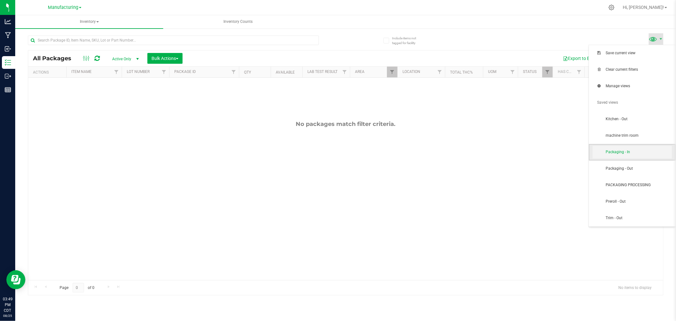
click at [631, 157] on span "Packaging - In" at bounding box center [632, 152] width 79 height 13
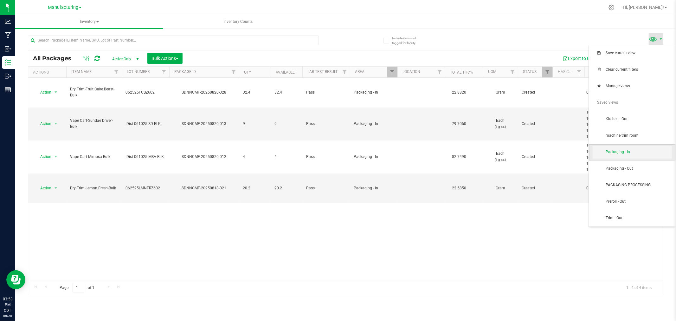
click at [643, 149] on span "Packaging - In" at bounding box center [632, 152] width 79 height 13
click at [625, 167] on span "Packaging - Out" at bounding box center [639, 168] width 66 height 5
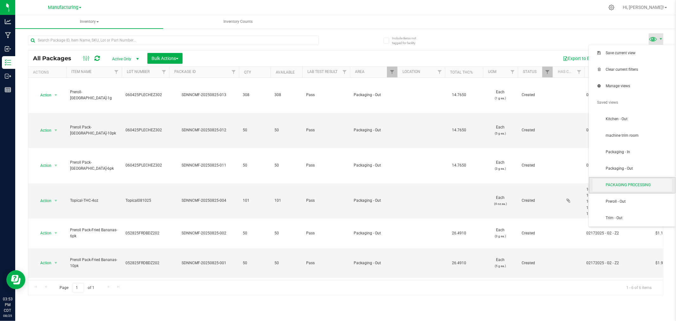
click at [635, 182] on span "PACKAGING PROCESSING" at bounding box center [632, 185] width 79 height 13
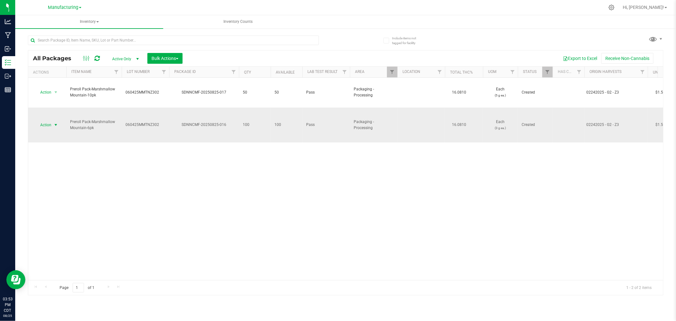
click at [56, 122] on span "select" at bounding box center [55, 124] width 5 height 5
click at [54, 159] on li "Locate package" at bounding box center [55, 161] width 40 height 10
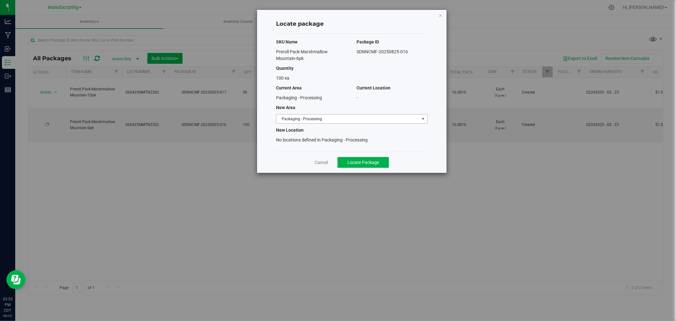
click at [401, 119] on span "Packaging - Processing" at bounding box center [347, 118] width 143 height 9
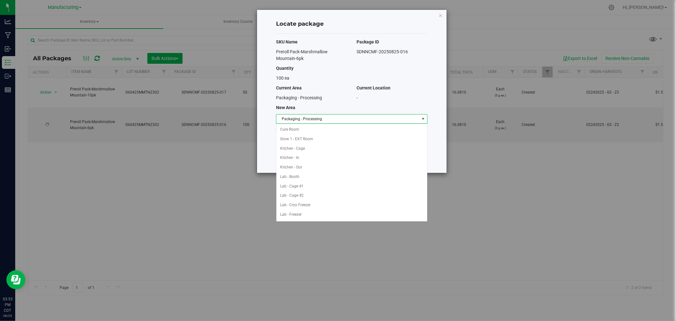
scroll to position [104, 0]
click at [308, 208] on li "Packaging - Out" at bounding box center [351, 205] width 151 height 10
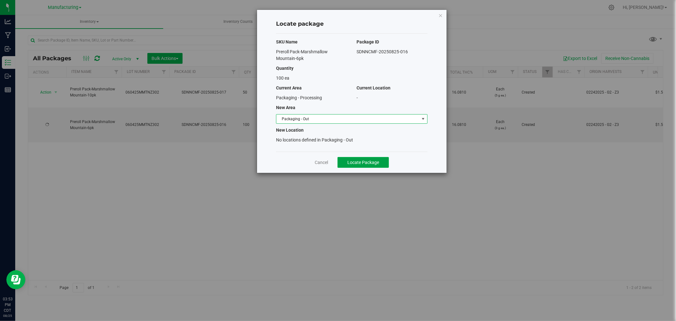
drag, startPoint x: 375, startPoint y: 163, endPoint x: 384, endPoint y: 171, distance: 11.7
click at [375, 163] on span "Locate Package" at bounding box center [363, 162] width 32 height 5
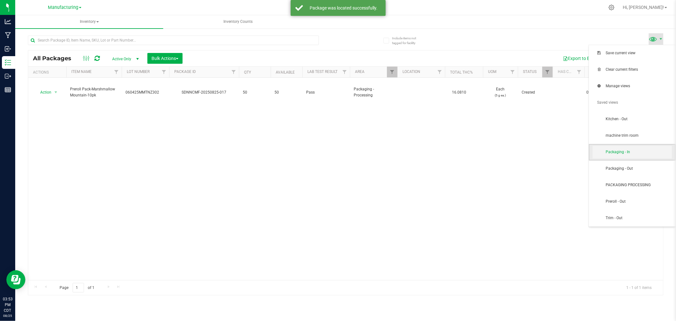
click at [645, 155] on span "Packaging - In" at bounding box center [632, 152] width 79 height 13
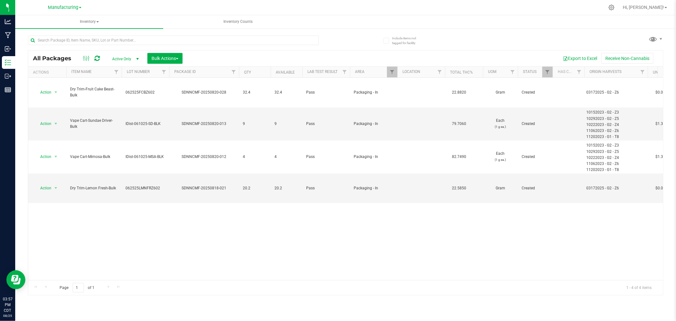
click at [657, 32] on div "All Packages Active Only Active Only Lab Samples Locked All Bulk Actions Add to…" at bounding box center [345, 162] width 635 height 266
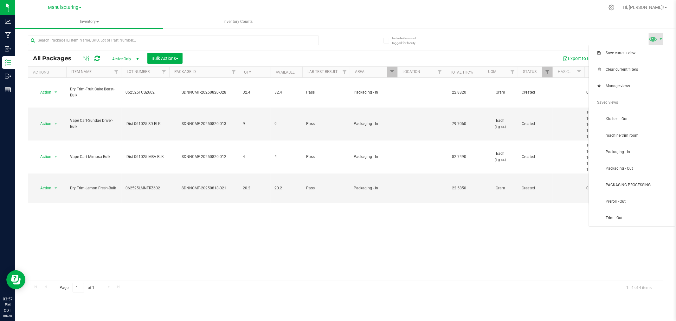
click at [655, 44] on span at bounding box center [656, 38] width 15 height 11
click at [644, 185] on span "PACKAGING PROCESSING" at bounding box center [639, 184] width 66 height 5
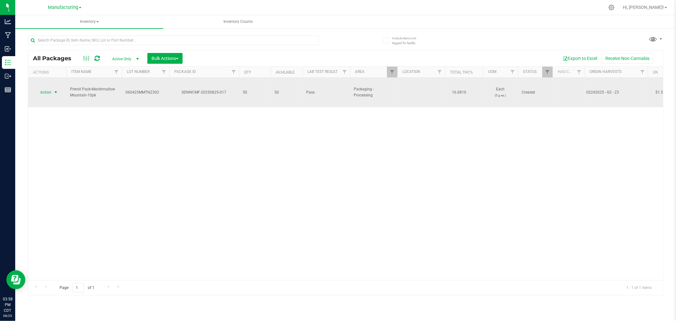
click at [44, 88] on span "Action" at bounding box center [43, 92] width 17 height 9
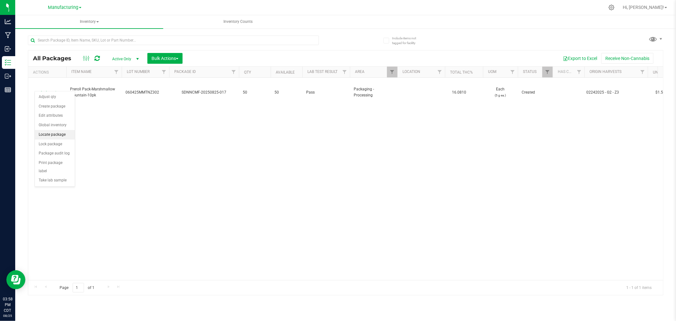
click at [60, 136] on li "Locate package" at bounding box center [55, 135] width 40 height 10
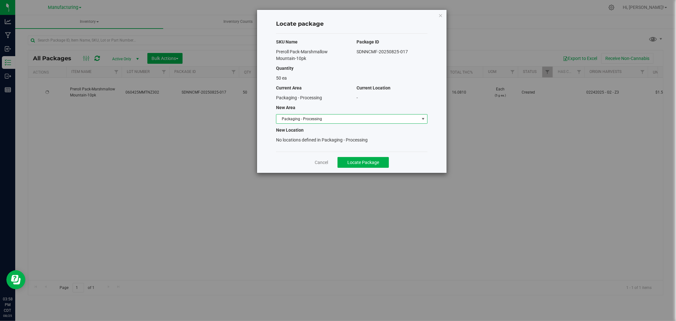
click at [341, 116] on span "Packaging - Processing" at bounding box center [347, 118] width 143 height 9
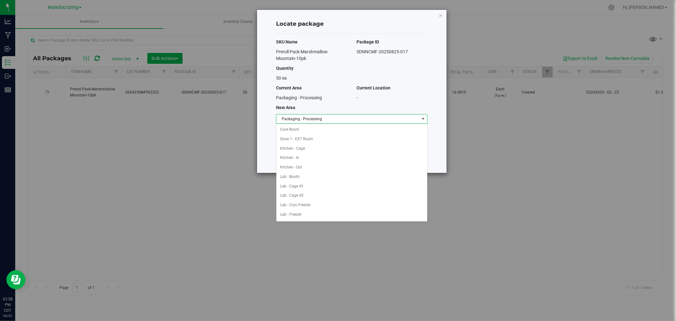
scroll to position [104, 0]
click at [312, 205] on li "Packaging - Out" at bounding box center [351, 205] width 151 height 10
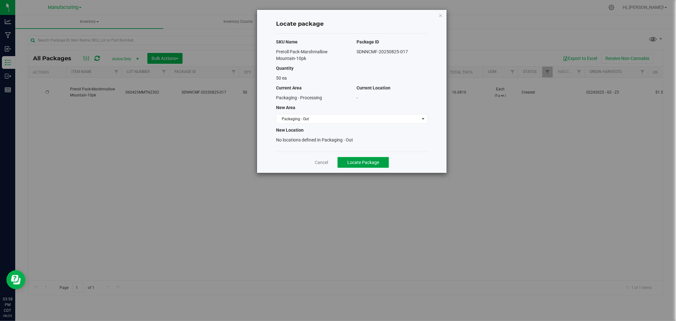
click at [379, 164] on button "Locate Package" at bounding box center [363, 162] width 51 height 11
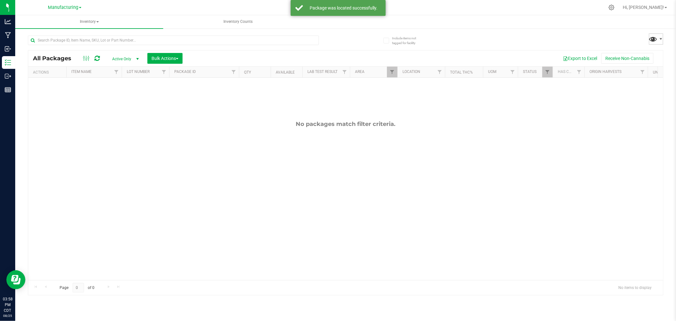
click at [656, 35] on span at bounding box center [653, 38] width 9 height 9
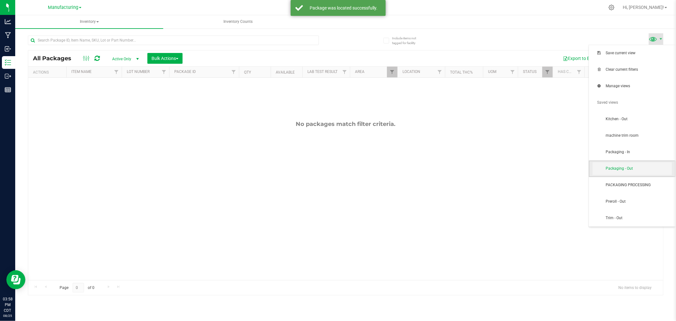
click at [628, 169] on span "Packaging - Out" at bounding box center [639, 168] width 66 height 5
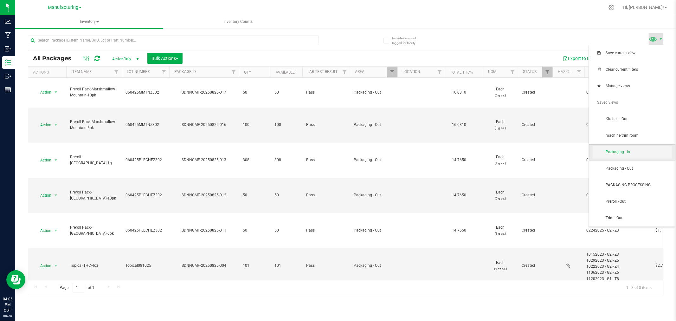
click at [628, 153] on span "Packaging - In" at bounding box center [639, 151] width 66 height 5
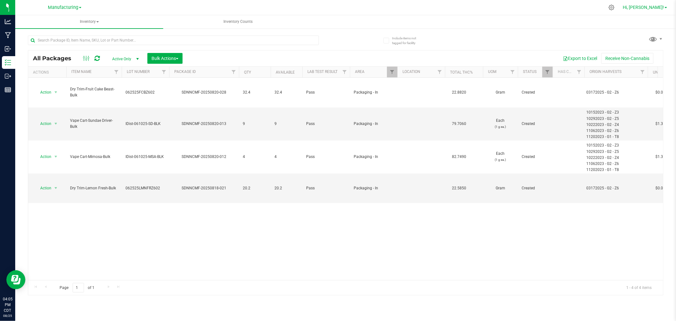
click at [652, 7] on span "Hi, [PERSON_NAME]!" at bounding box center [643, 7] width 41 height 5
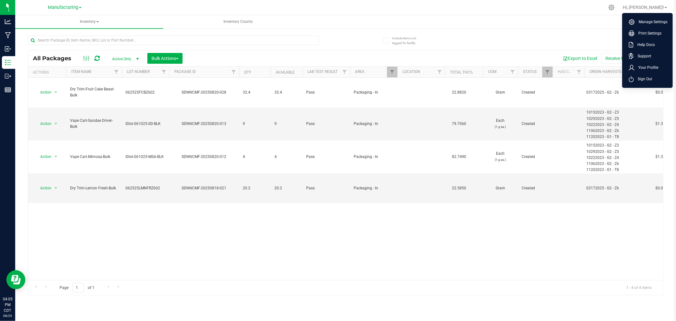
click at [641, 76] on span "Sign Out" at bounding box center [643, 79] width 18 height 6
